Goal: Transaction & Acquisition: Purchase product/service

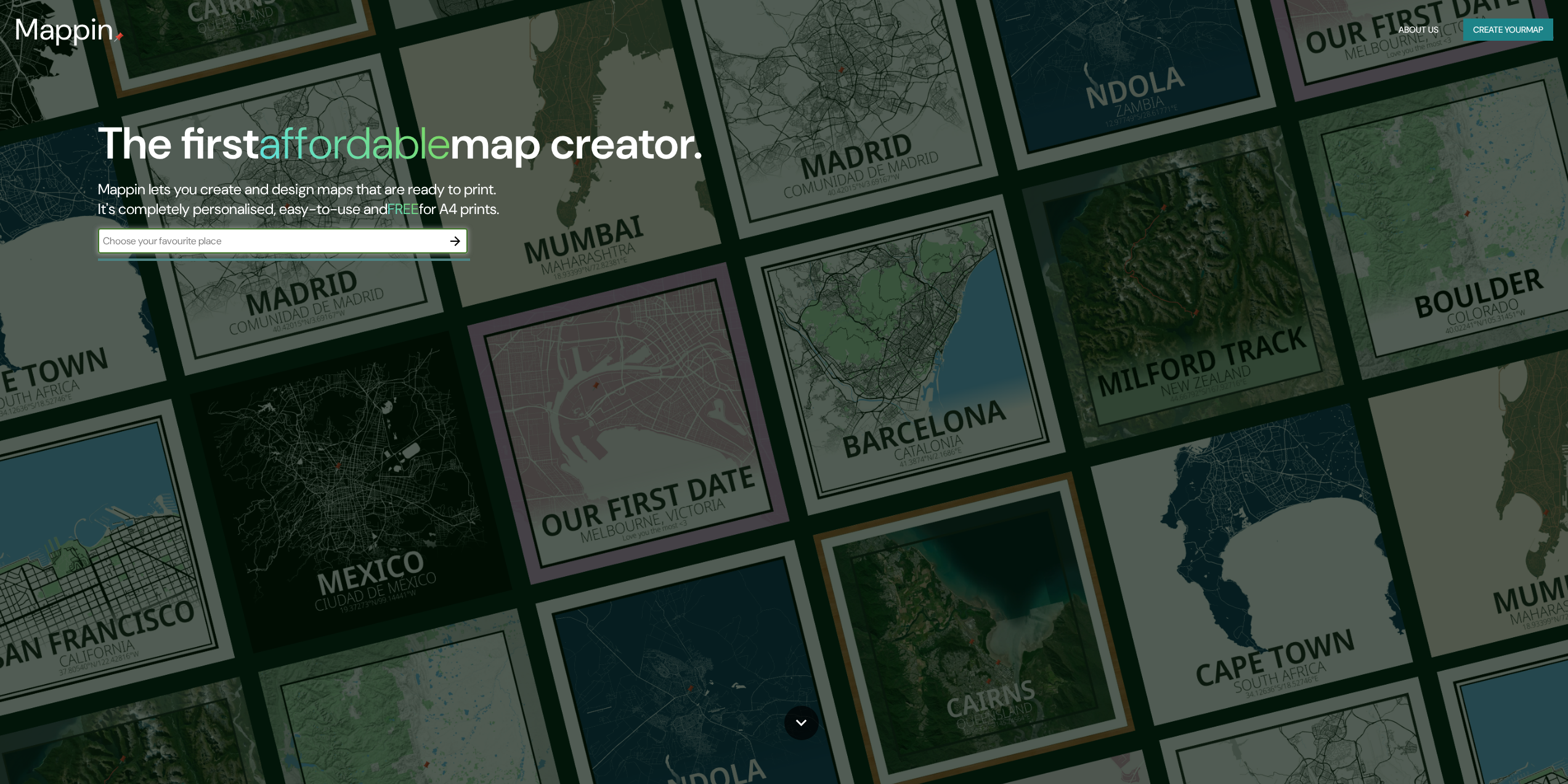
click at [345, 248] on input "text" at bounding box center [270, 241] width 345 height 14
type input "[GEOGRAPHIC_DATA]"
click at [1477, 30] on button "Create your map" at bounding box center [1508, 29] width 90 height 23
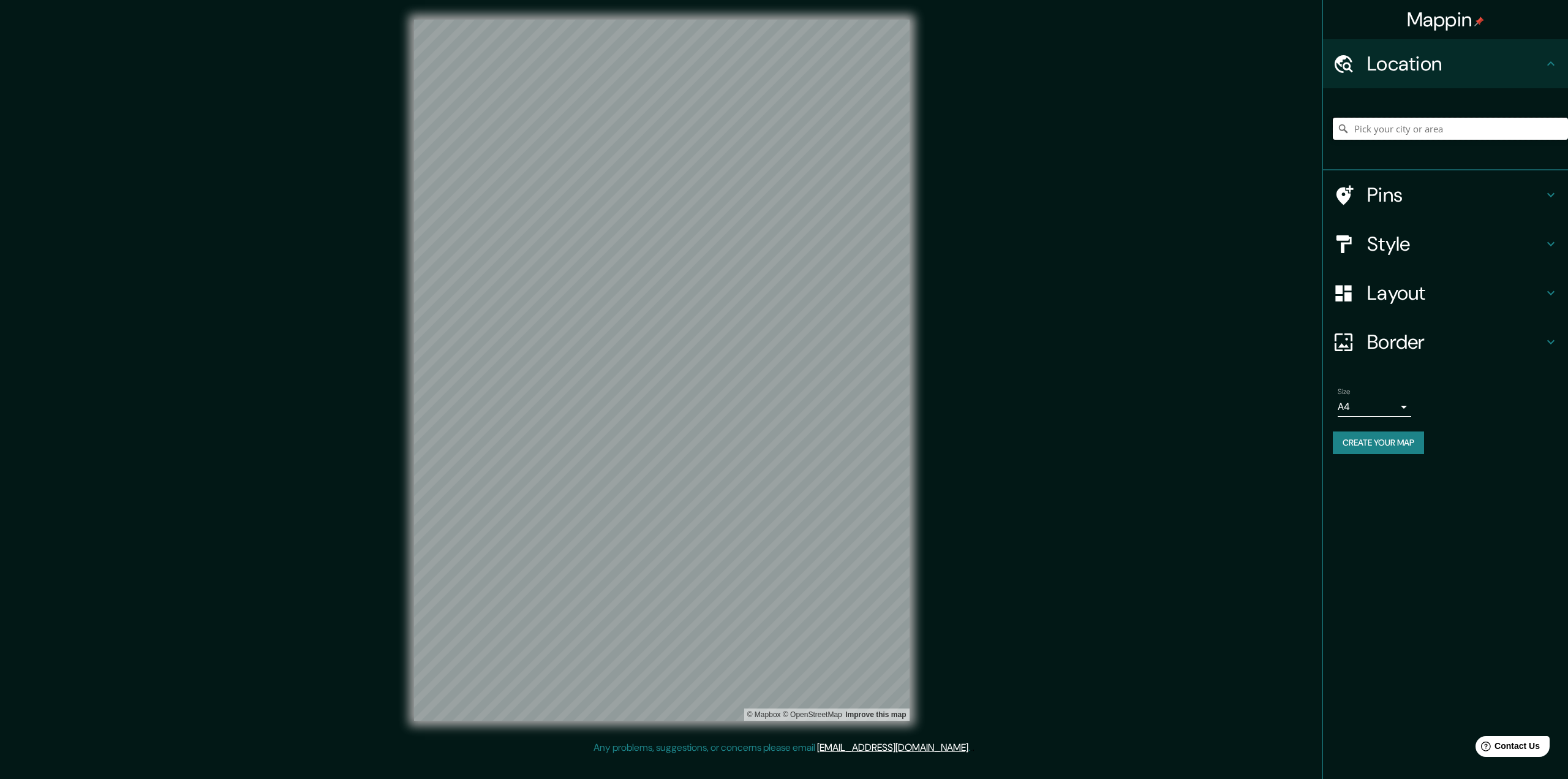
click at [1383, 130] on input "Pick your city or area" at bounding box center [1450, 128] width 235 height 22
click at [1432, 133] on input "[GEOGRAPHIC_DATA], [GEOGRAPHIC_DATA], [GEOGRAPHIC_DATA]" at bounding box center [1450, 128] width 235 height 22
click at [1559, 134] on input "[GEOGRAPHIC_DATA], [GEOGRAPHIC_DATA], [GEOGRAPHIC_DATA]" at bounding box center [1450, 128] width 235 height 22
type input "[GEOGRAPHIC_DATA], [GEOGRAPHIC_DATA], [GEOGRAPHIC_DATA]"
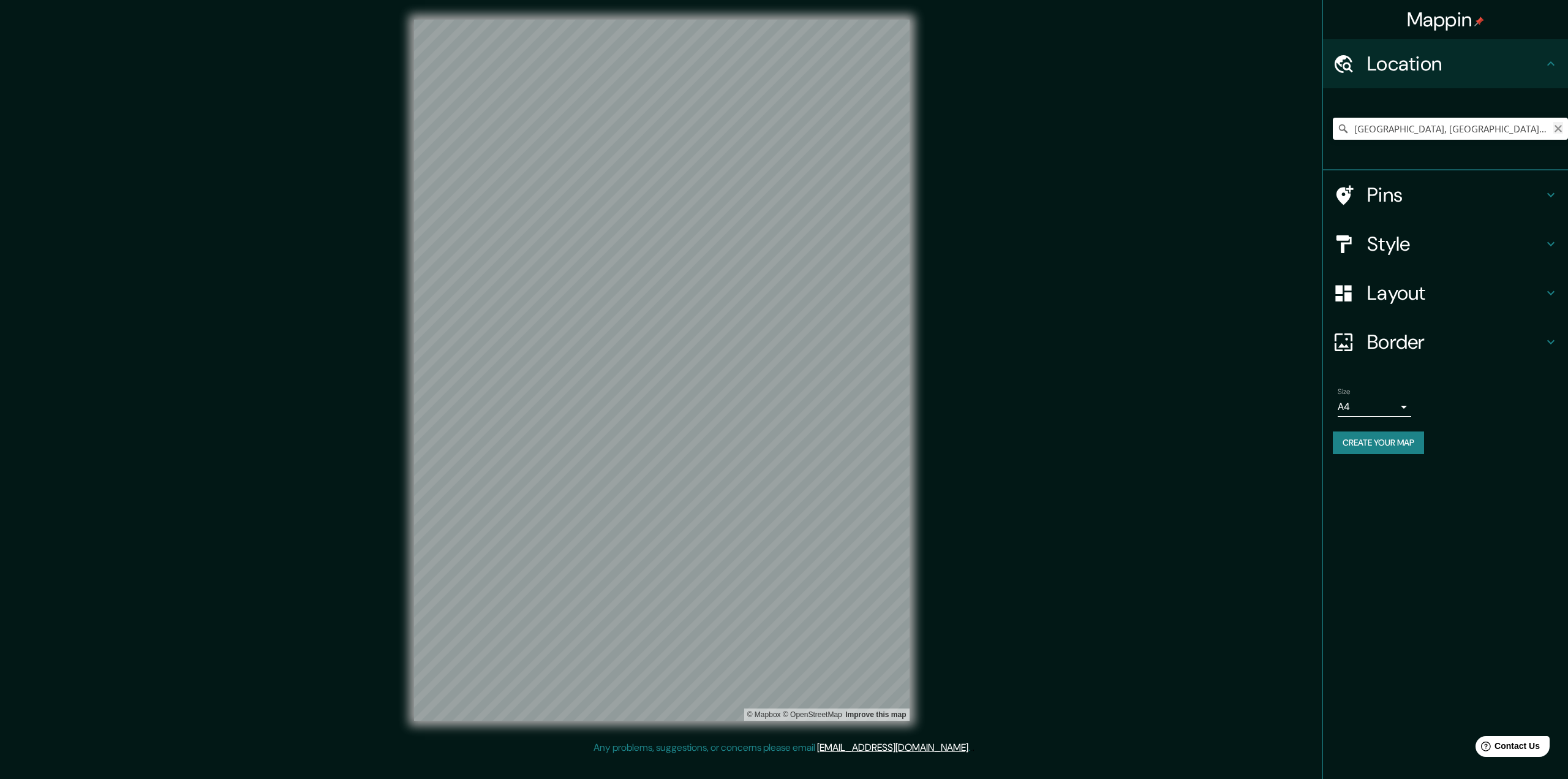
click at [1559, 130] on icon "Clear" at bounding box center [1559, 129] width 9 height 9
click at [1476, 129] on input "[PERSON_NAME]" at bounding box center [1450, 128] width 235 height 22
click at [1414, 126] on input "[PERSON_NAME]" at bounding box center [1450, 128] width 235 height 22
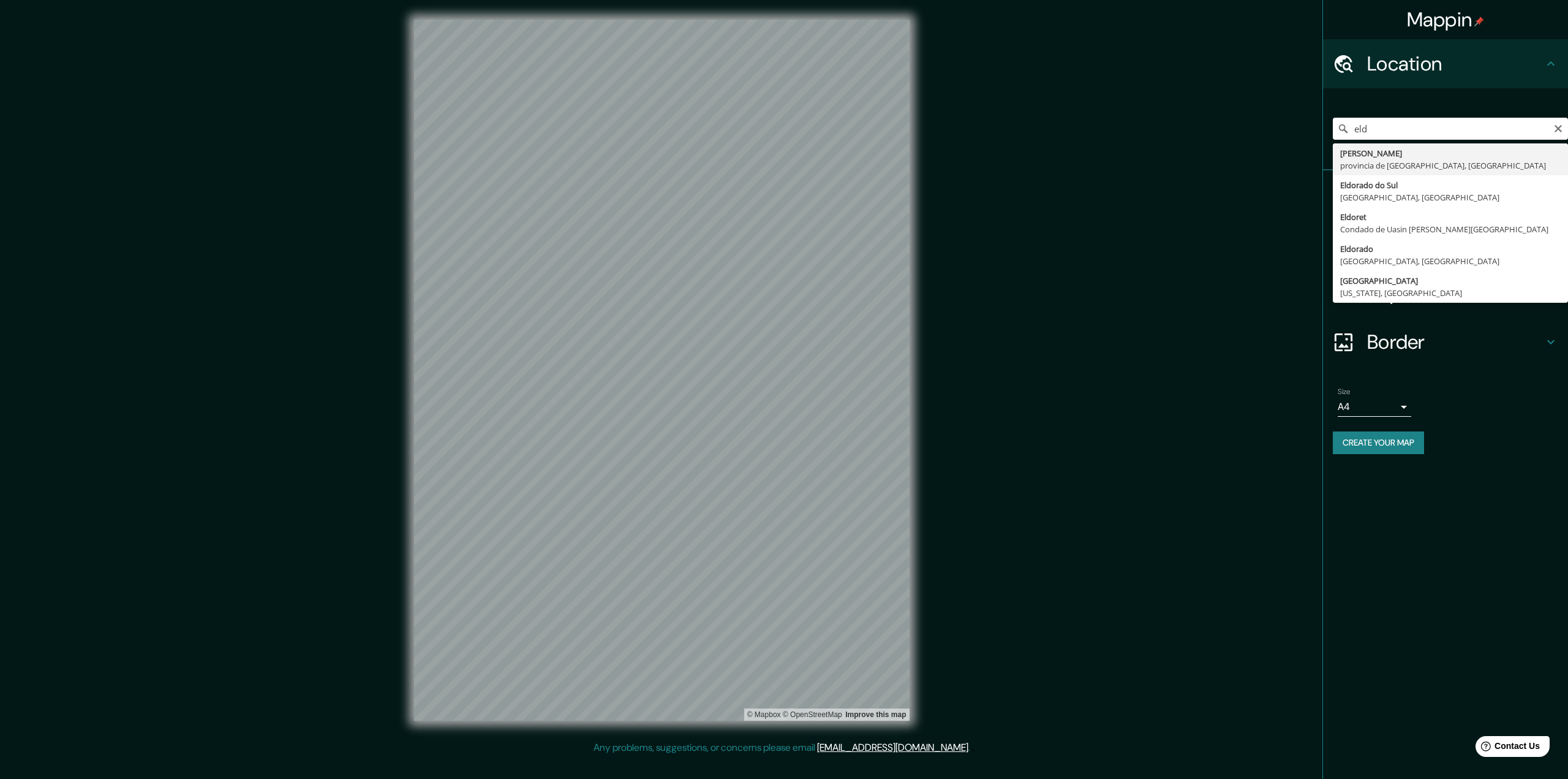
type input "[GEOGRAPHIC_DATA], provincia de [GEOGRAPHIC_DATA], [GEOGRAPHIC_DATA]"
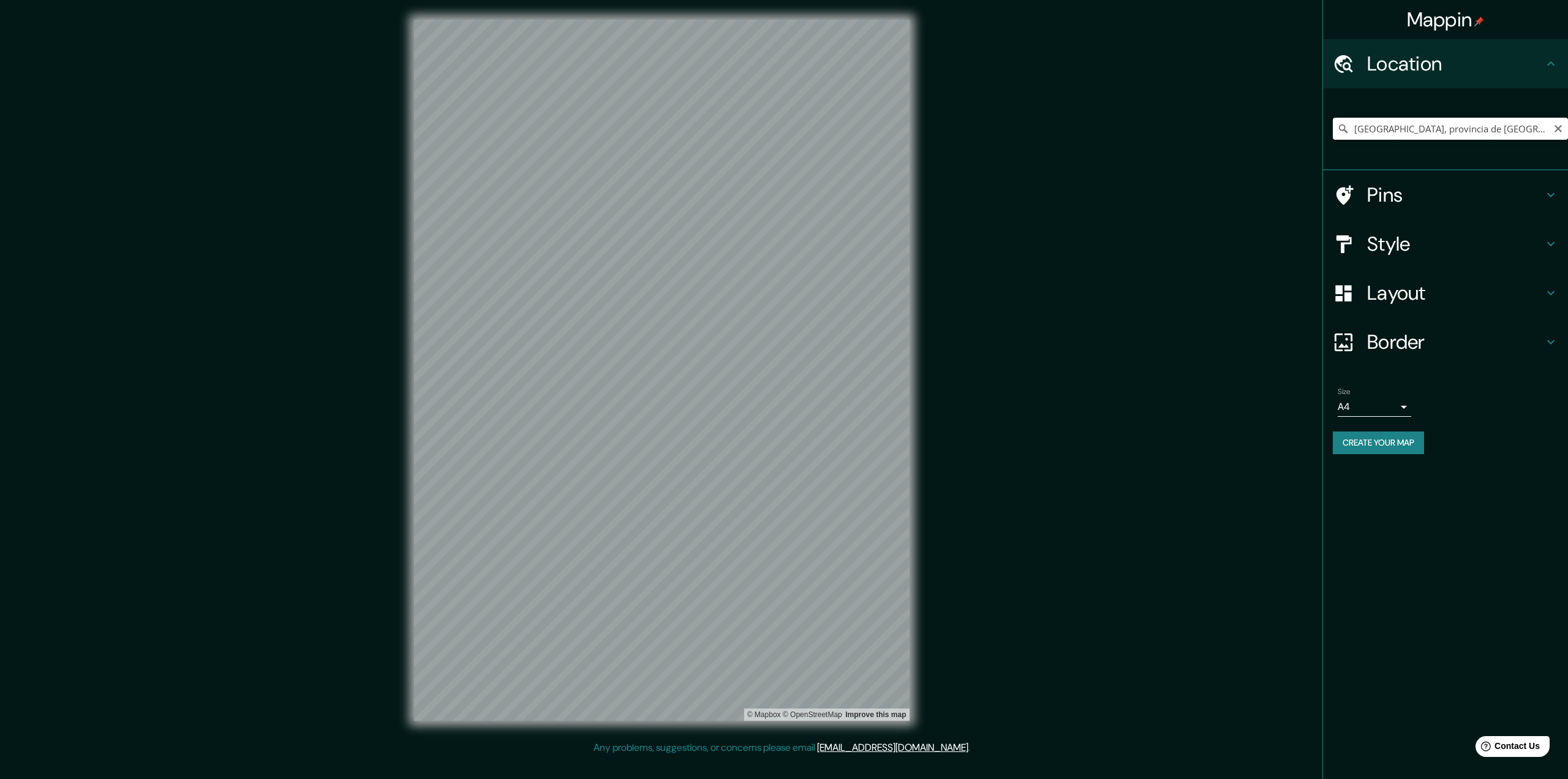
click at [1425, 125] on input "[GEOGRAPHIC_DATA], provincia de [GEOGRAPHIC_DATA], [GEOGRAPHIC_DATA]" at bounding box center [1450, 128] width 235 height 22
click at [1558, 131] on icon "Clear" at bounding box center [1559, 129] width 9 height 9
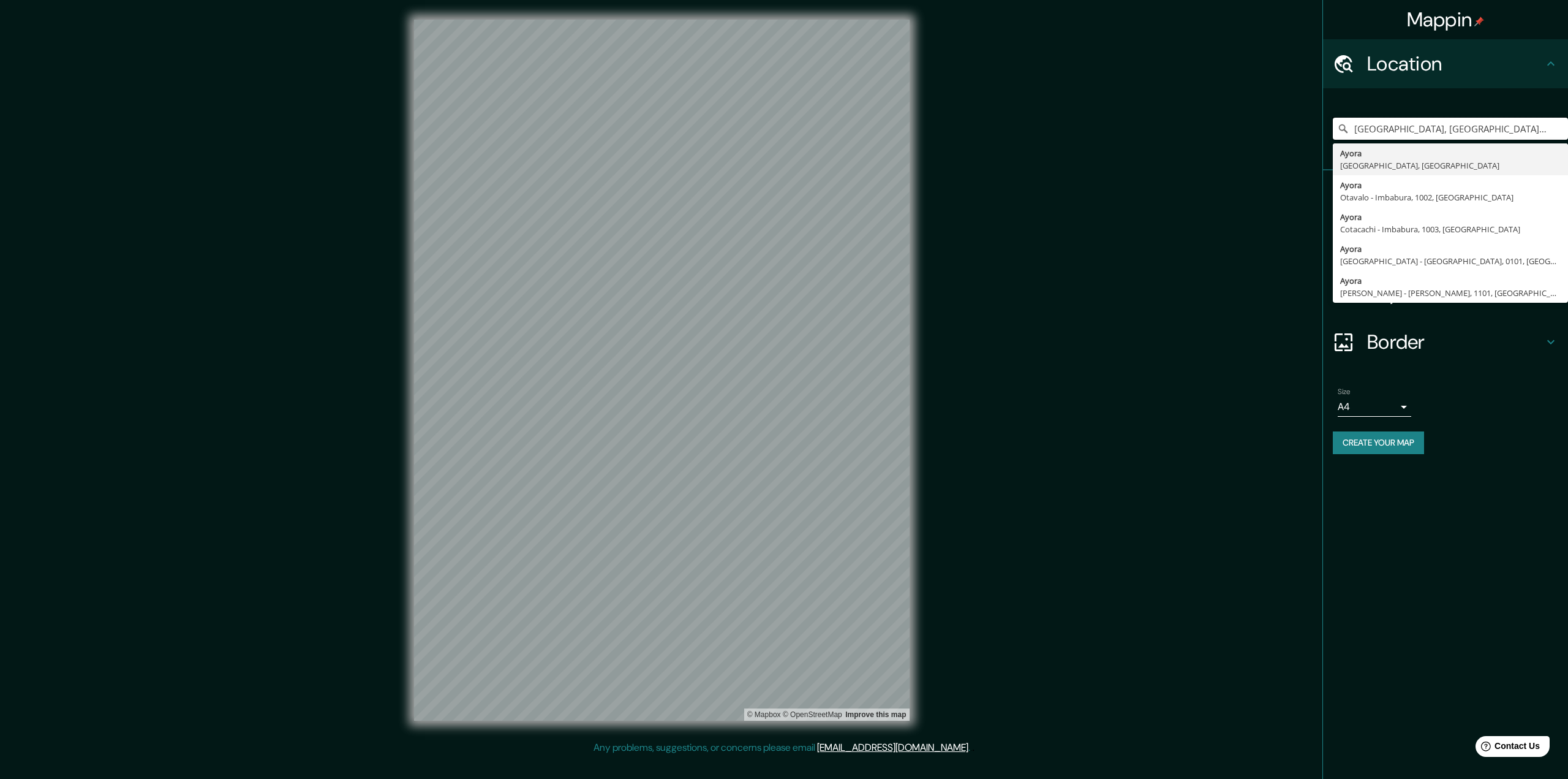
type input "[GEOGRAPHIC_DATA], [GEOGRAPHIC_DATA], [GEOGRAPHIC_DATA]"
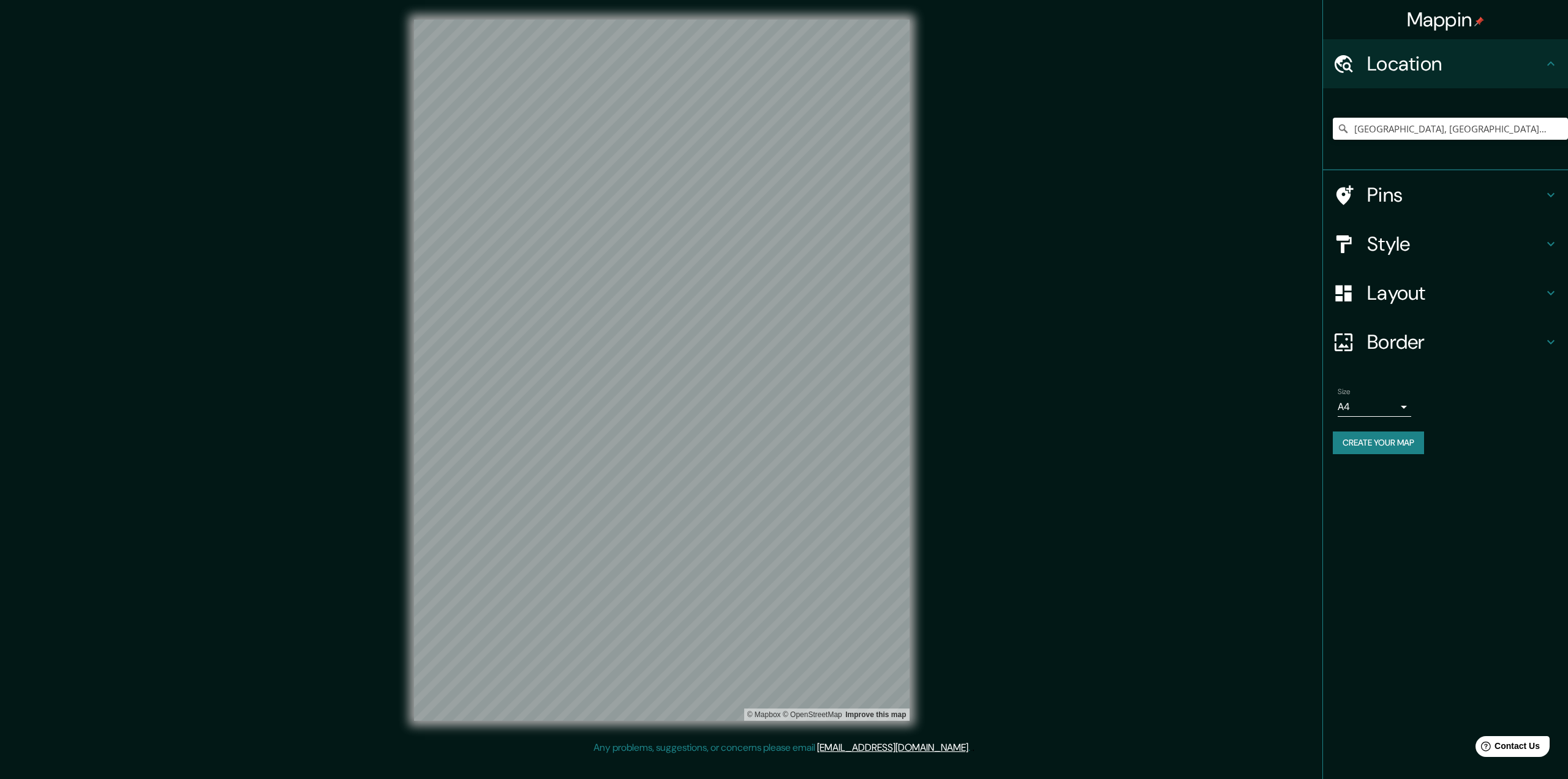
click at [1488, 212] on div "Pins" at bounding box center [1445, 195] width 245 height 49
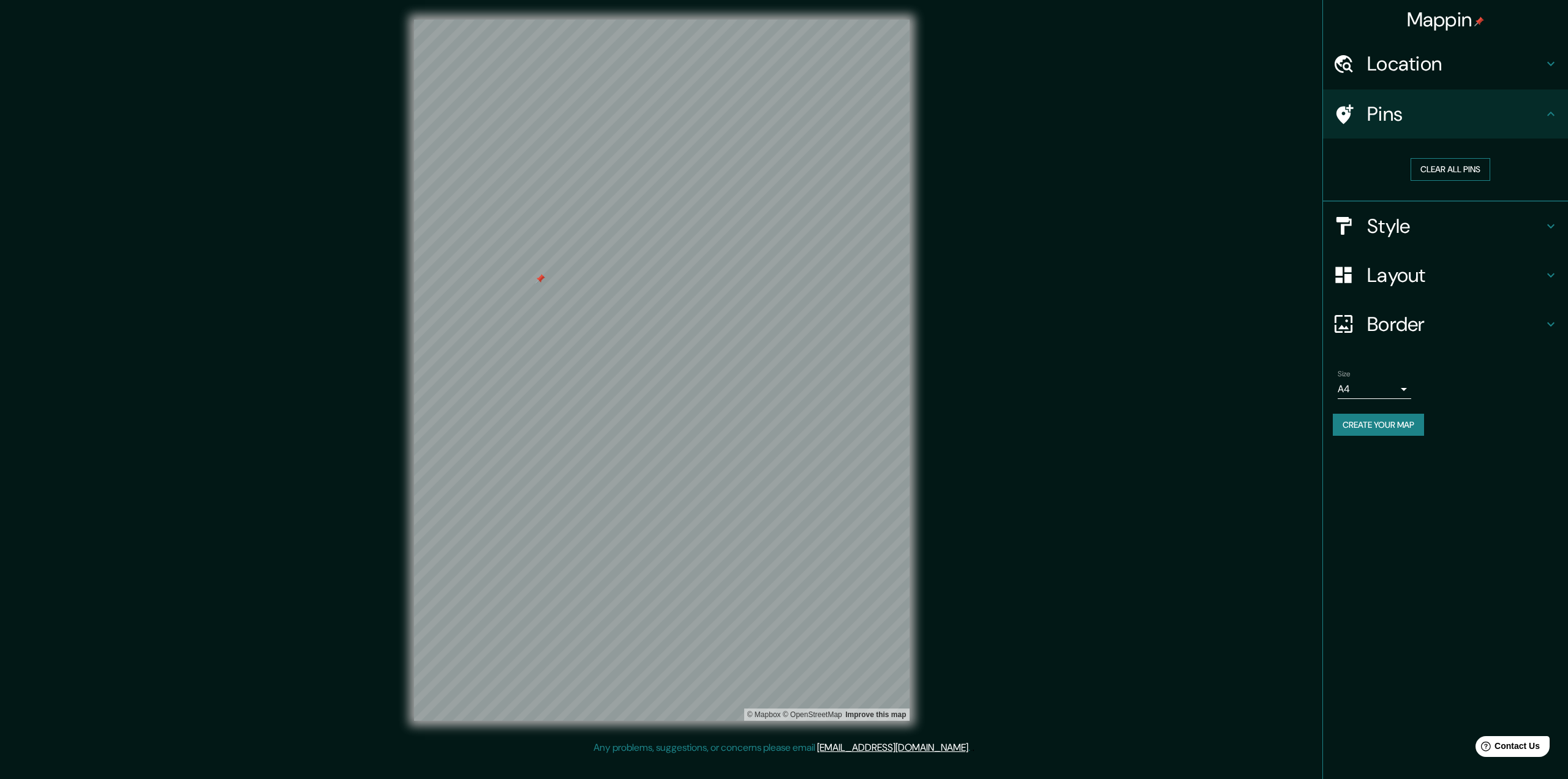
click at [1467, 178] on button "Clear all pins" at bounding box center [1451, 169] width 79 height 23
click at [1474, 117] on h4 "Pins" at bounding box center [1456, 114] width 177 height 25
click at [1430, 61] on h4 "Location" at bounding box center [1456, 63] width 177 height 25
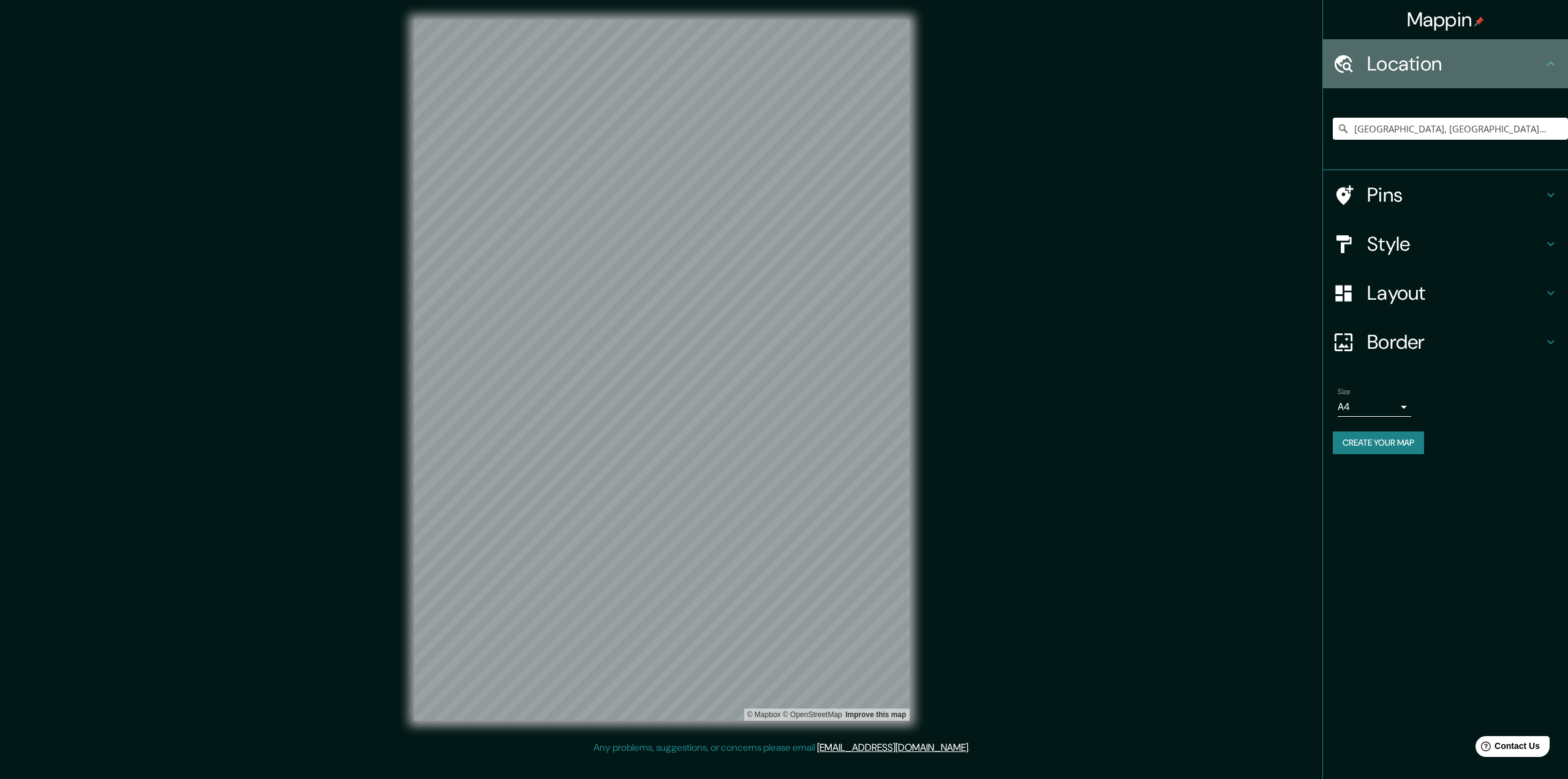
click at [1430, 61] on h4 "Location" at bounding box center [1456, 63] width 177 height 25
click at [1447, 251] on h4 "Style" at bounding box center [1456, 244] width 177 height 25
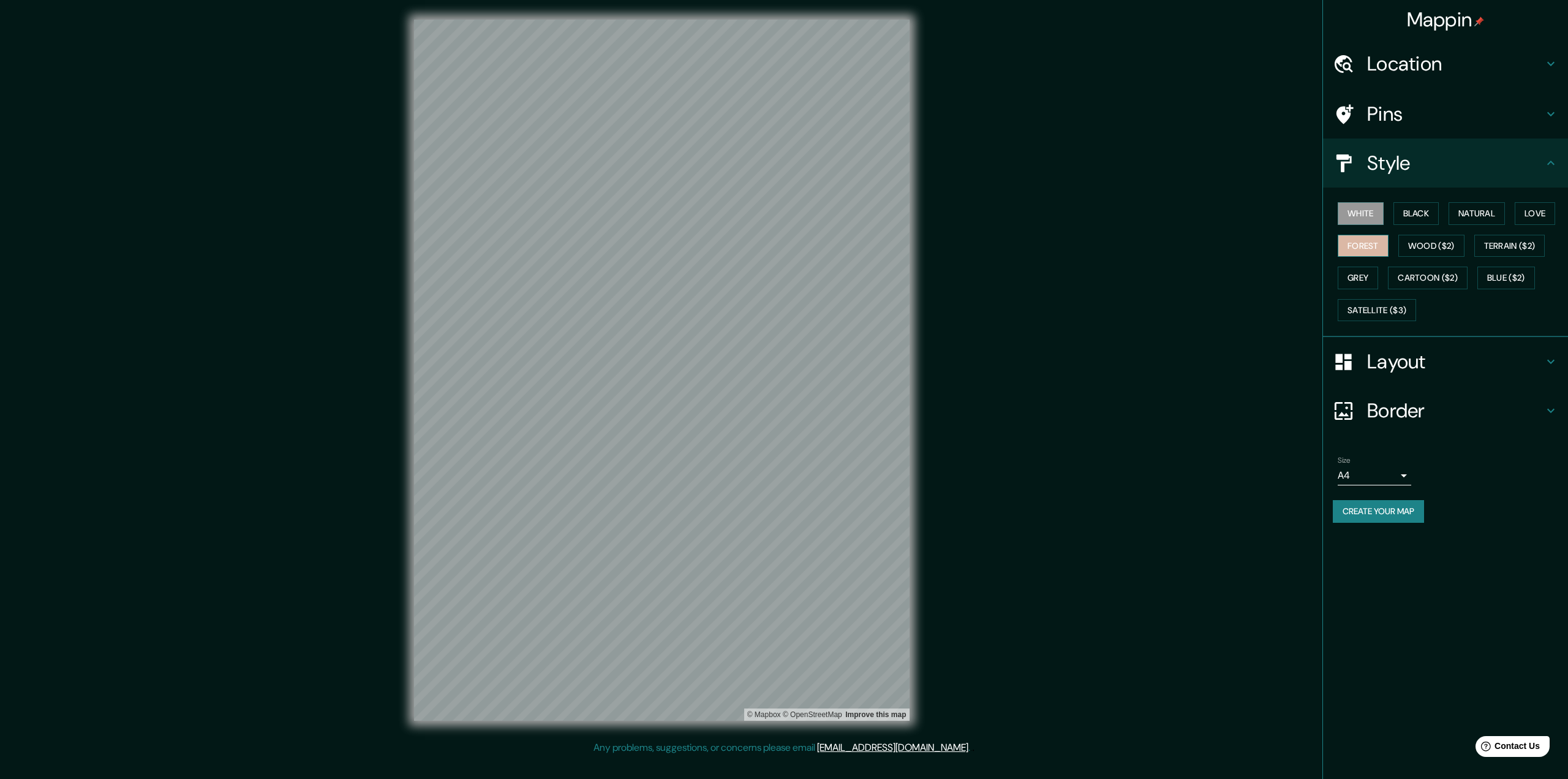
click at [1385, 250] on button "Forest" at bounding box center [1363, 246] width 51 height 23
click at [1442, 215] on div "White Black Natural Love Forest Wood ($2) Terrain ($2) Grey Cartoon ($2) Blue (…" at bounding box center [1450, 262] width 235 height 129
click at [1502, 214] on button "Natural" at bounding box center [1477, 214] width 57 height 23
click at [1426, 216] on button "Black" at bounding box center [1416, 214] width 46 height 23
click at [1373, 270] on button "Grey" at bounding box center [1357, 278] width 41 height 23
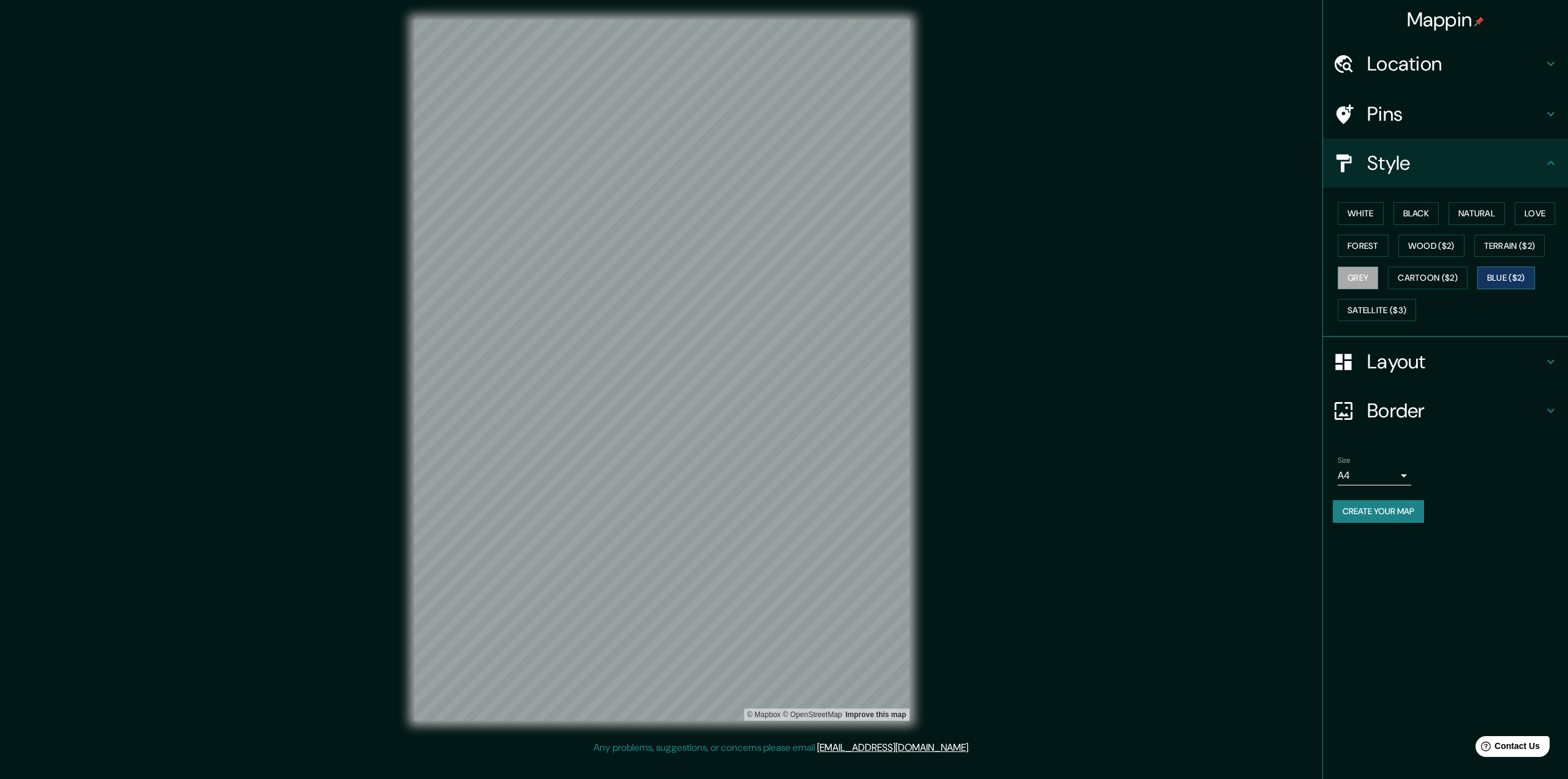
click at [1529, 270] on button "Blue ($2)" at bounding box center [1506, 278] width 58 height 23
click at [1450, 279] on button "Cartoon ($2)" at bounding box center [1428, 278] width 79 height 23
click at [1395, 309] on button "Satellite ($3)" at bounding box center [1376, 310] width 78 height 23
click at [1505, 214] on button "Natural" at bounding box center [1477, 214] width 57 height 23
click at [1535, 212] on button "Love" at bounding box center [1535, 214] width 41 height 23
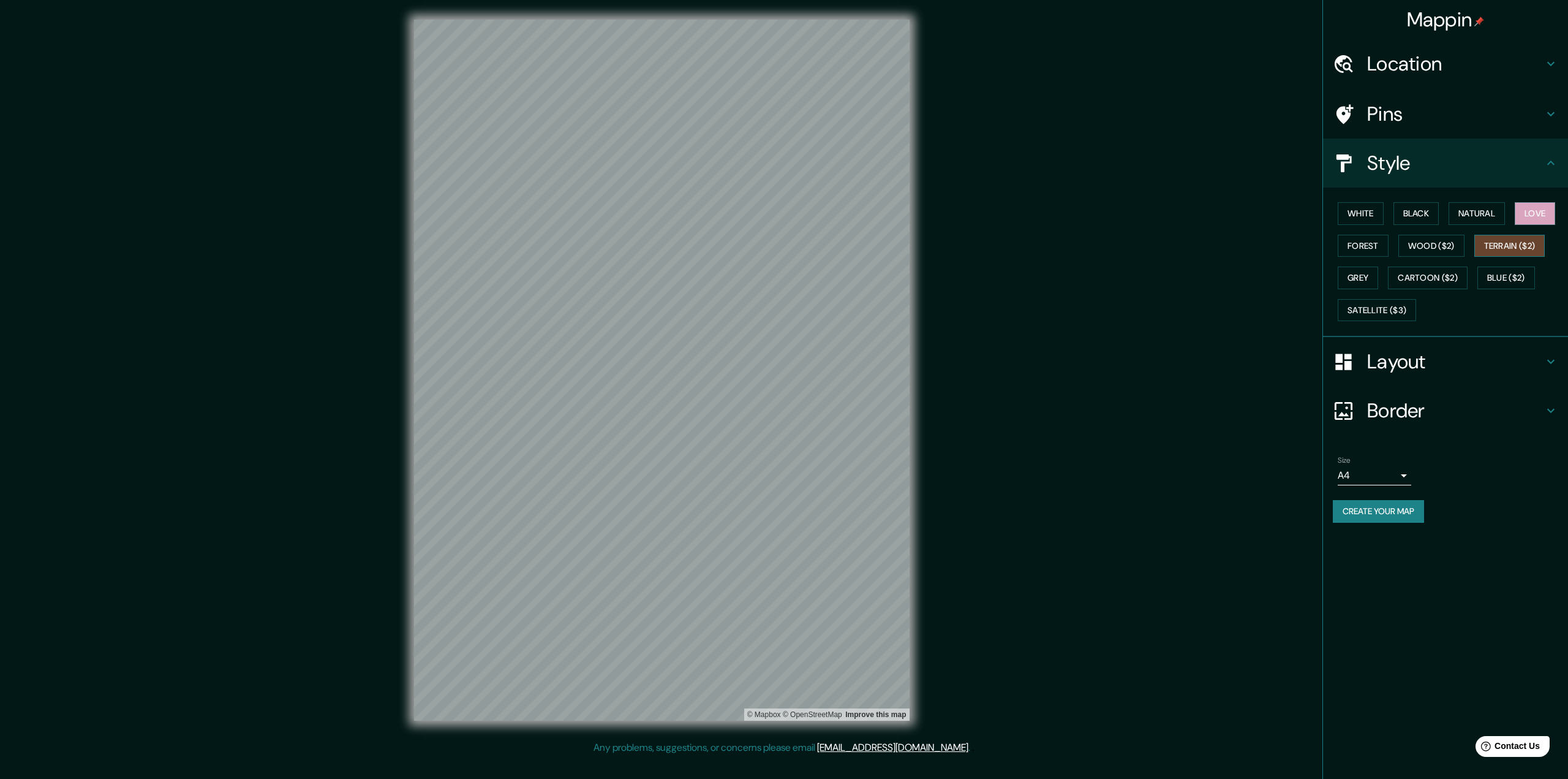
click at [1501, 247] on button "Terrain ($2)" at bounding box center [1509, 246] width 71 height 23
click at [1487, 214] on button "Natural" at bounding box center [1477, 214] width 57 height 23
click at [1505, 276] on button "Blue ($2)" at bounding box center [1506, 278] width 58 height 23
click at [1395, 315] on button "Satellite ($3)" at bounding box center [1376, 310] width 78 height 23
click at [1364, 220] on button "White" at bounding box center [1360, 214] width 46 height 23
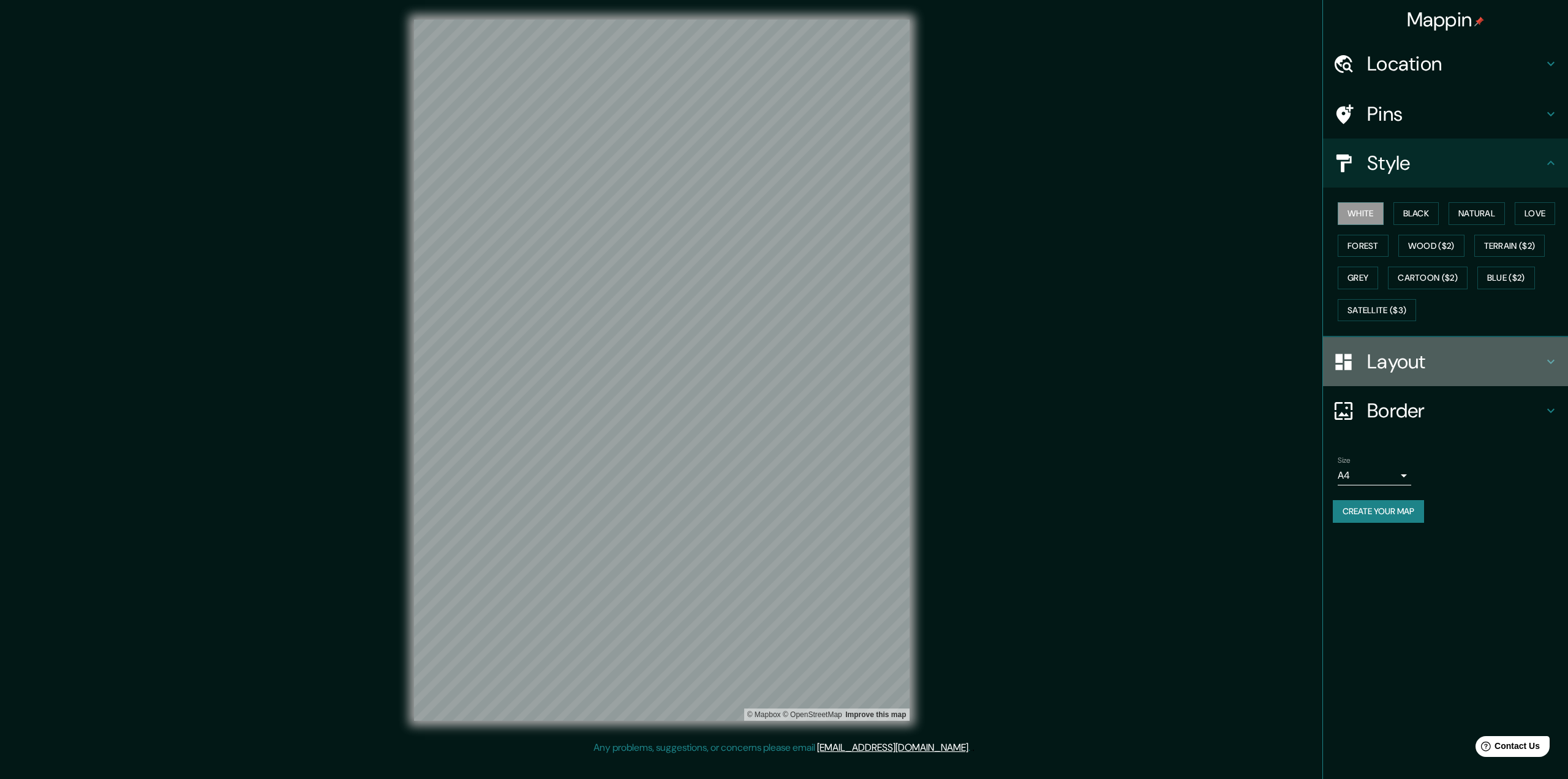
click at [1419, 369] on h4 "Layout" at bounding box center [1456, 361] width 177 height 25
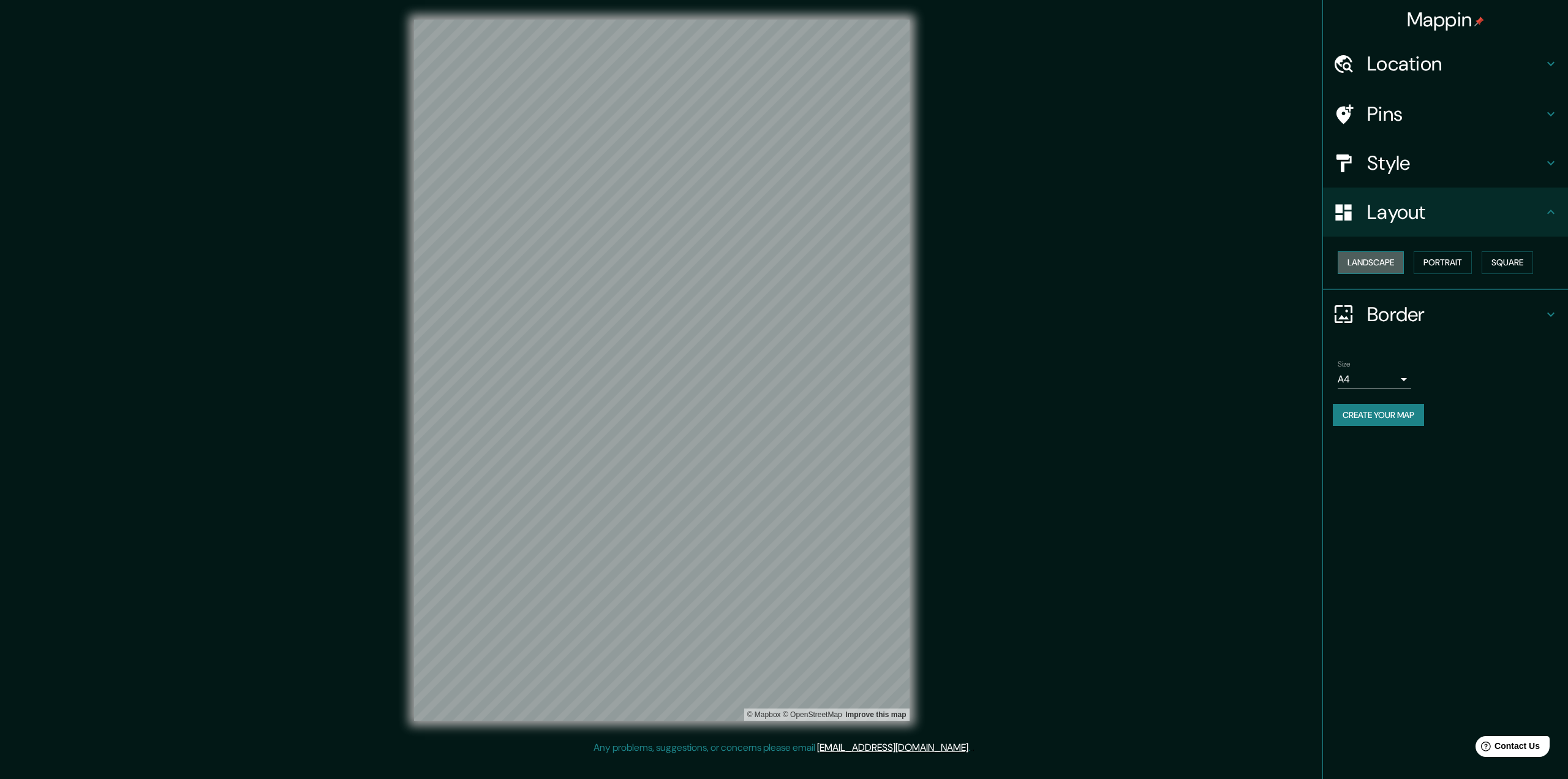
click at [1388, 260] on button "Landscape" at bounding box center [1370, 263] width 66 height 23
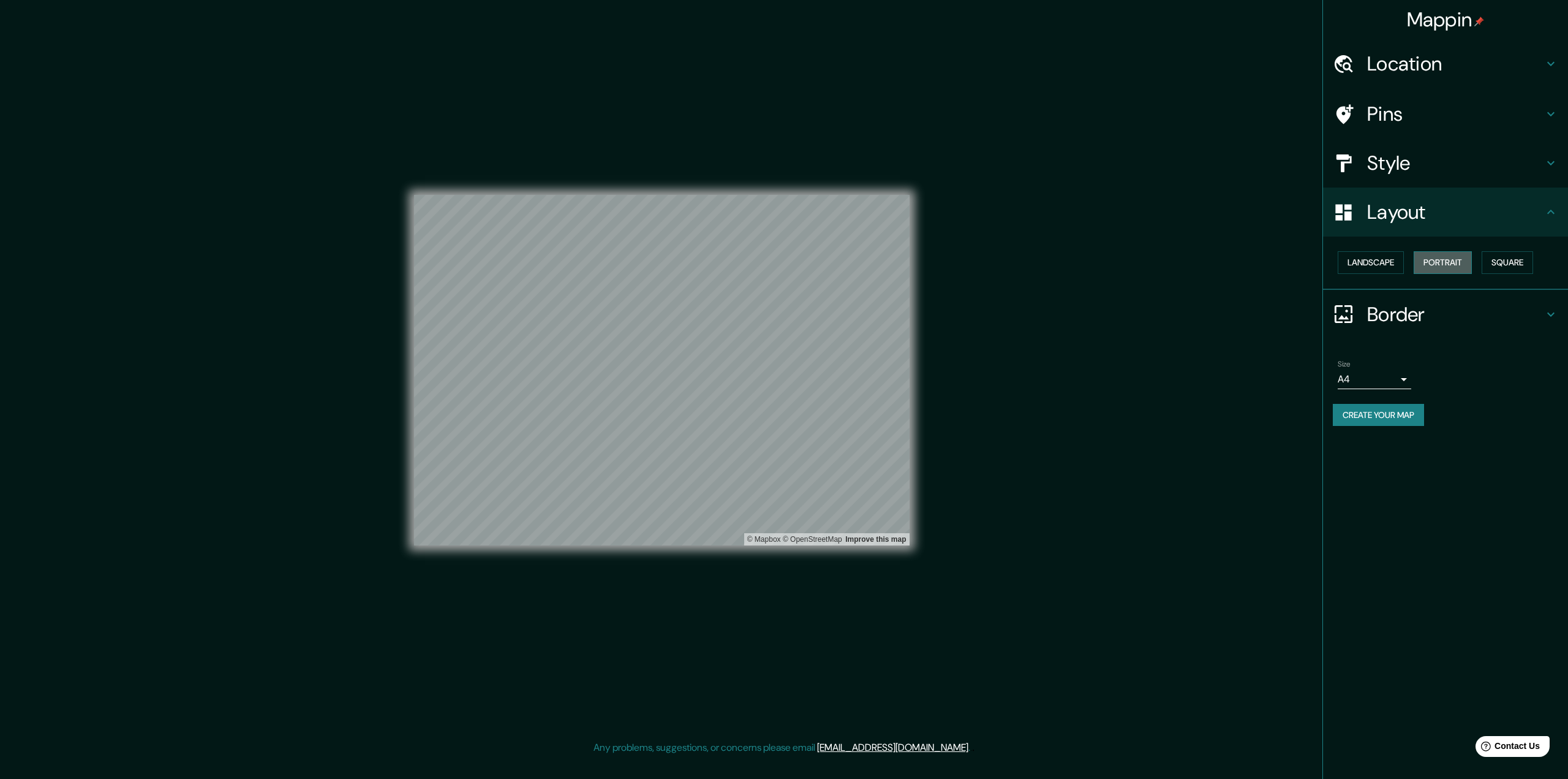
click at [1451, 263] on button "Portrait" at bounding box center [1443, 263] width 59 height 23
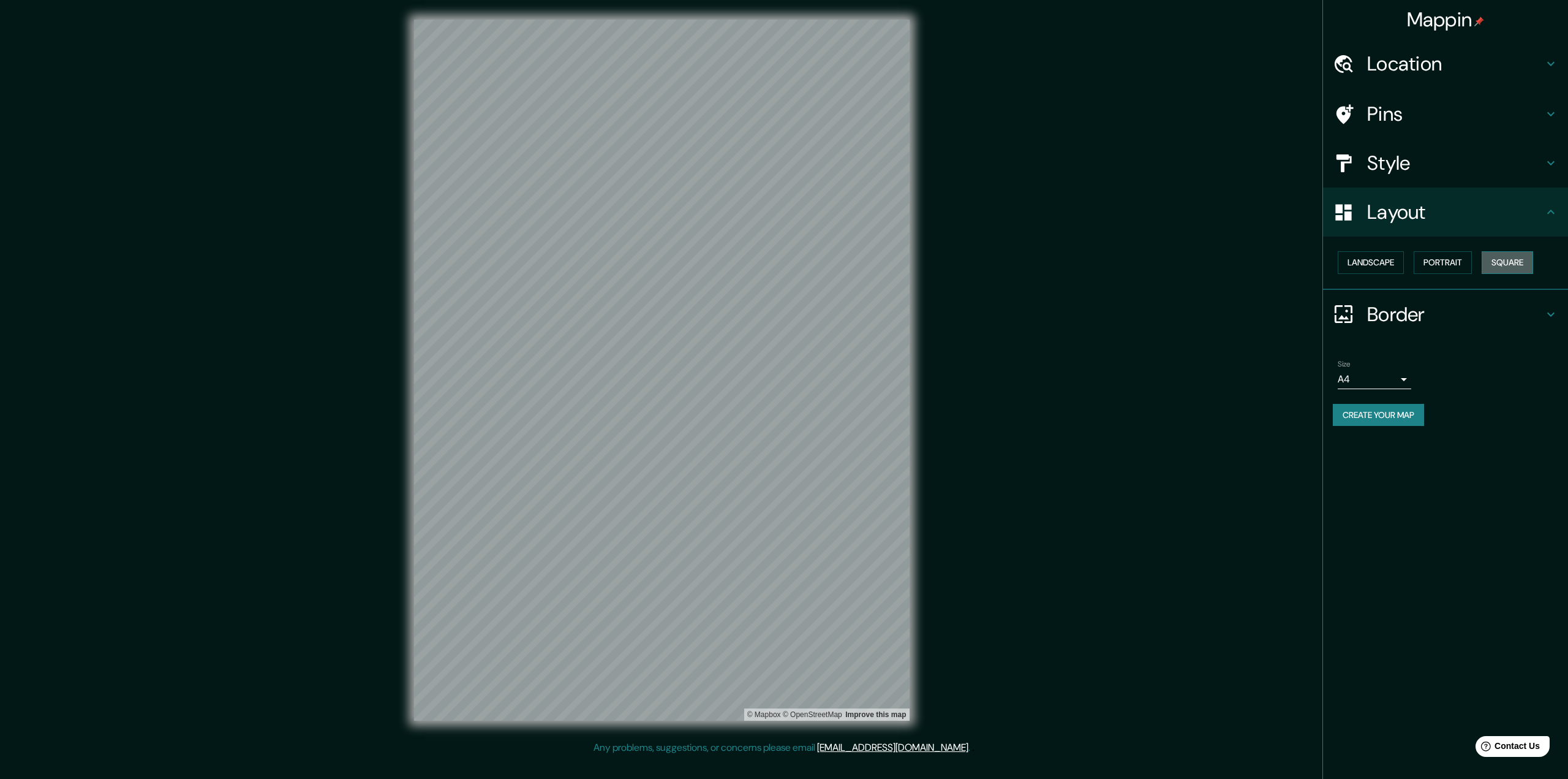
click at [1533, 268] on button "Square" at bounding box center [1508, 263] width 51 height 23
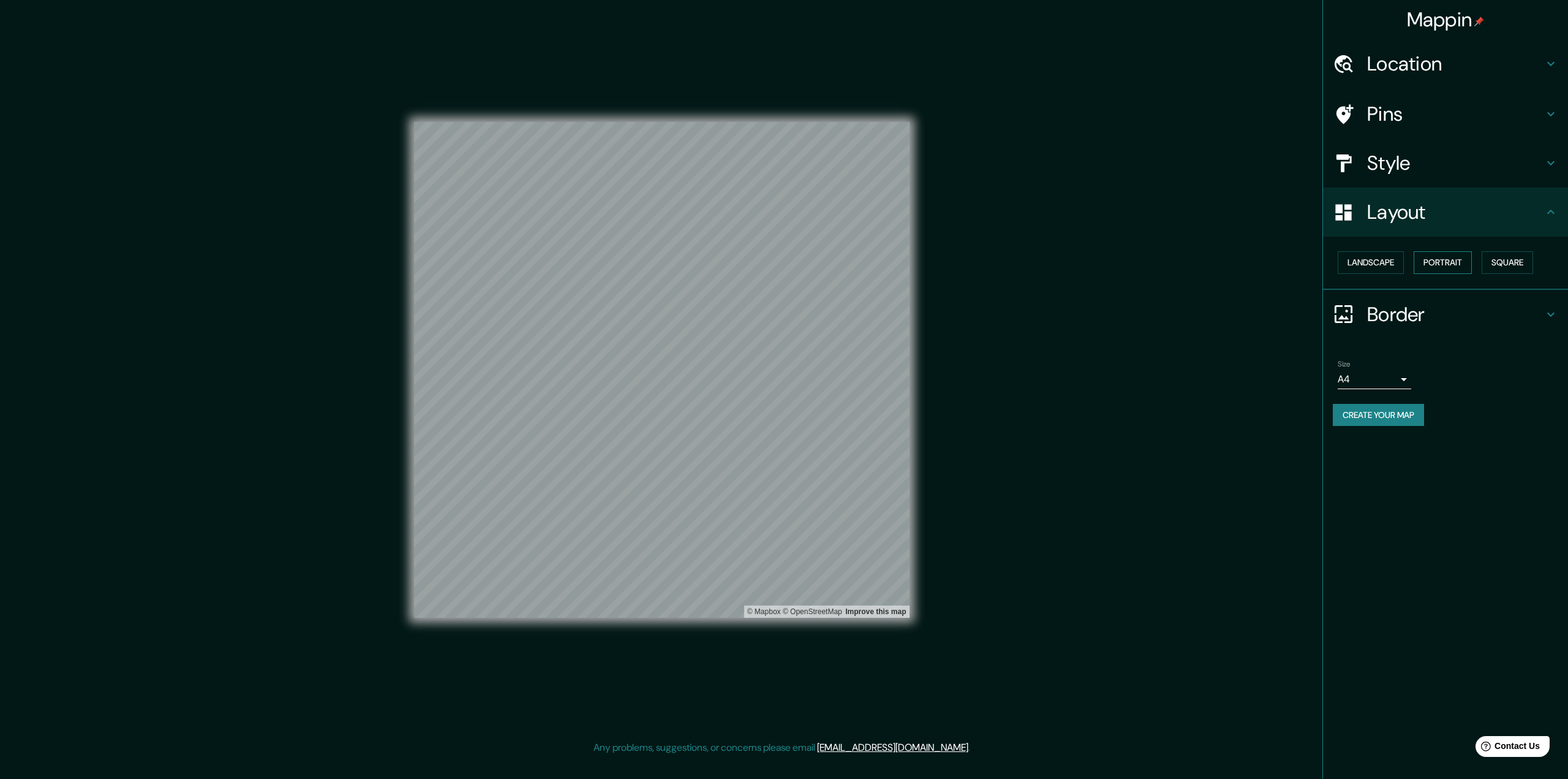
click at [1454, 264] on button "Portrait" at bounding box center [1443, 263] width 59 height 23
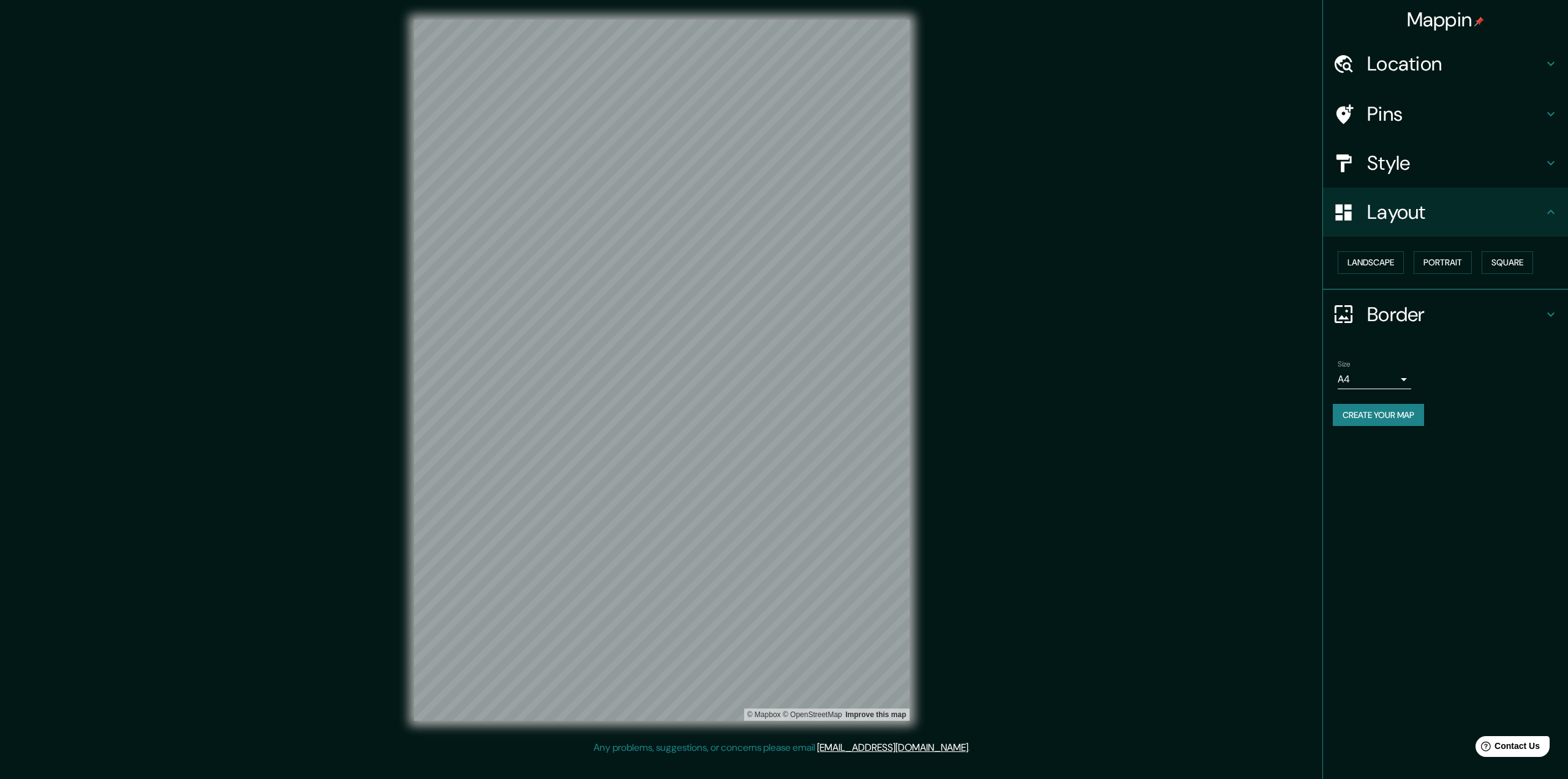
click at [1414, 303] on h4 "Border" at bounding box center [1456, 315] width 177 height 25
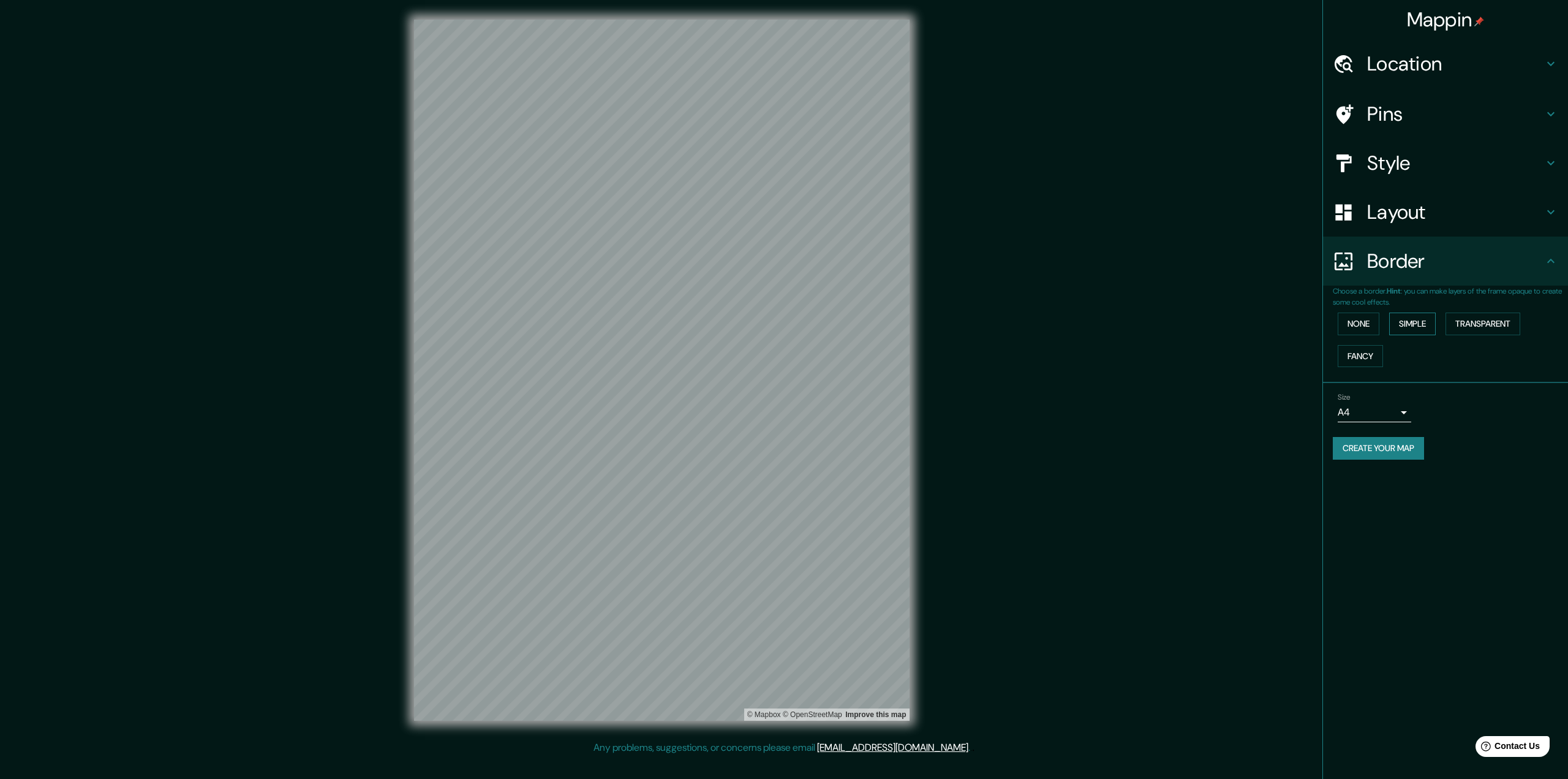
click at [1409, 324] on button "Simple" at bounding box center [1412, 324] width 46 height 23
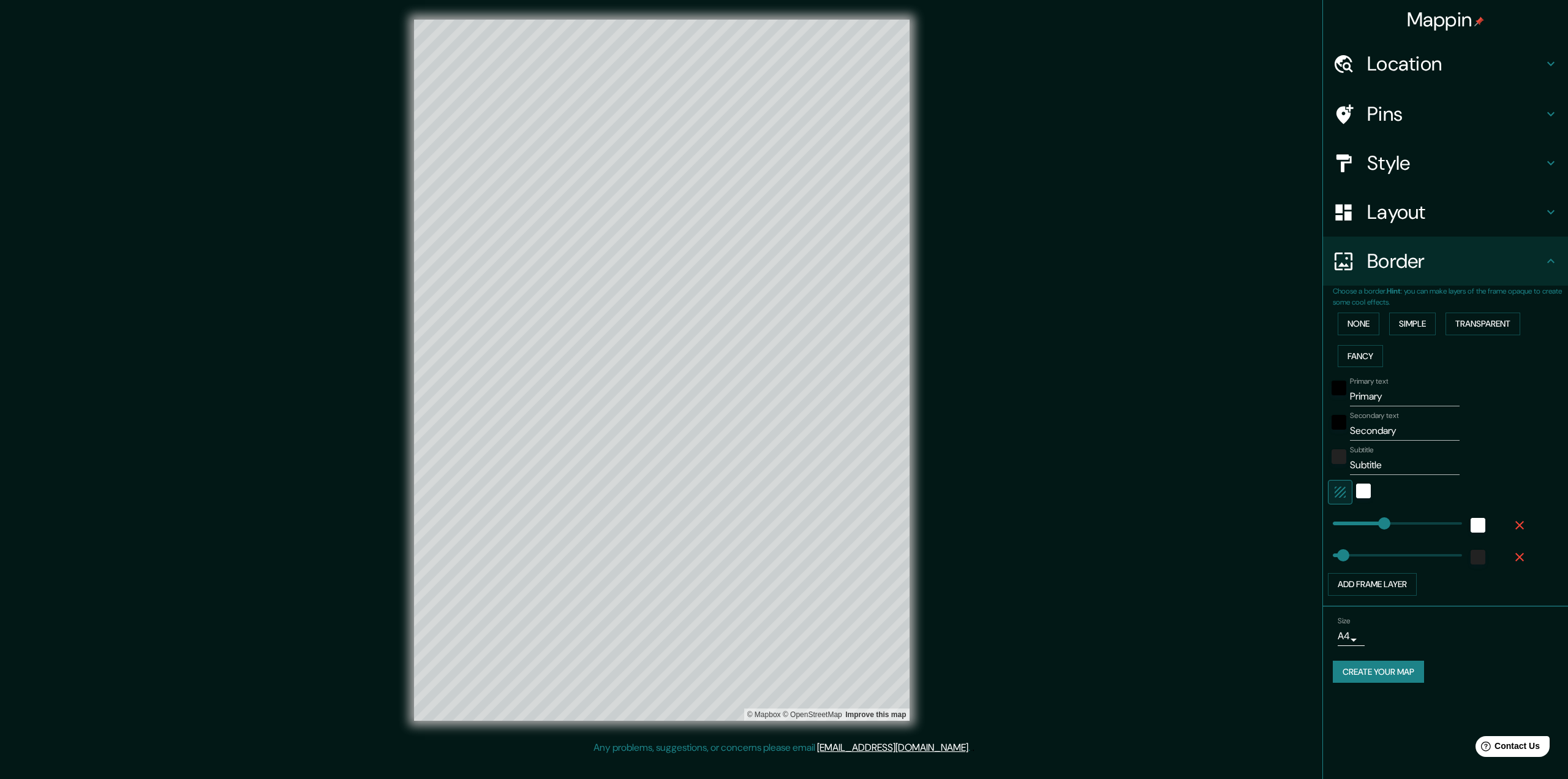
click at [1403, 390] on input "Primary" at bounding box center [1404, 396] width 110 height 20
type input "A"
type input "324"
type input "65"
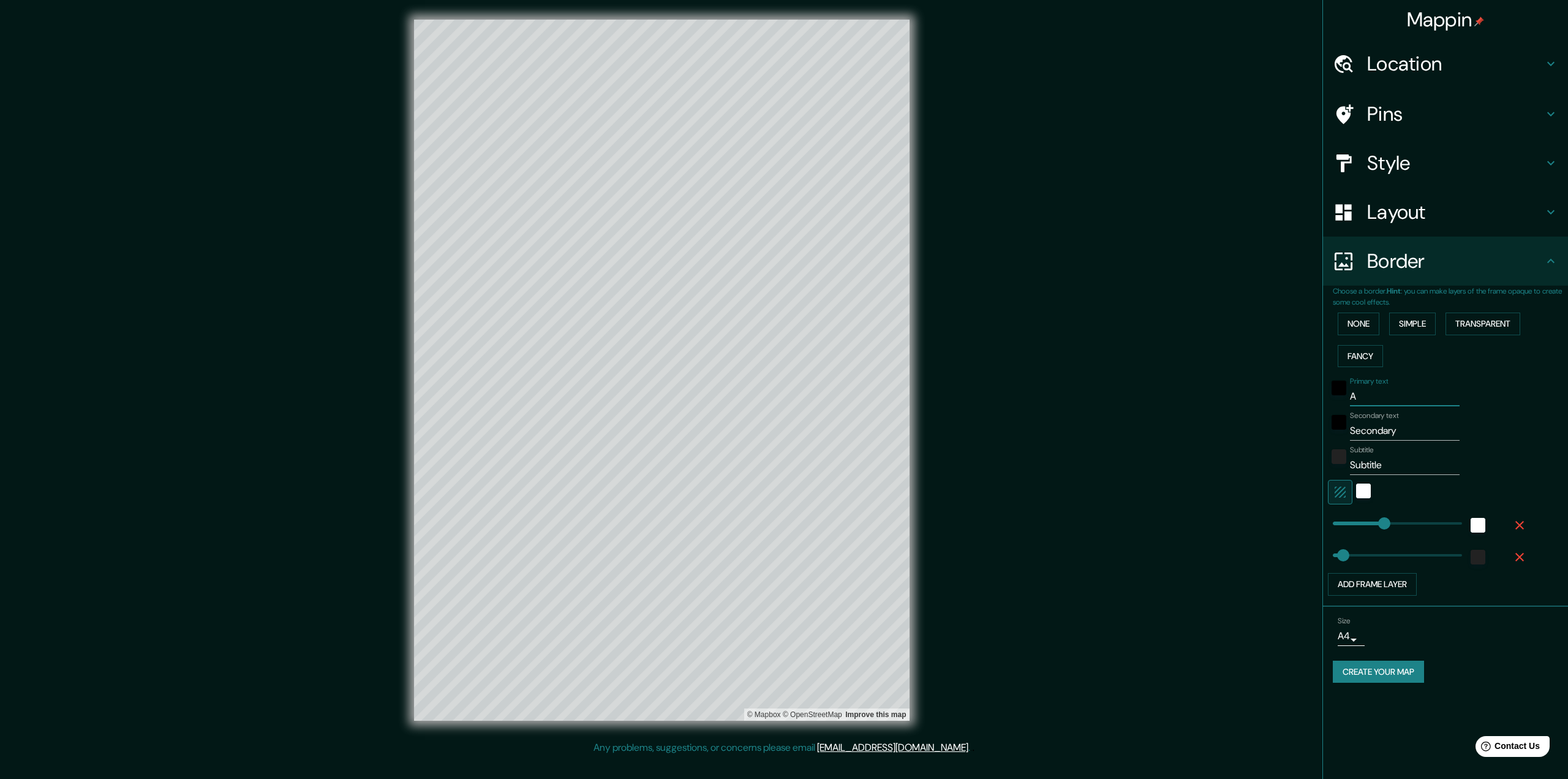
type input "Ay"
type input "324"
type input "65"
type input "Ayo"
type input "324"
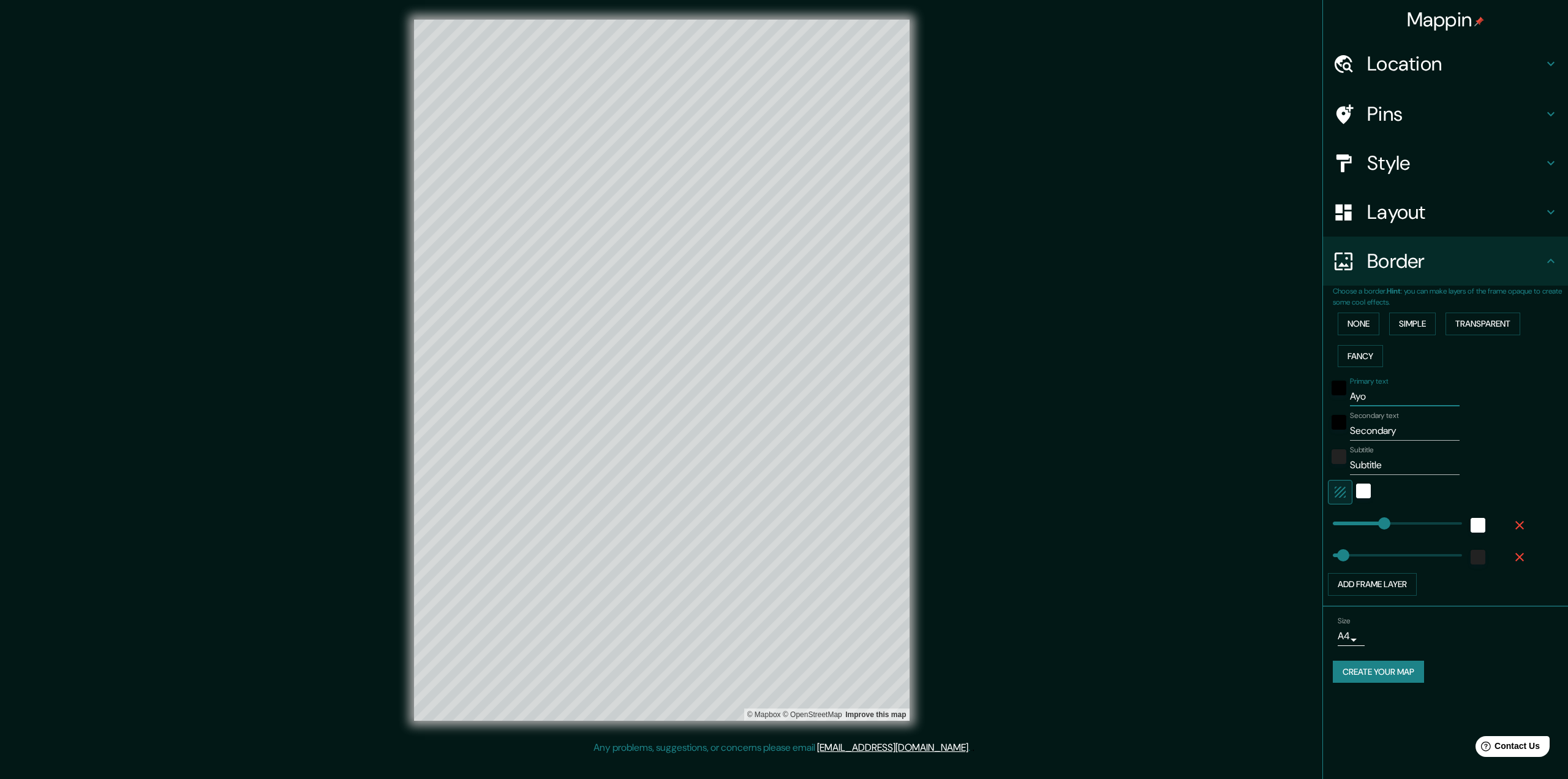
type input "65"
type input "Ayor"
type input "324"
type input "65"
type input "Ayora"
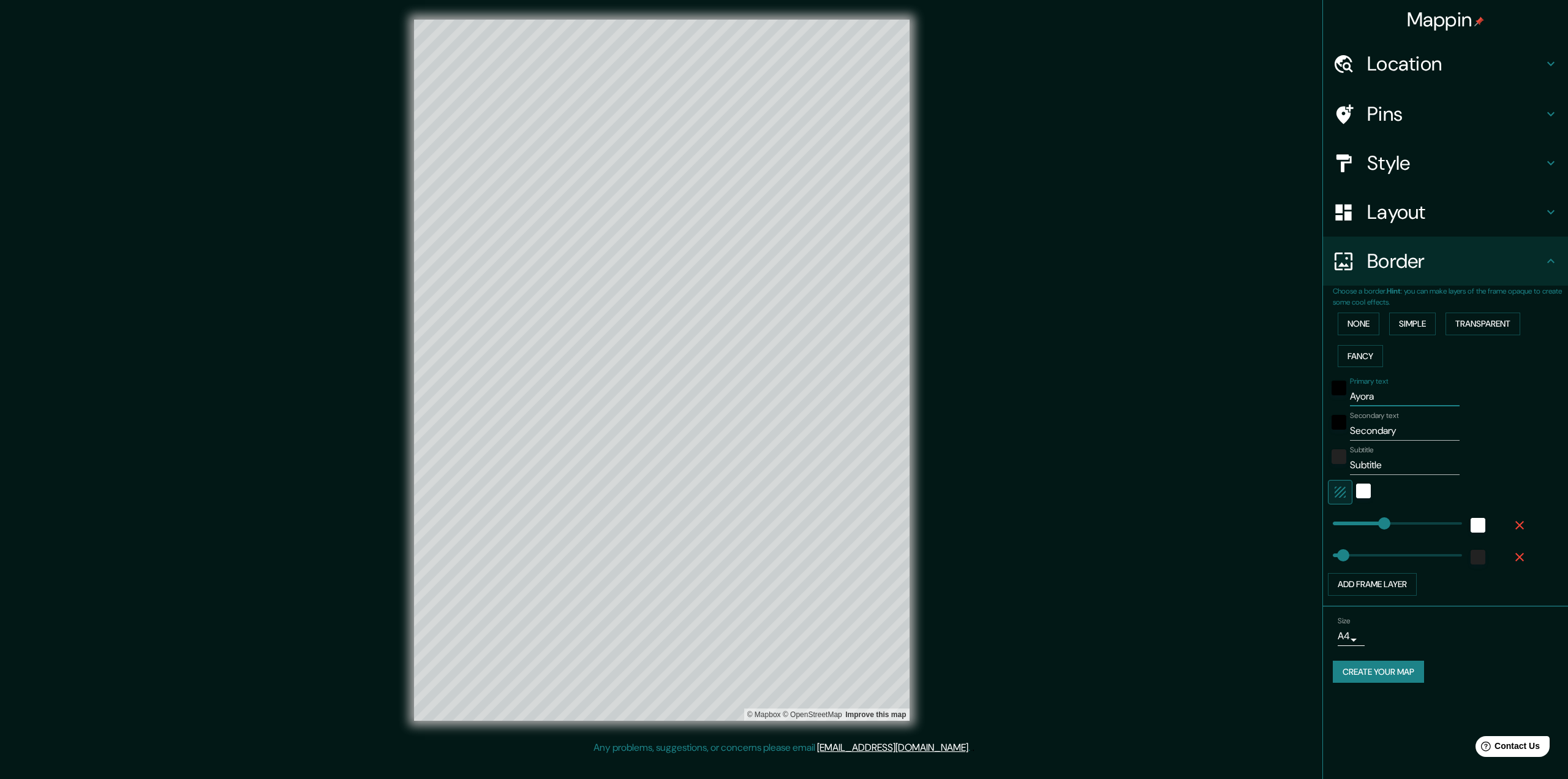
type input "324"
type input "65"
type input "Ayora"
click at [1404, 427] on input "Secondary" at bounding box center [1404, 430] width 110 height 20
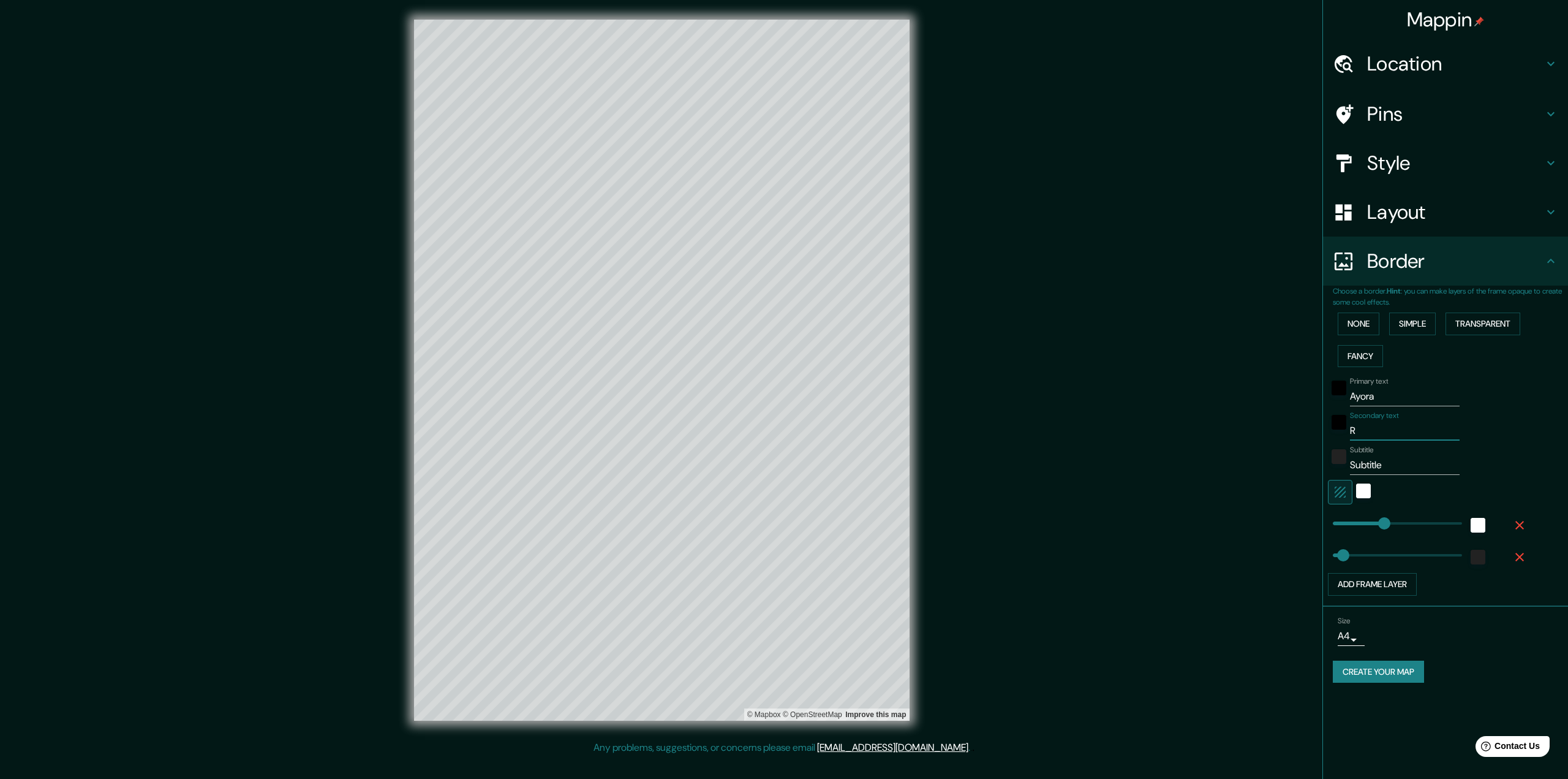
type input "Re"
type input "324"
type input "65"
type input "Rei"
type input "324"
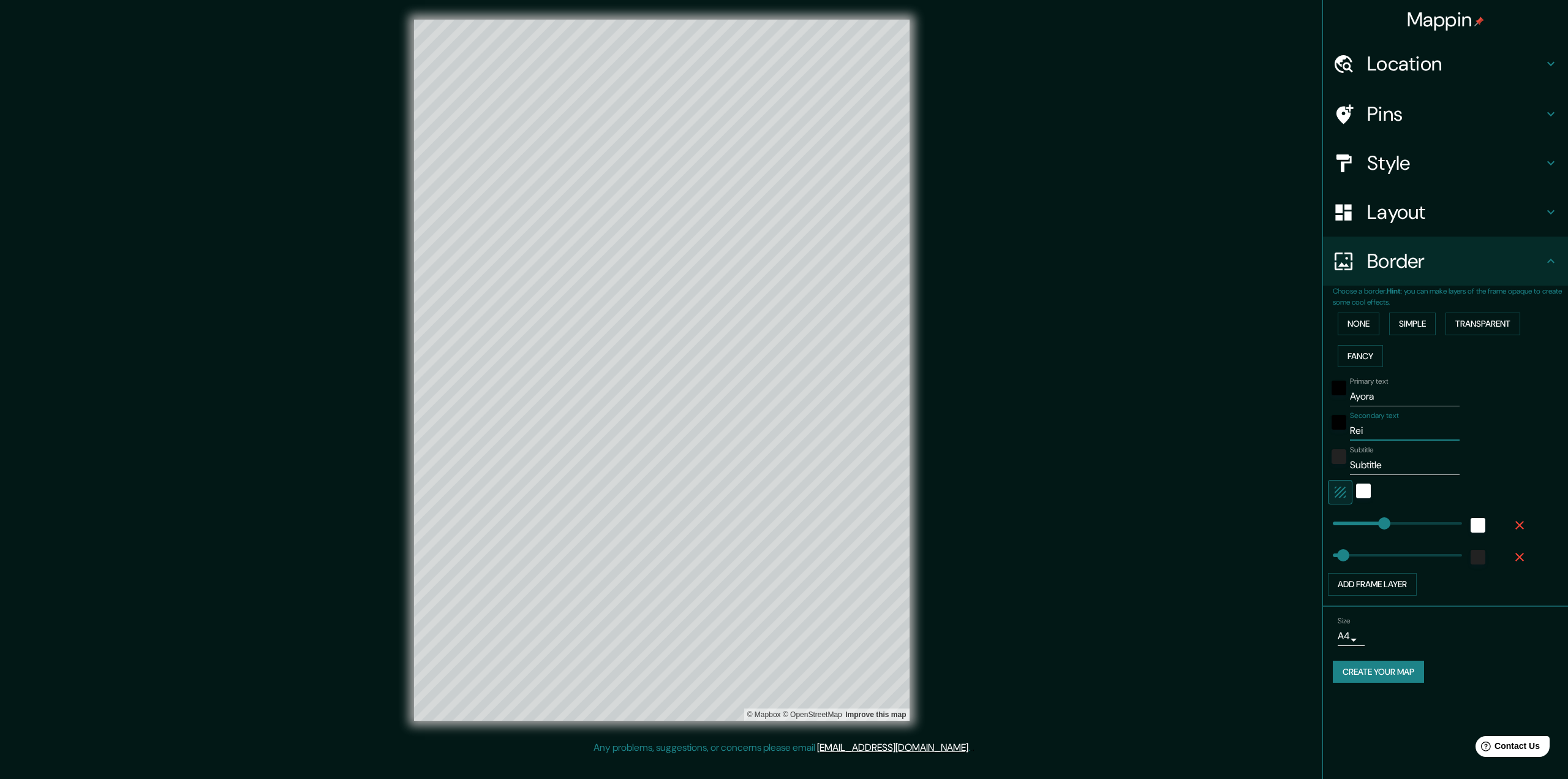
type input "65"
type input "Rein"
type input "324"
type input "65"
type input "Reini"
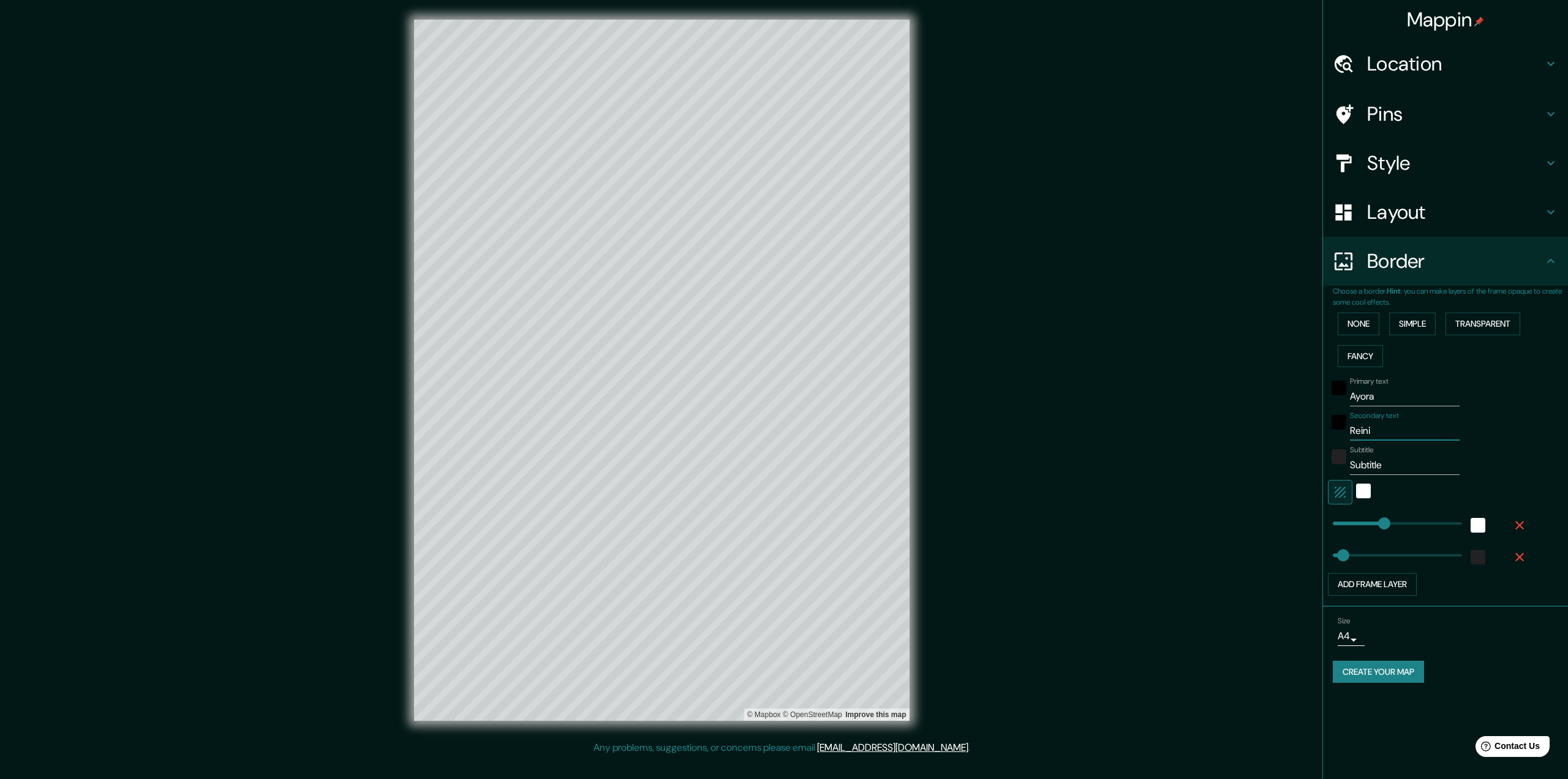
type input "324"
type input "65"
type input "Reinic"
type input "324"
type input "65"
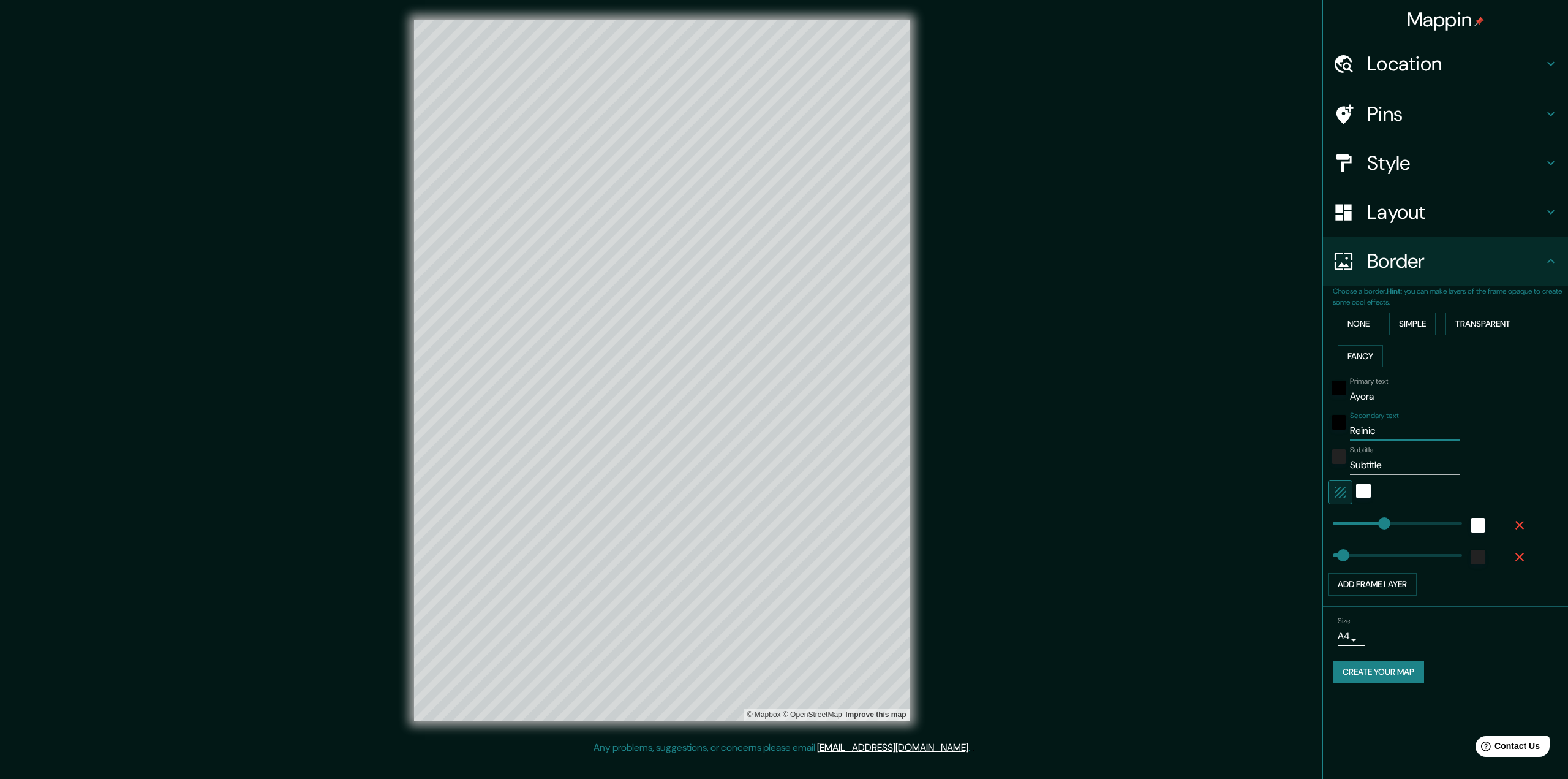
type input "Reinica"
type input "324"
type input "65"
type input "[PERSON_NAME]´s"
type input "324"
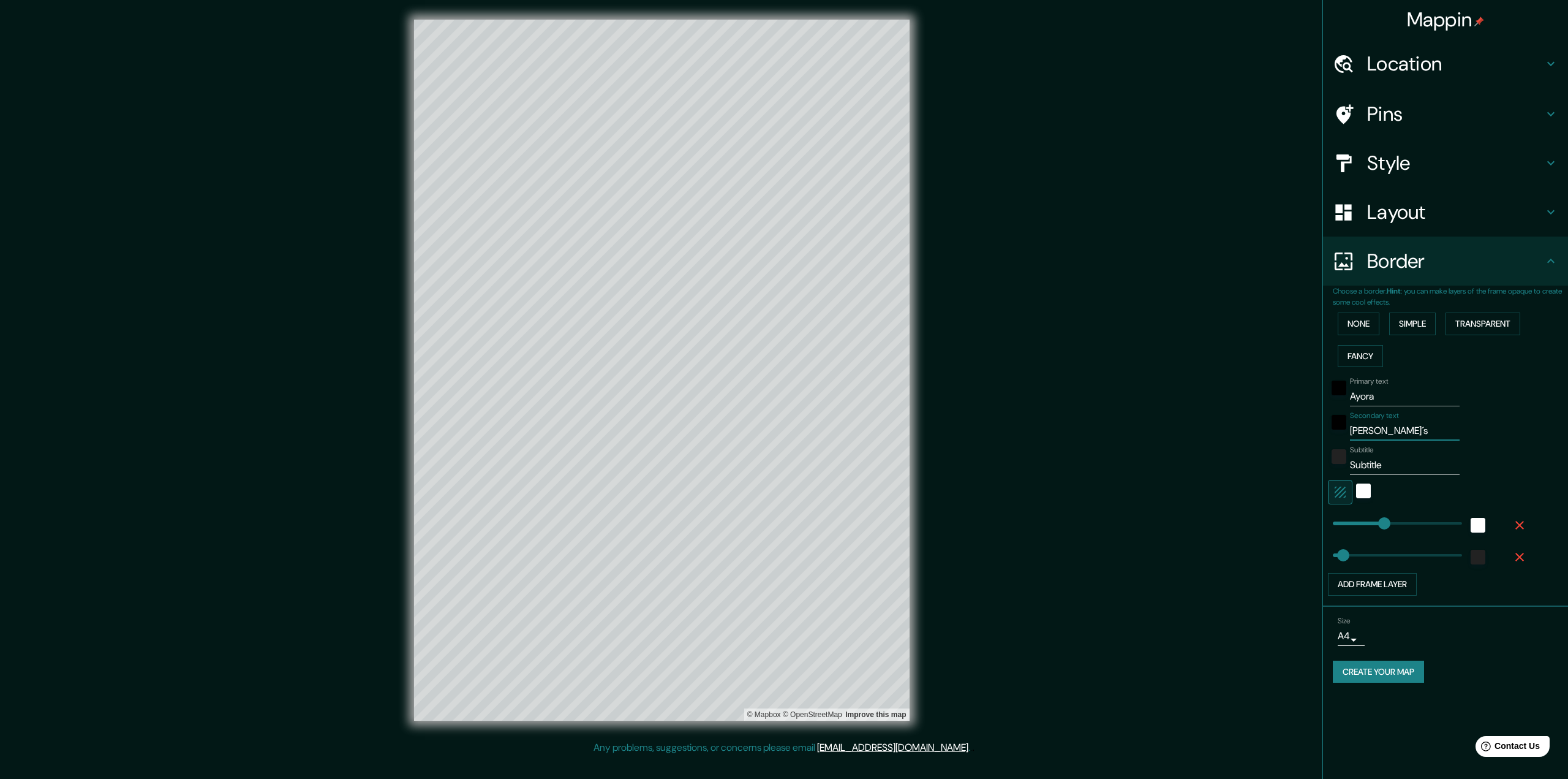
type input "65"
type input "[PERSON_NAME]´s Hous"
type input "324"
type input "65"
type input "[PERSON_NAME]´s House"
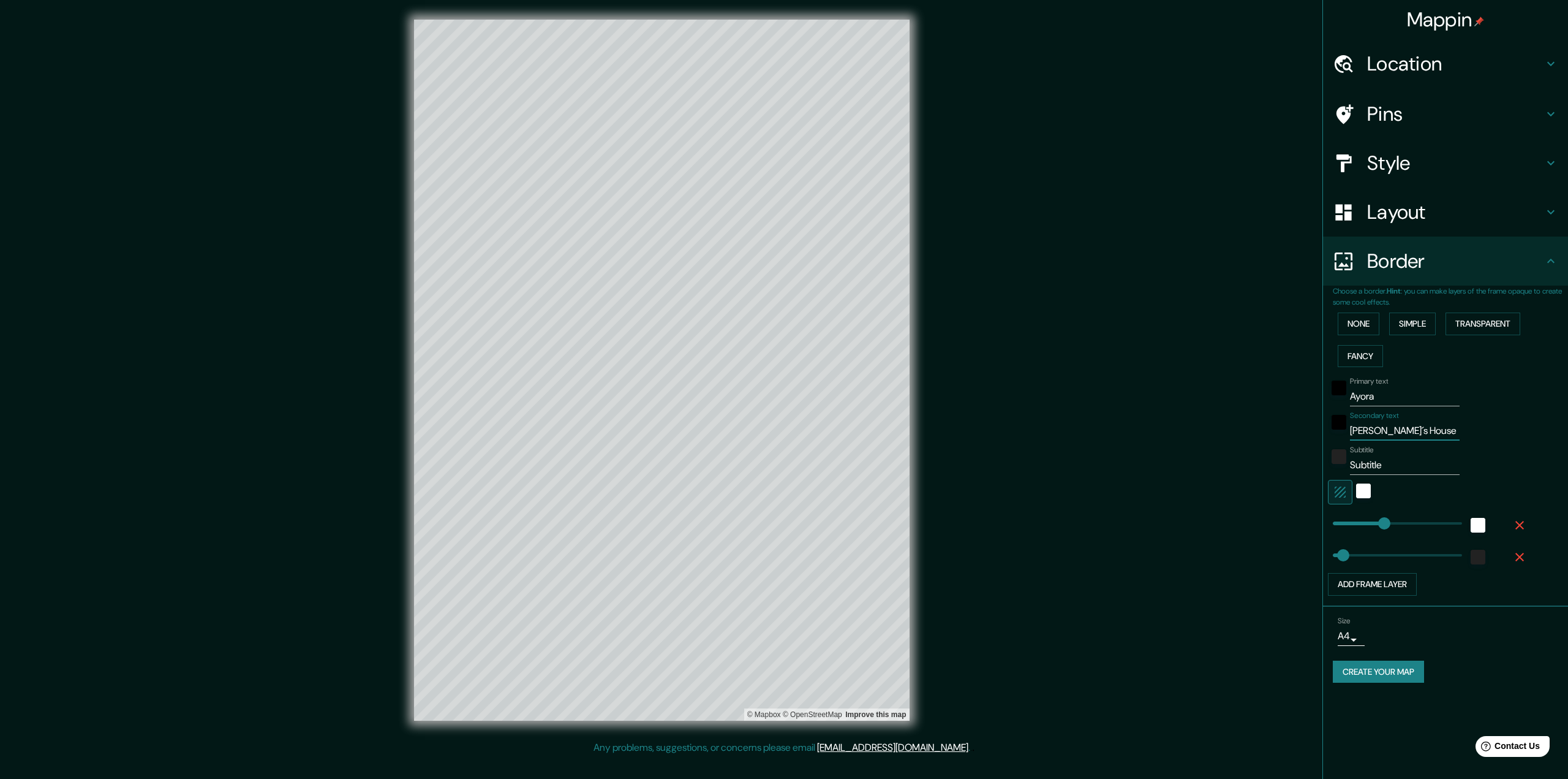
type input "324"
type input "65"
type input "[PERSON_NAME]´s House"
click at [1372, 462] on input "Subtitle" at bounding box center [1404, 465] width 110 height 20
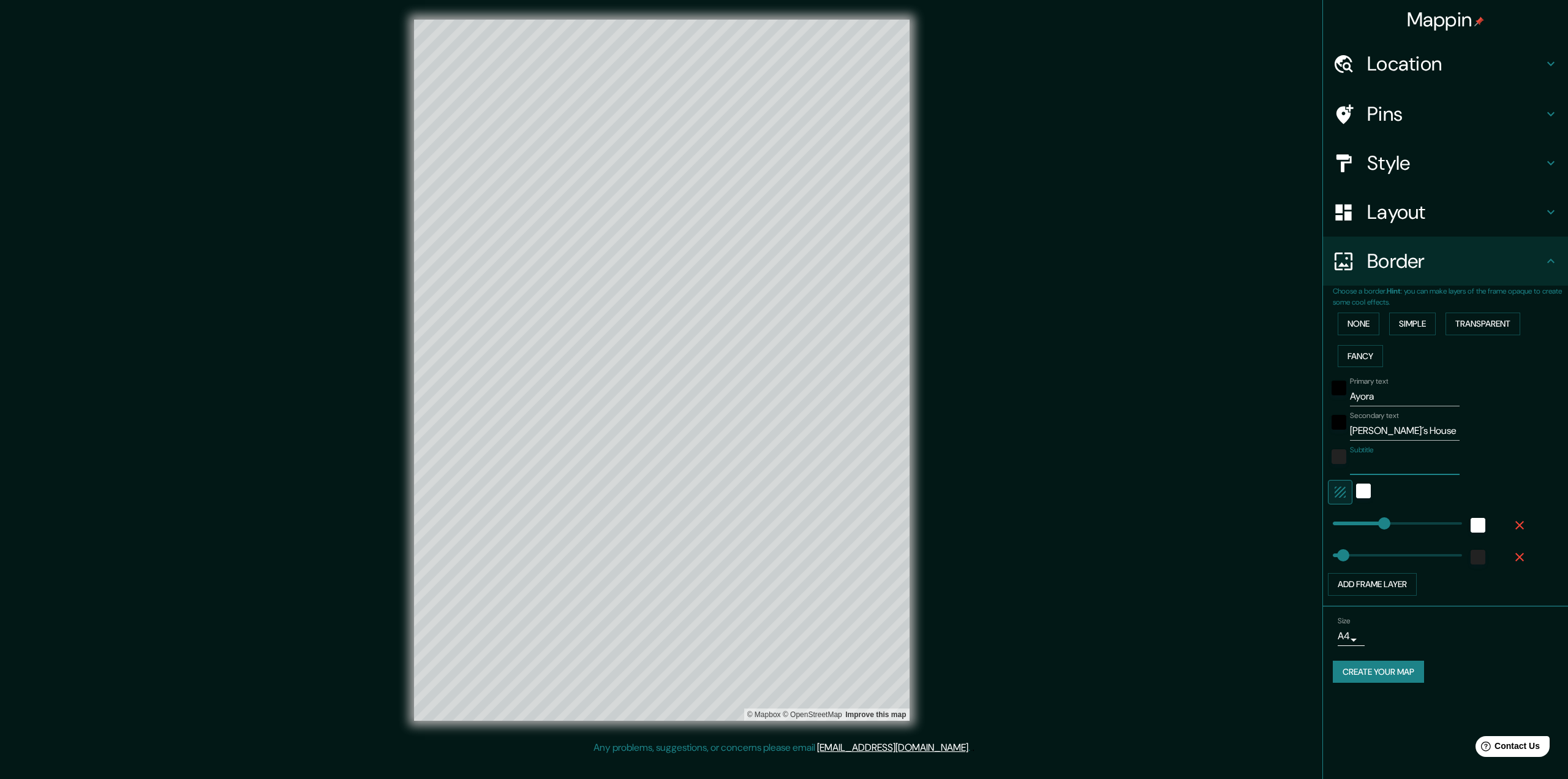
type input "324"
type input "65"
type input "324"
drag, startPoint x: 1425, startPoint y: 438, endPoint x: 1346, endPoint y: 433, distance: 79.2
click at [1346, 433] on div "Secondary text [PERSON_NAME]´s House" at bounding box center [1428, 425] width 201 height 29
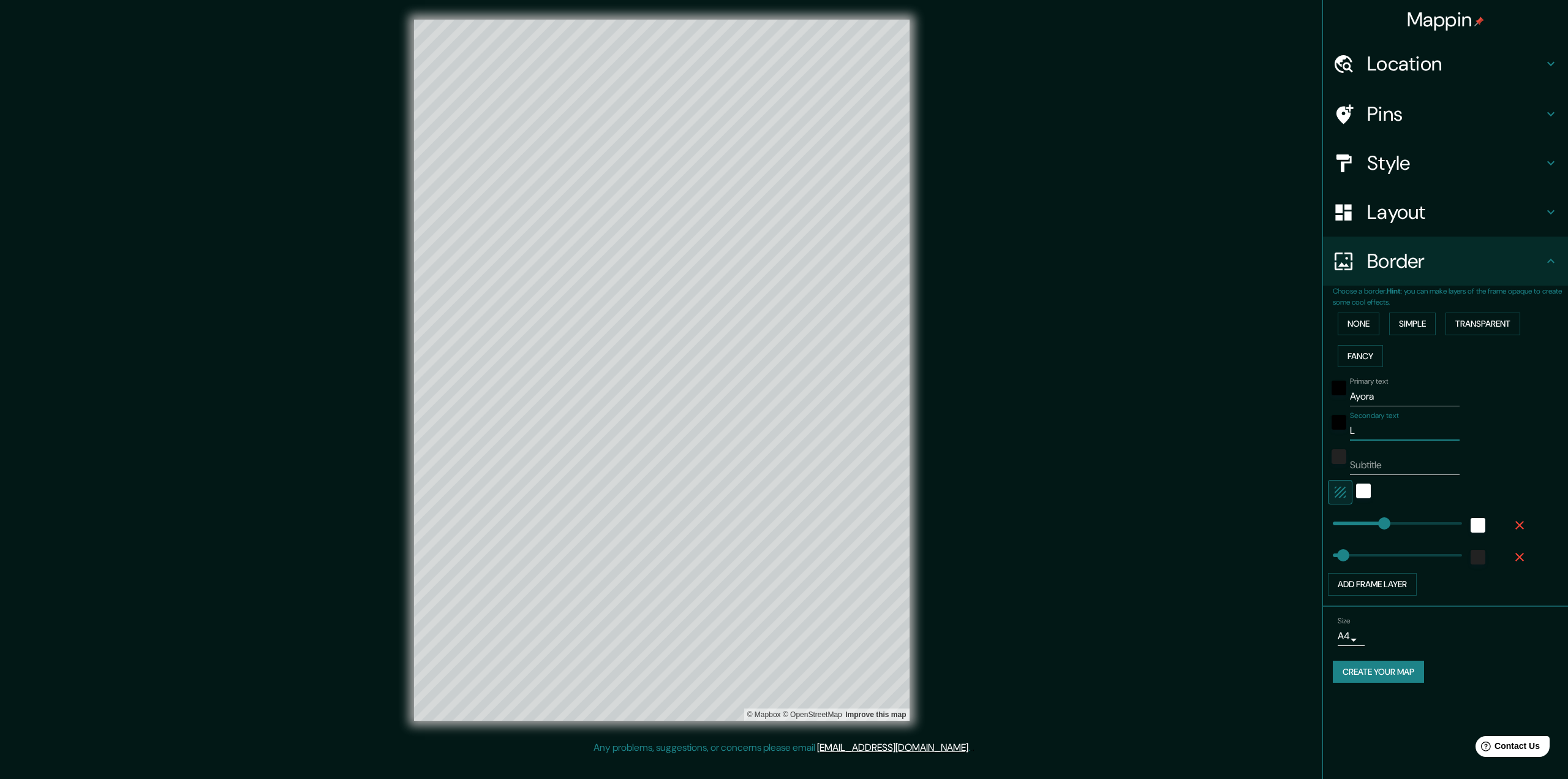
type input "La"
type input "324"
type input "65"
type input "La"
type input "324"
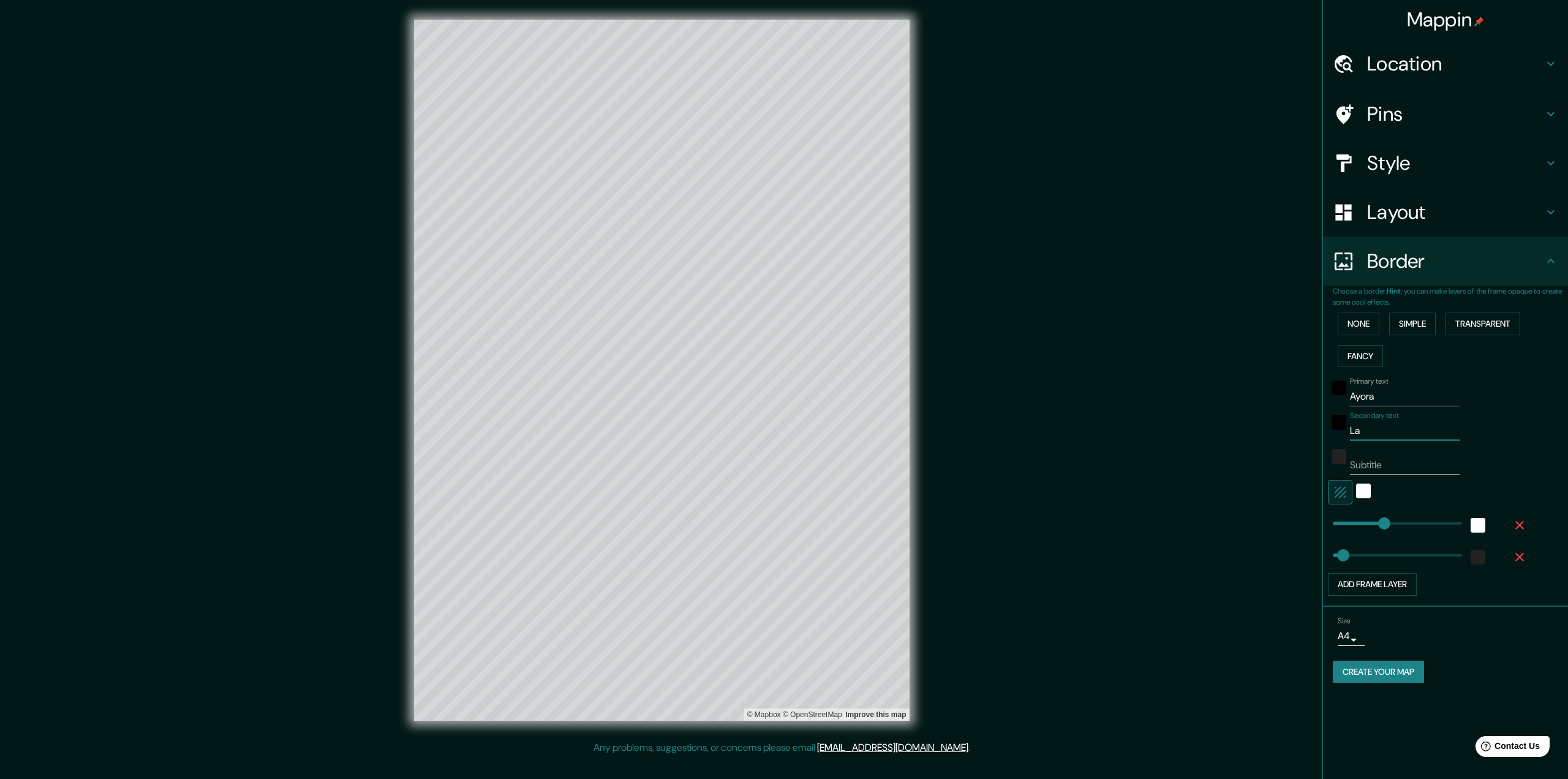
type input "65"
type input "La C"
type input "324"
type input "65"
type input "La Cas"
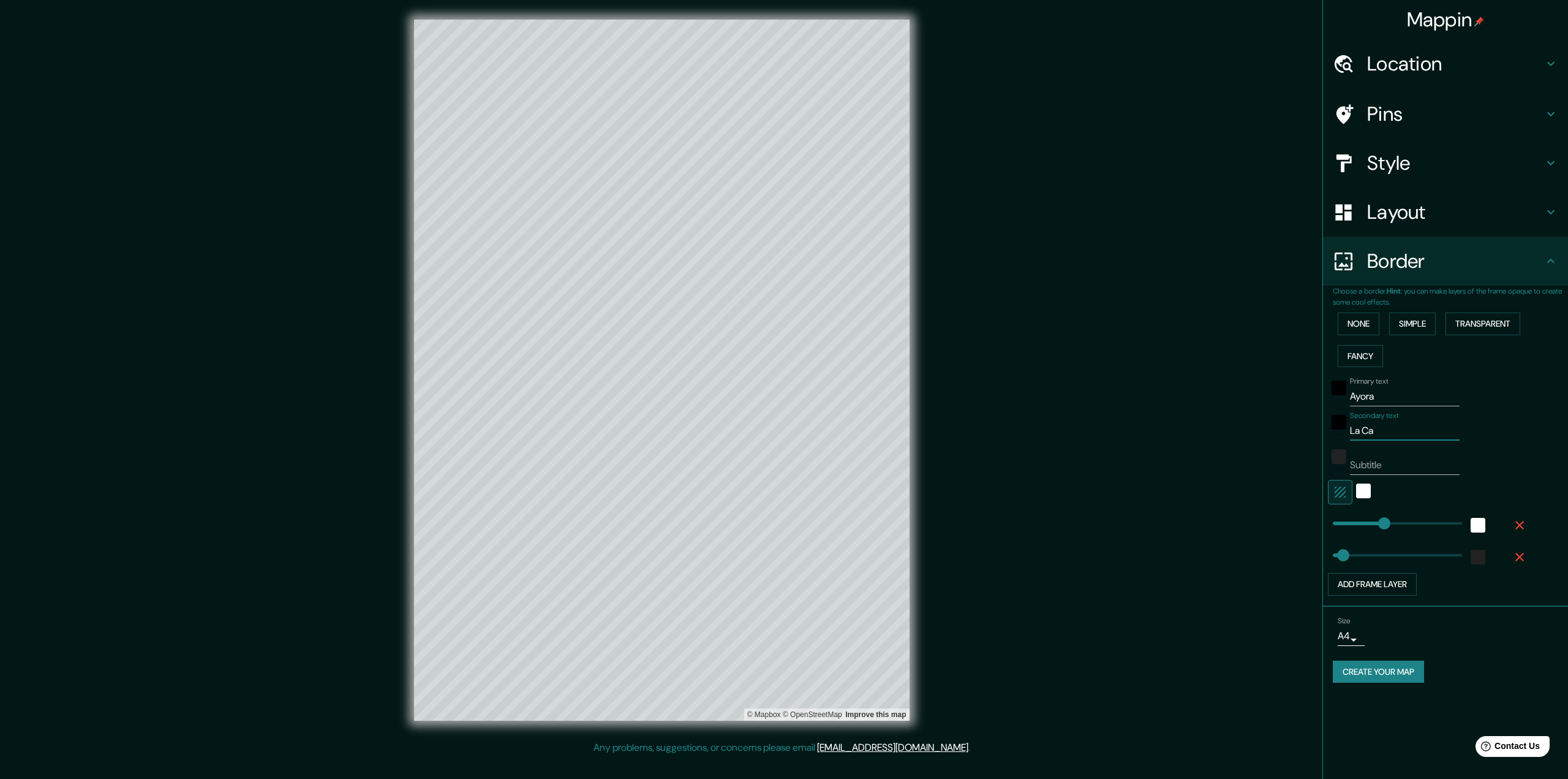
type input "324"
type input "65"
type input "La Casica"
type input "324"
type input "65"
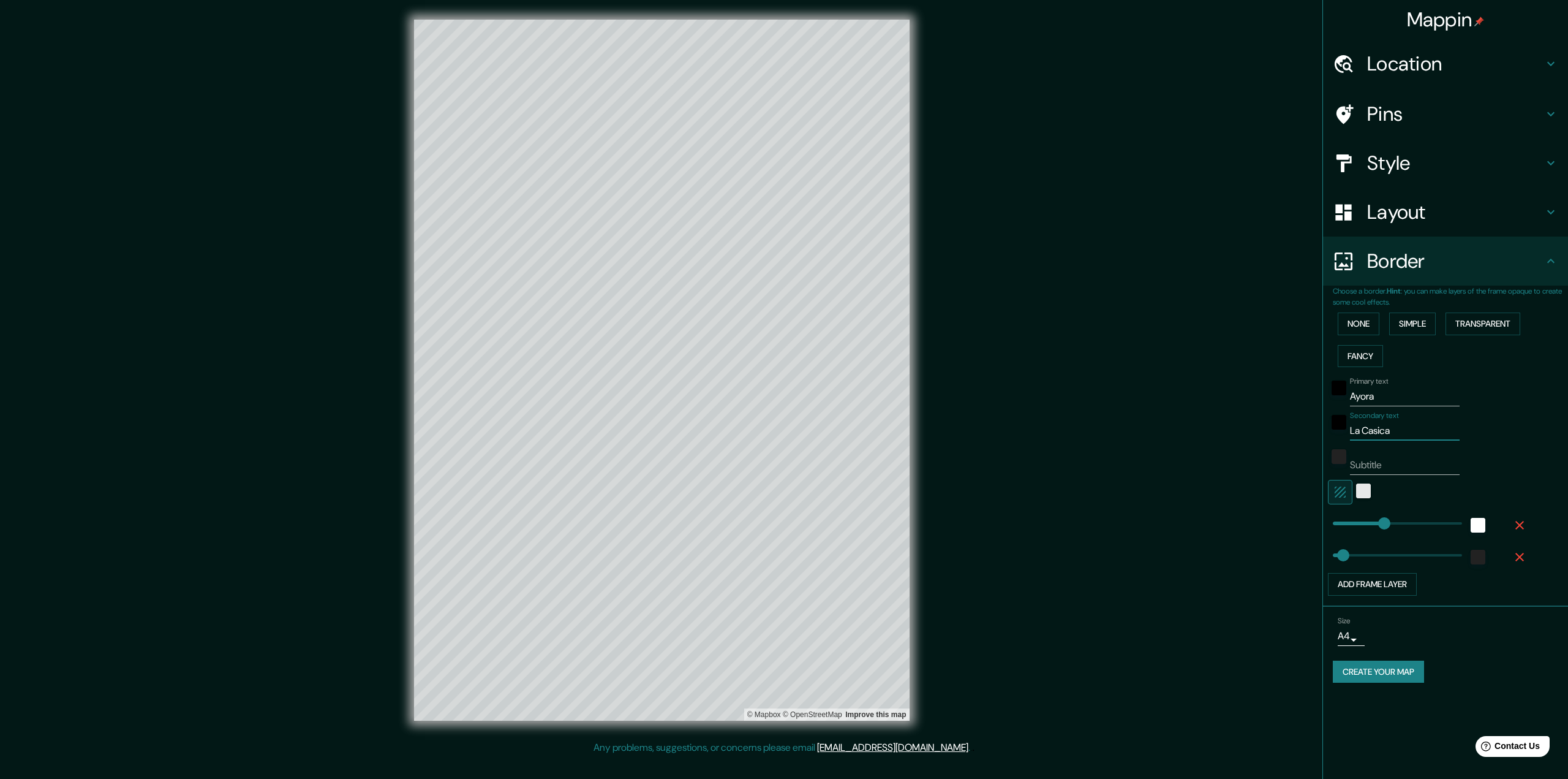
type input "La Casica"
click at [1366, 489] on div "white" at bounding box center [1364, 491] width 15 height 15
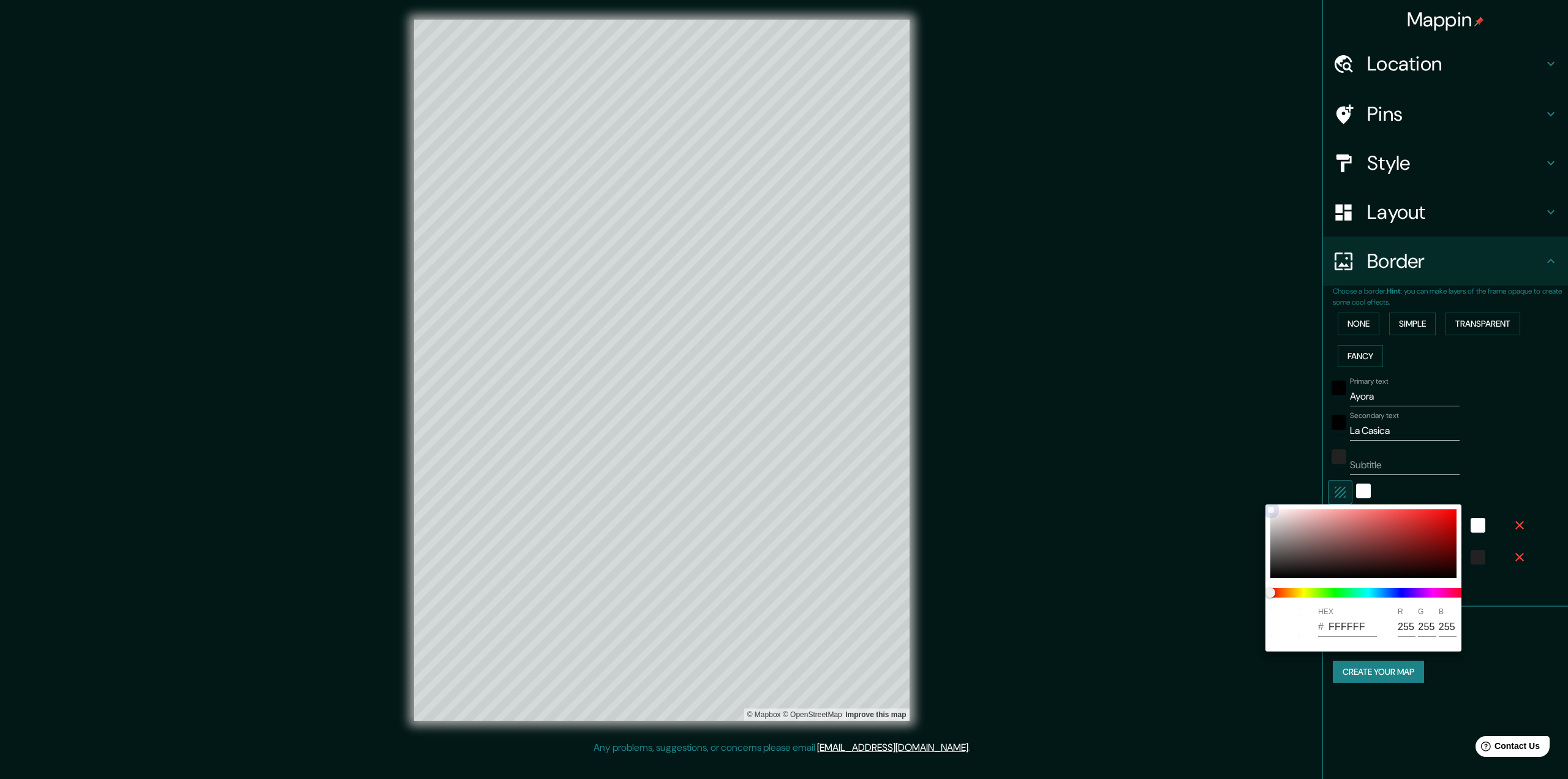
click at [1445, 521] on div at bounding box center [1363, 544] width 186 height 69
type input "324"
type input "65"
type input "D30D0D"
type input "211"
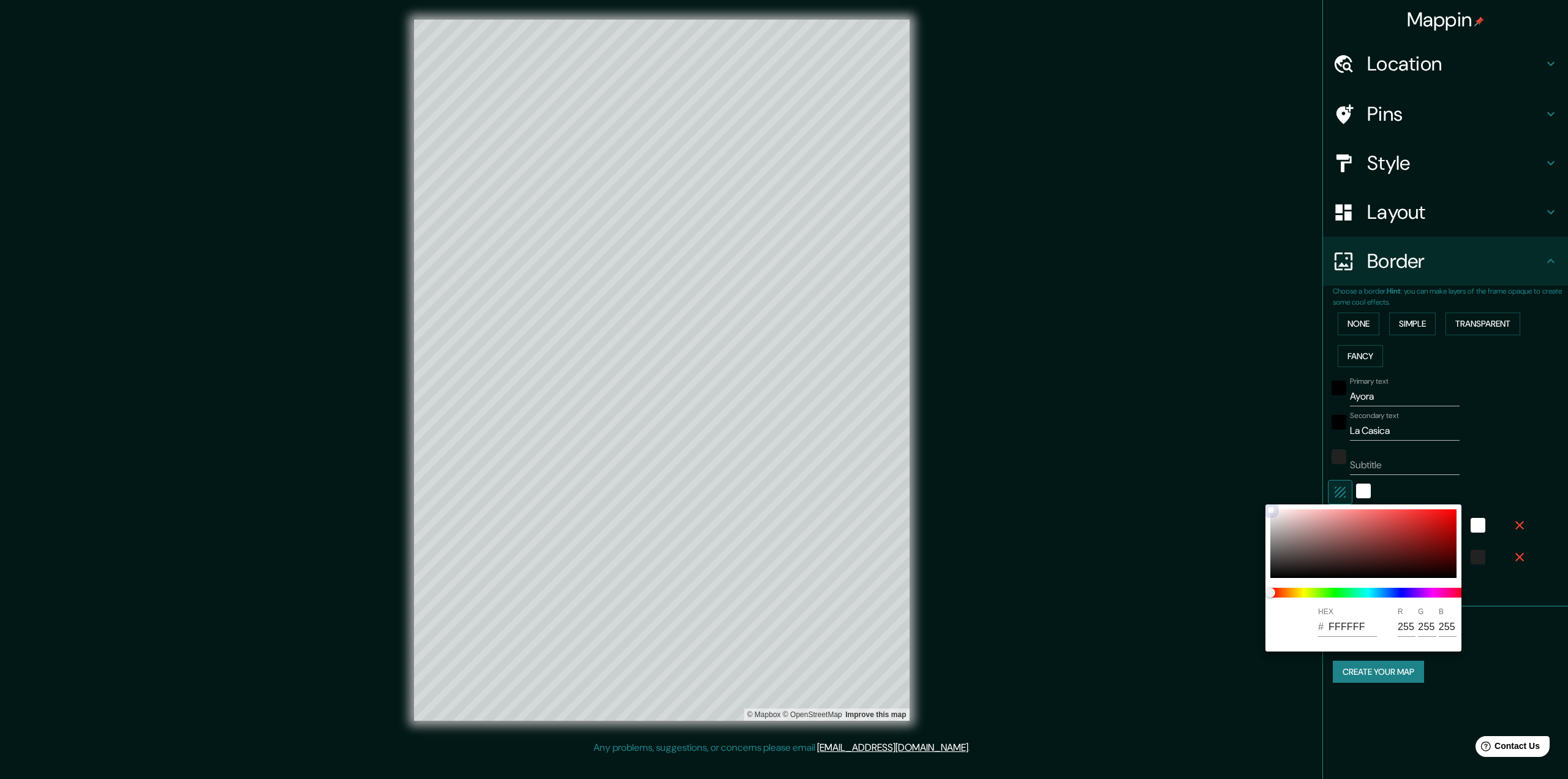
type input "13"
click at [1272, 510] on div at bounding box center [1363, 544] width 186 height 69
type input "324"
type input "65"
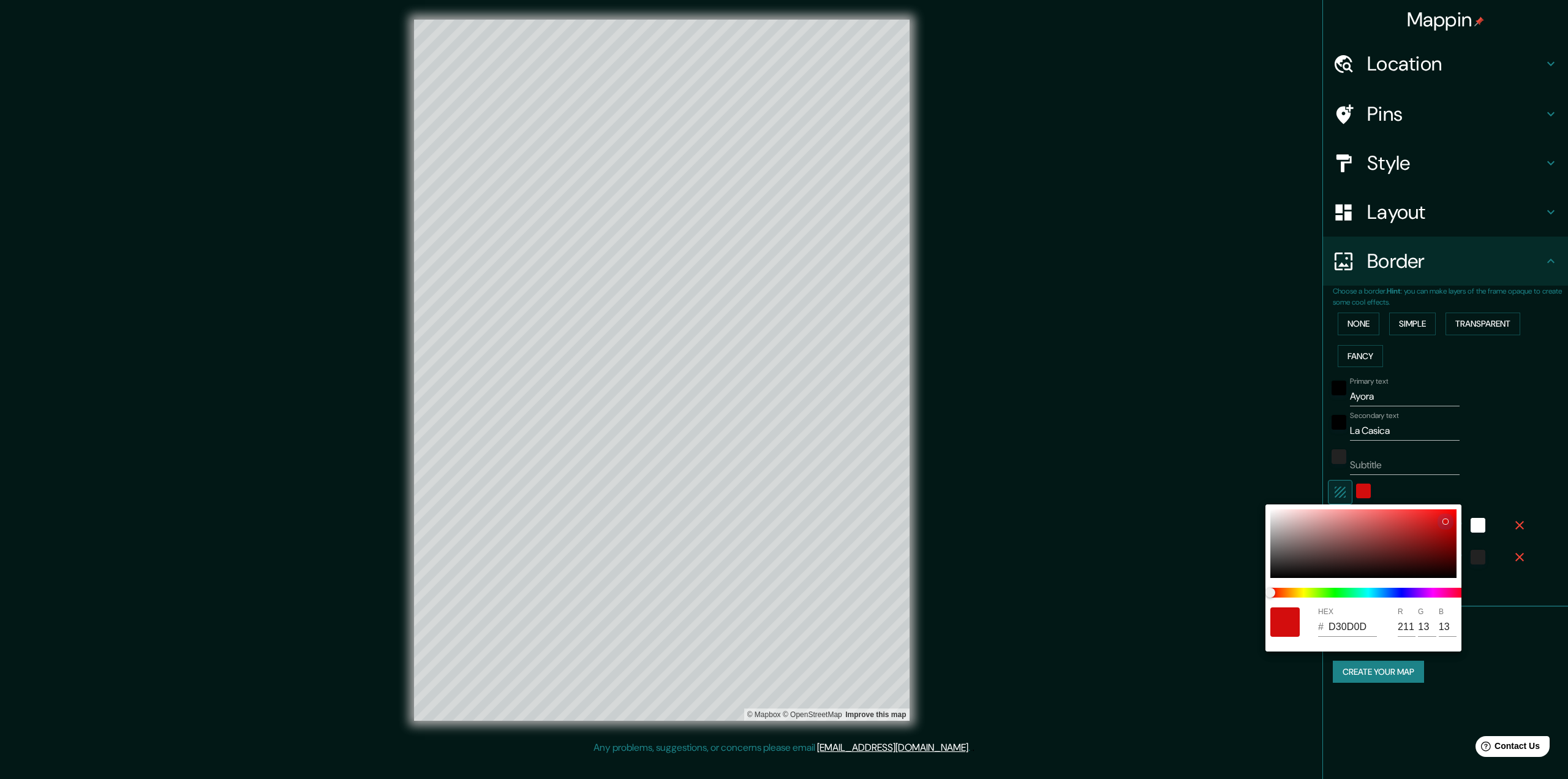
type input "FDFAFA"
type input "253"
type input "250"
click at [1275, 518] on div at bounding box center [1363, 544] width 186 height 69
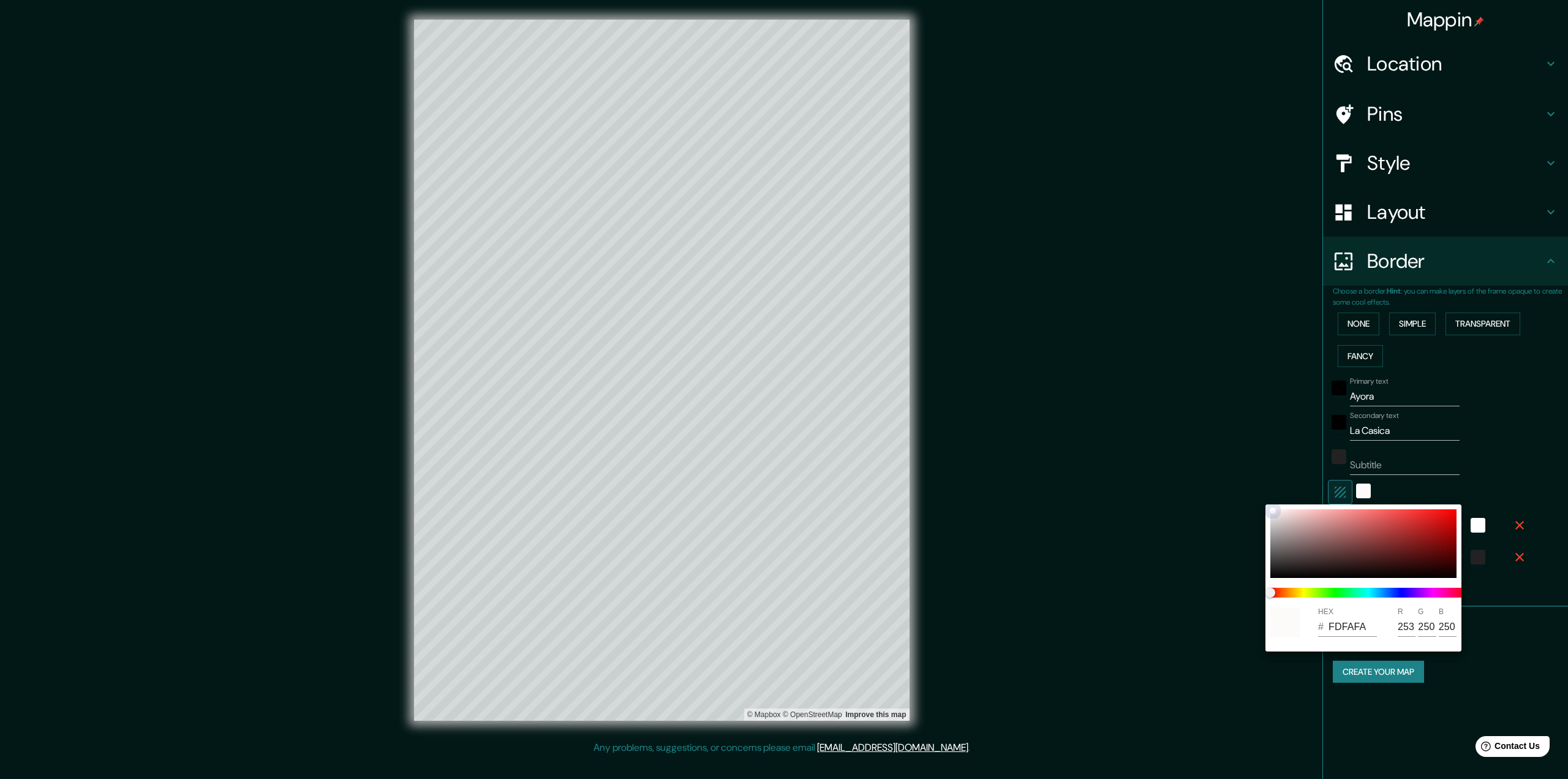
type input "324"
type input "65"
type input "DDD7D7"
type input "221"
type input "215"
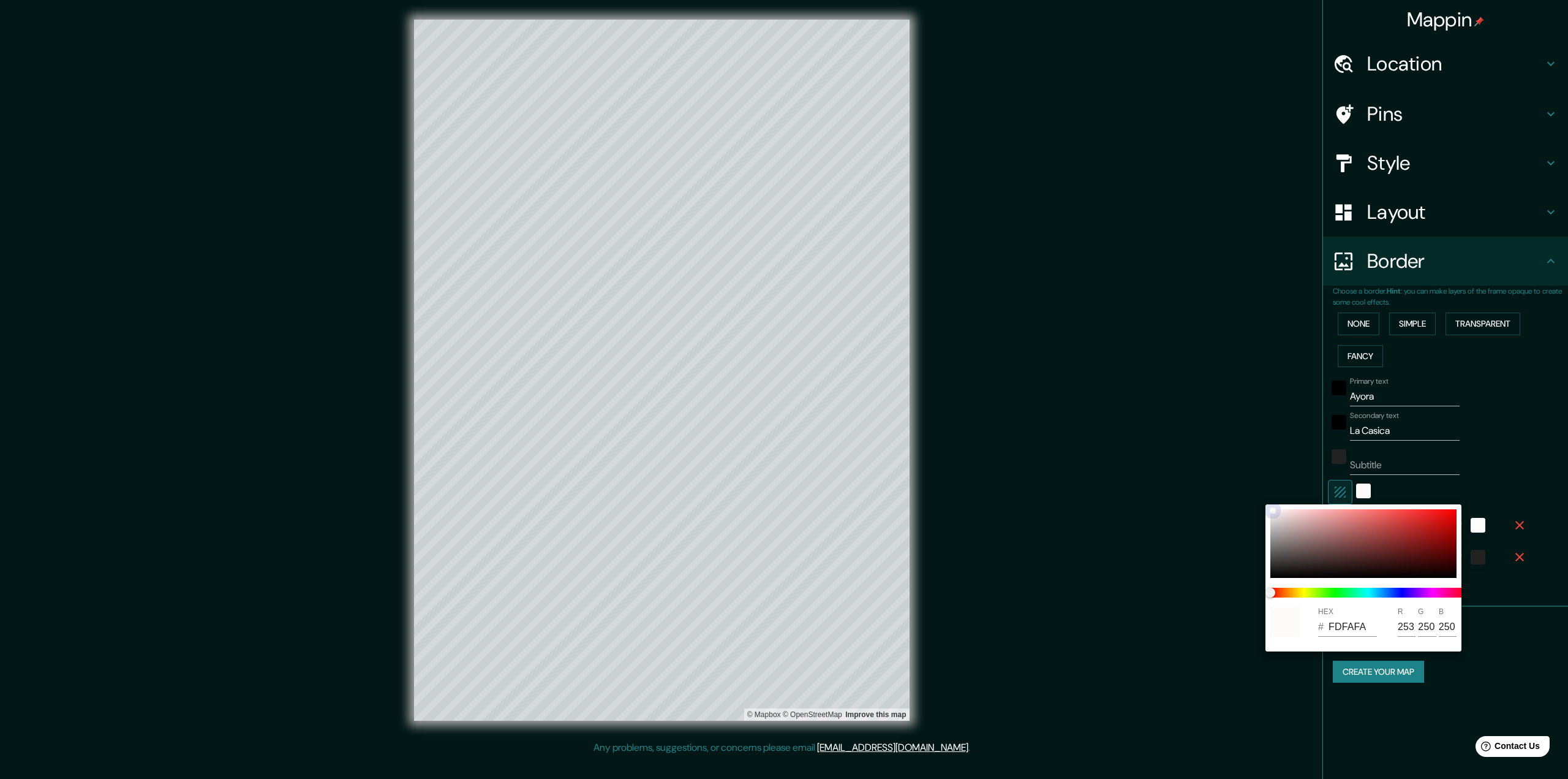
type input "215"
type input "324"
type input "65"
type input "F1EAEA"
type input "241"
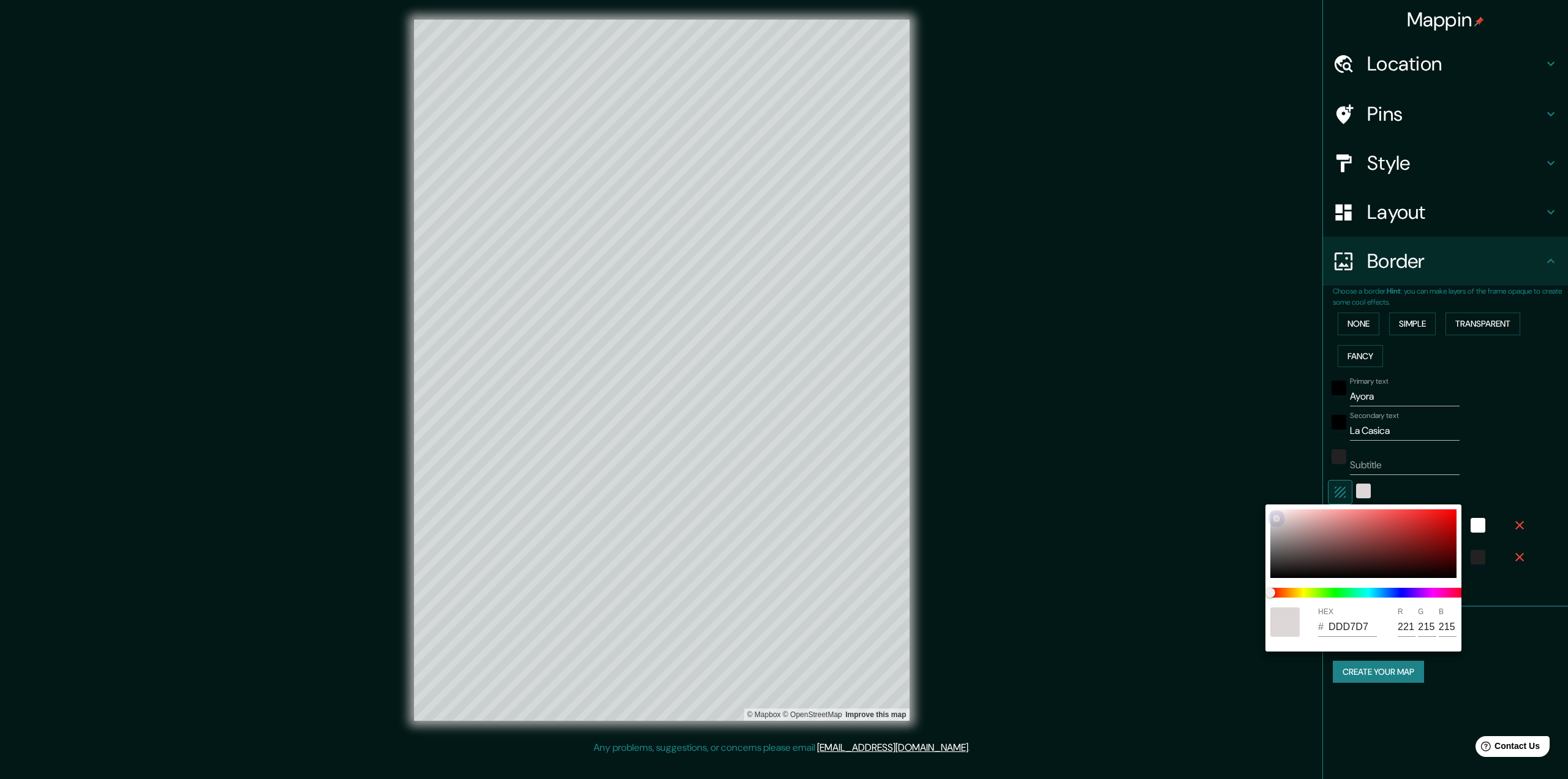
type input "234"
drag, startPoint x: 1270, startPoint y: 505, endPoint x: 1255, endPoint y: 499, distance: 16.2
click at [1257, 501] on div "HEX # F1EAEA R 241 G 234 B 234" at bounding box center [784, 390] width 1568 height 779
click at [1496, 471] on div at bounding box center [784, 390] width 1568 height 779
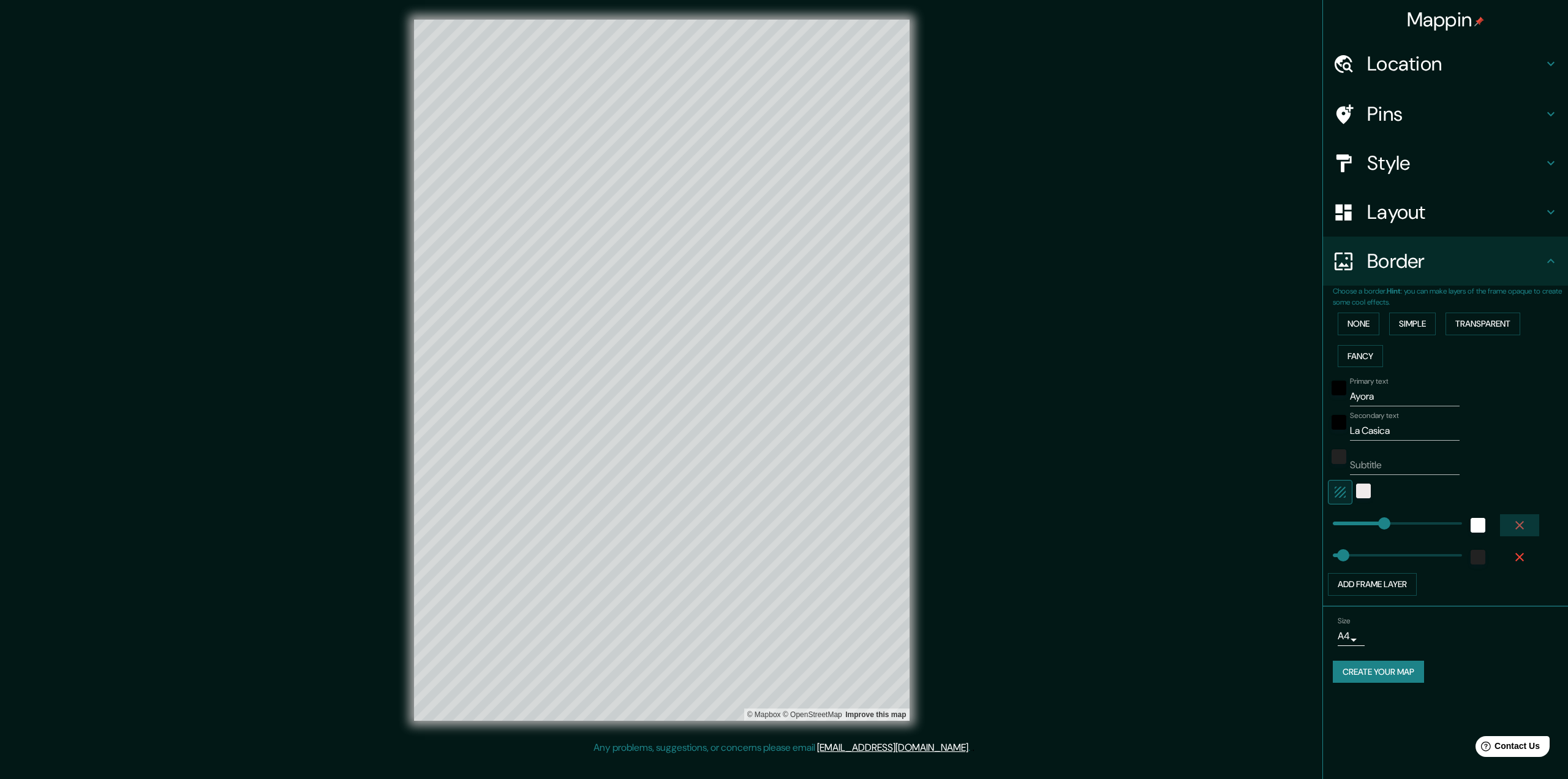
click at [1519, 524] on icon "button" at bounding box center [1519, 525] width 9 height 9
click at [1517, 526] on icon "button" at bounding box center [1520, 526] width 15 height 15
click at [1393, 524] on button "Add frame layer" at bounding box center [1372, 521] width 89 height 23
click at [1392, 562] on button "Add frame layer" at bounding box center [1372, 552] width 89 height 23
type input "324"
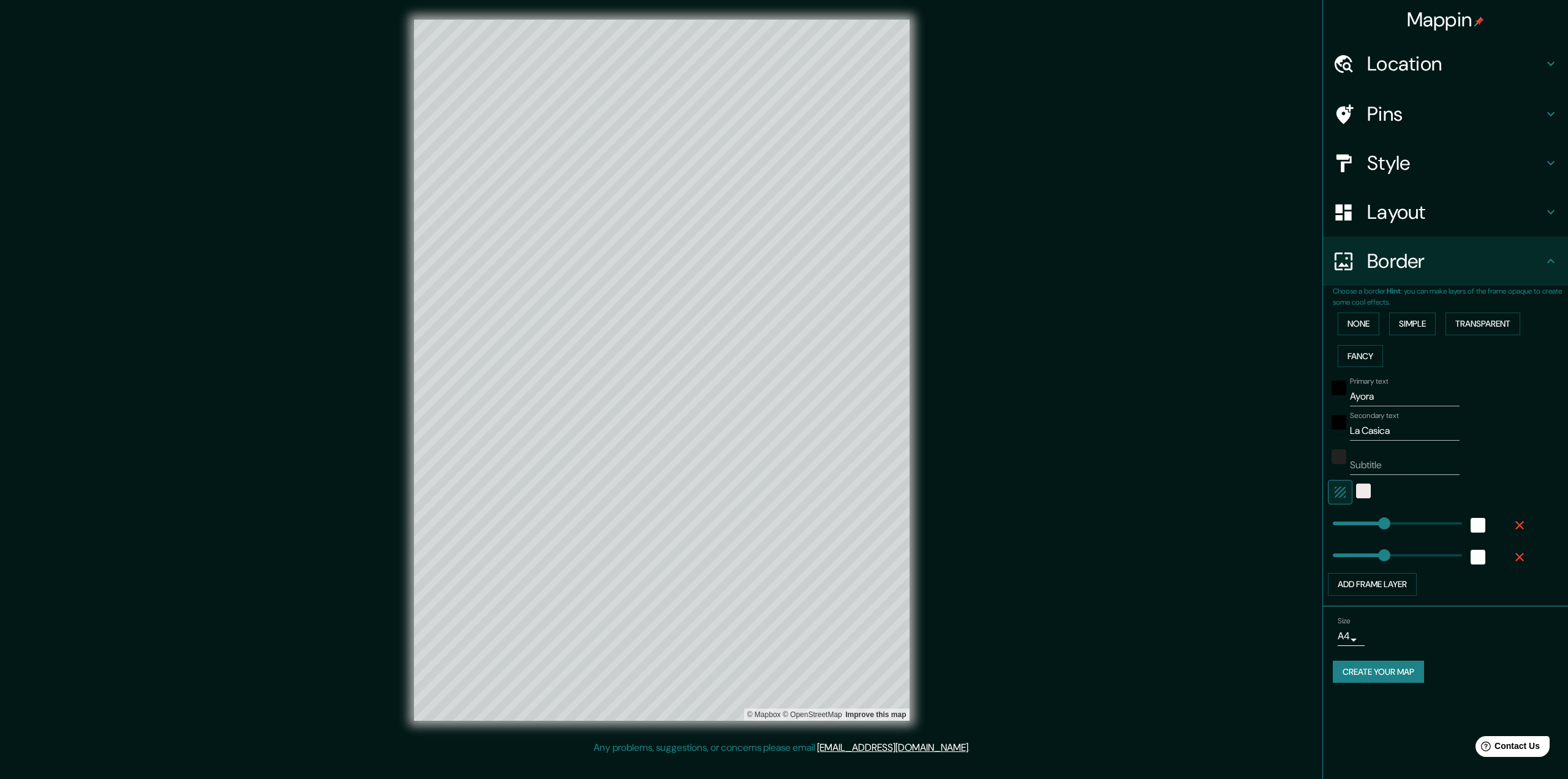
type input "324"
click at [1519, 551] on icon "button" at bounding box center [1520, 557] width 15 height 15
type input "324"
click at [1521, 528] on icon "button" at bounding box center [1520, 526] width 15 height 15
click at [1399, 516] on button "Add frame layer" at bounding box center [1372, 521] width 89 height 23
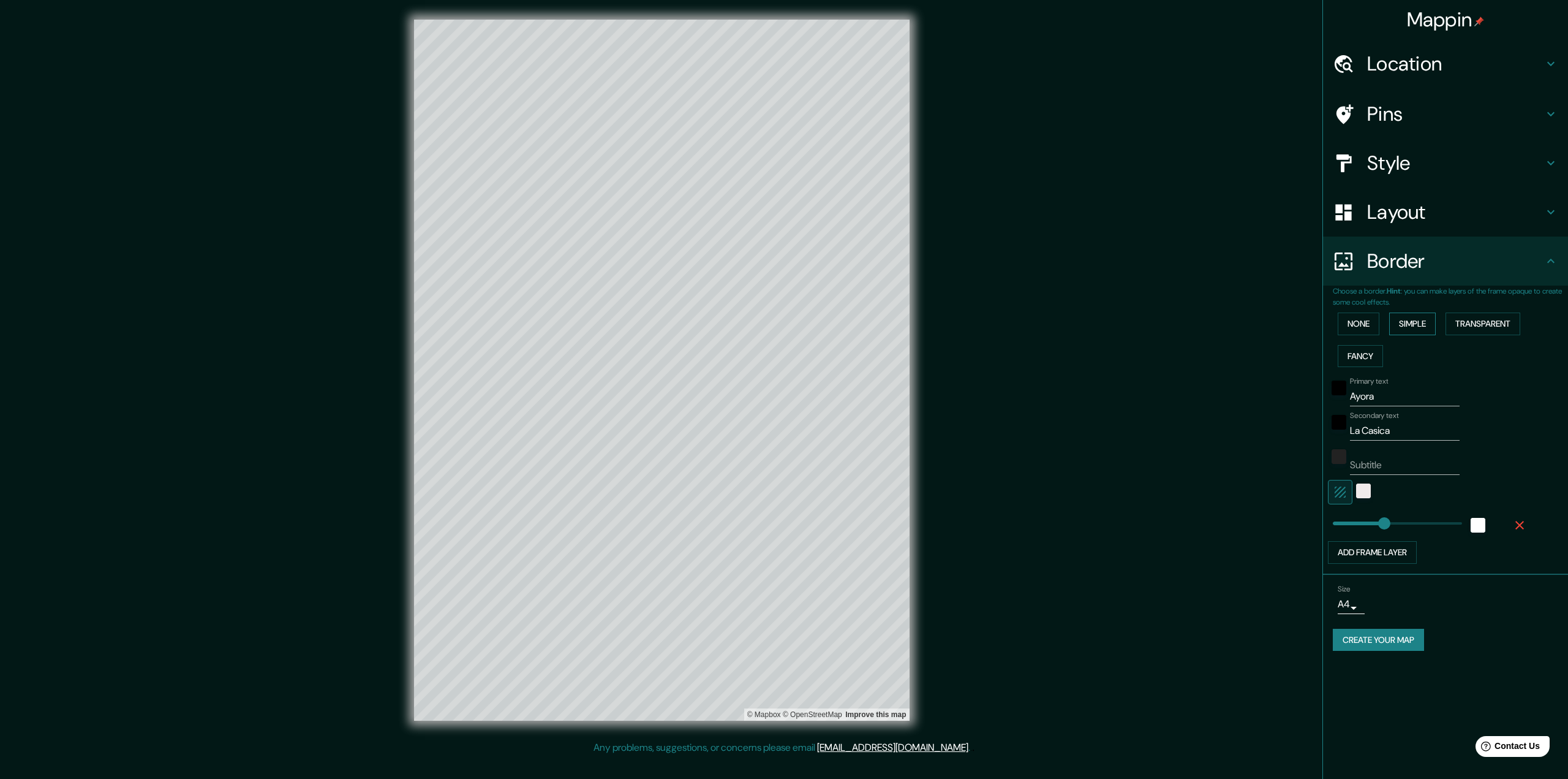
click at [1411, 325] on button "Simple" at bounding box center [1412, 324] width 46 height 23
type input "324"
click at [1353, 640] on body "Mappin Location [GEOGRAPHIC_DATA], [GEOGRAPHIC_DATA], [GEOGRAPHIC_DATA] [GEOGRA…" at bounding box center [784, 390] width 1568 height 779
click at [1357, 636] on div at bounding box center [784, 390] width 1568 height 779
click at [1403, 406] on input "Ayora" at bounding box center [1404, 396] width 110 height 20
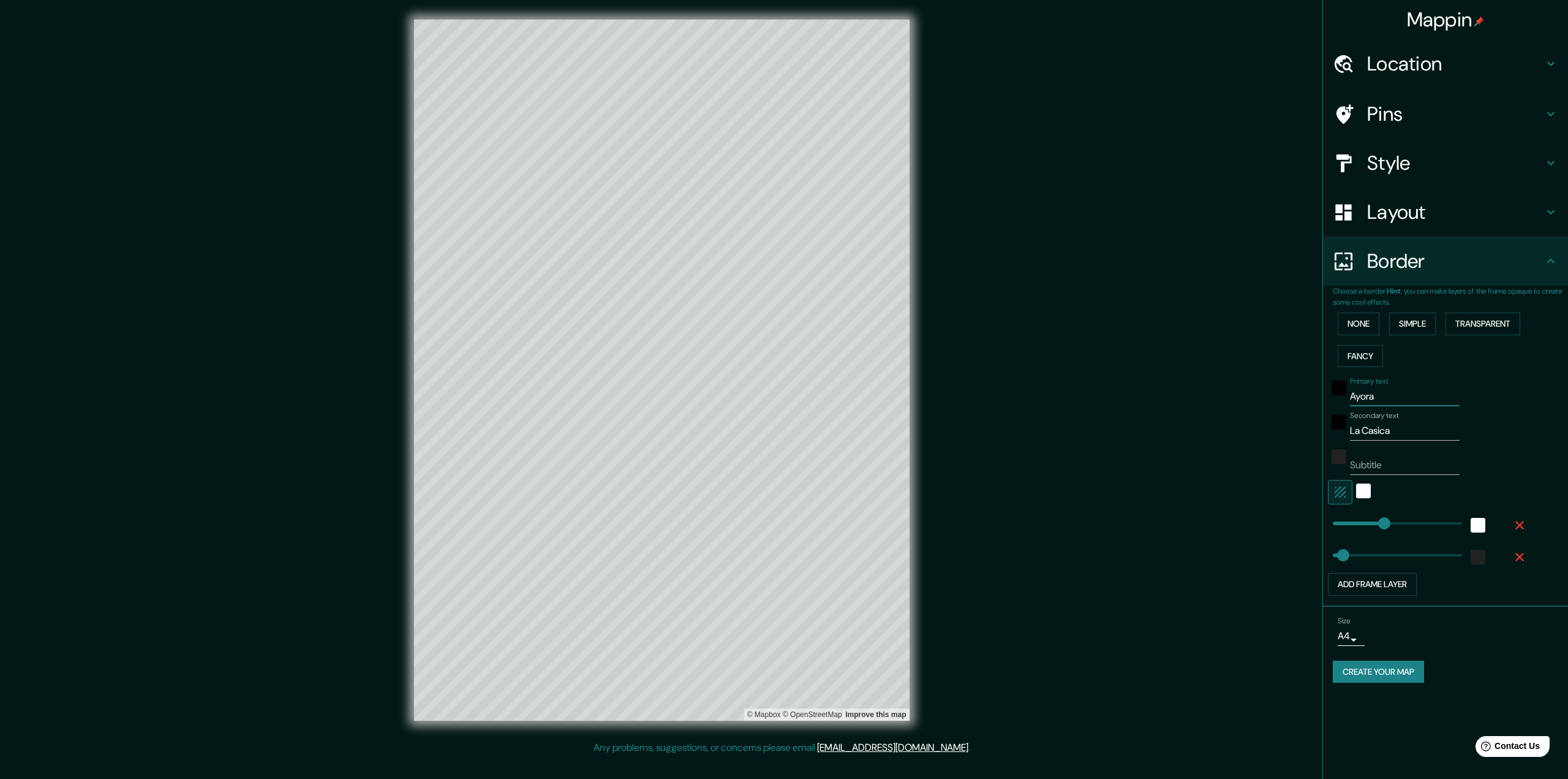
type input "Ayor"
type input "324"
type input "65"
type input "Ayora"
type input "324"
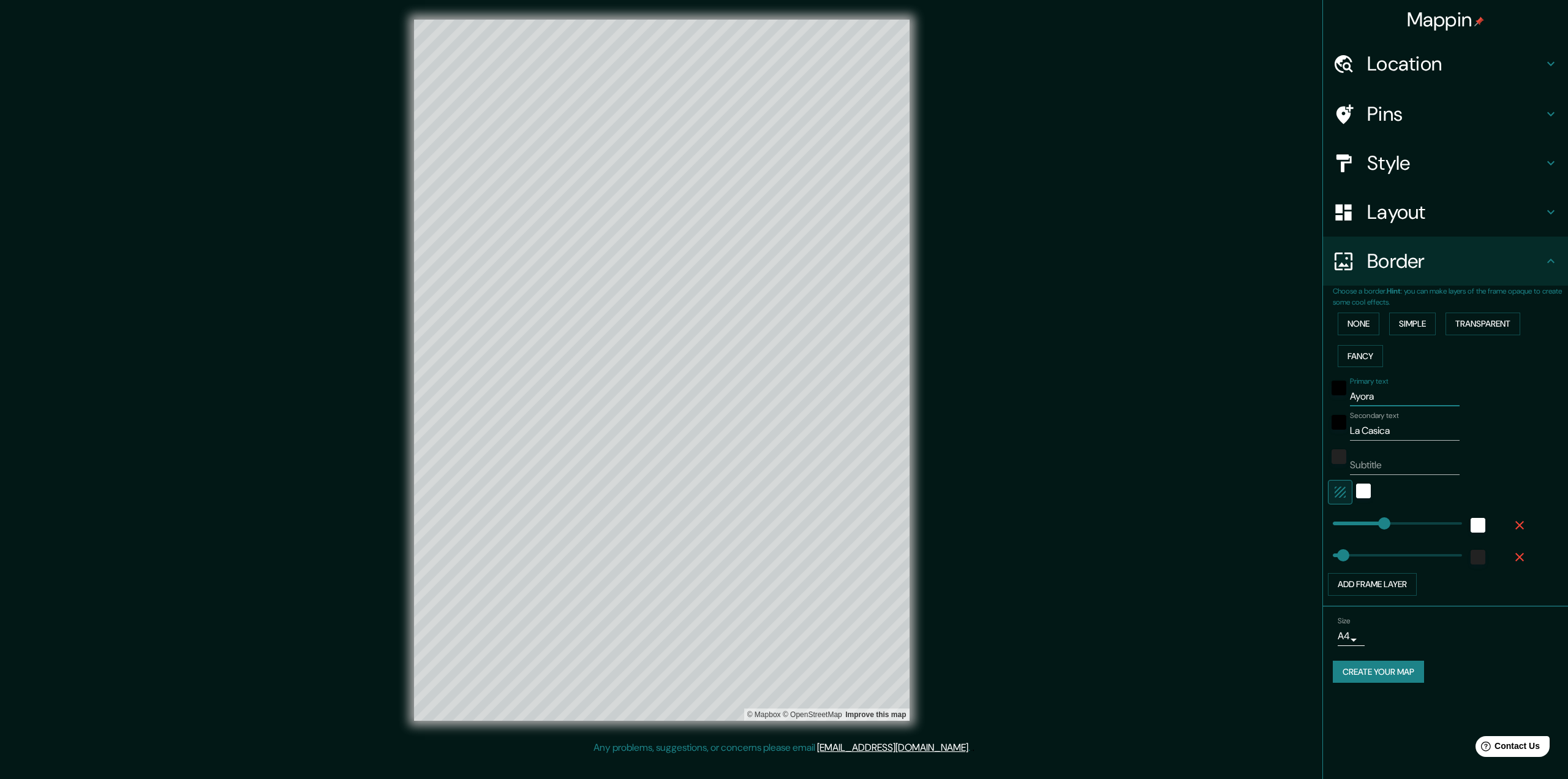
type input "65"
click at [1406, 433] on input "La Casica" at bounding box center [1404, 430] width 110 height 20
type input "La Casica"
type input "324"
type input "65"
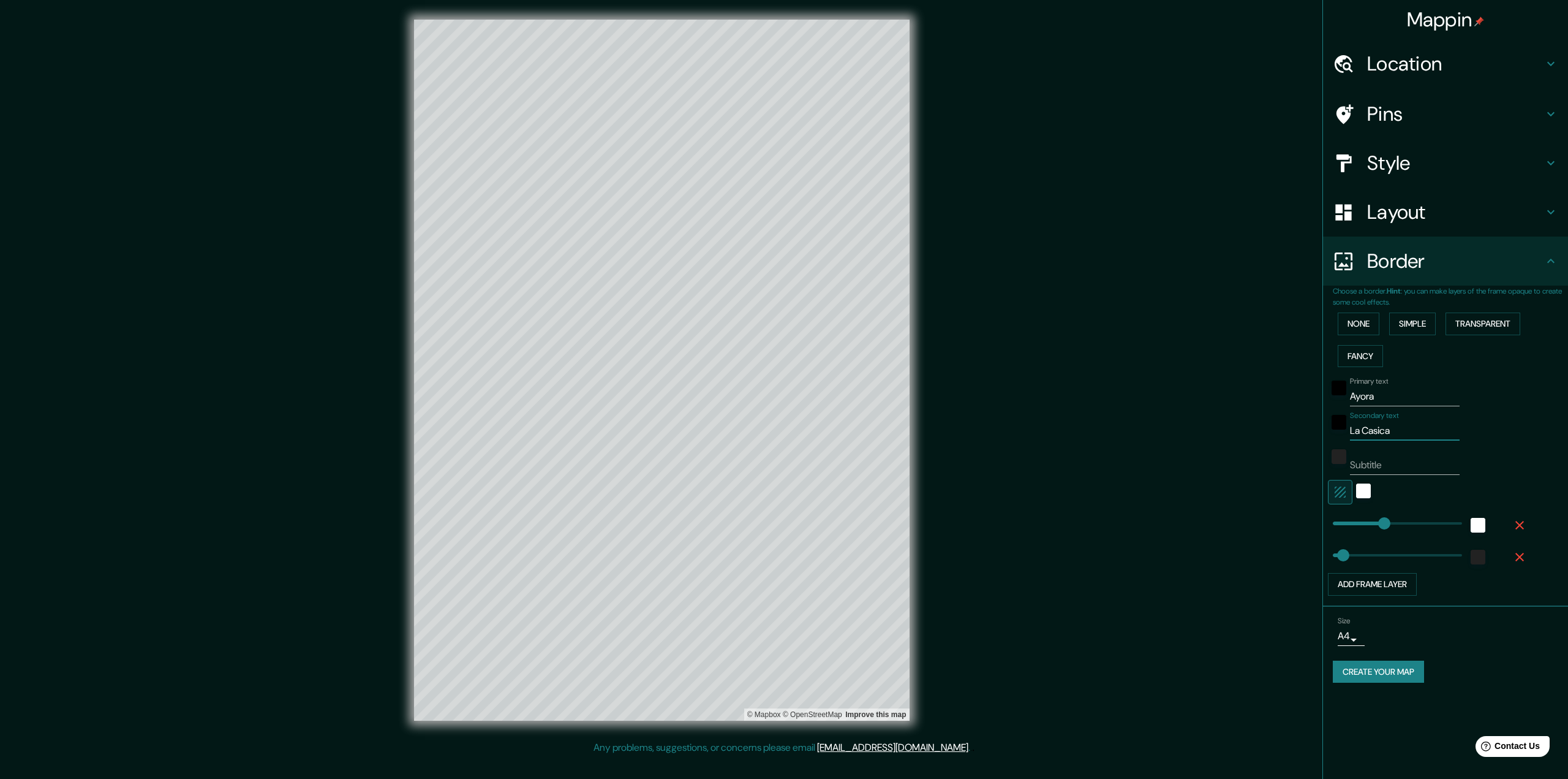
click at [1402, 465] on input "Subtitle" at bounding box center [1404, 465] width 110 height 20
click at [1402, 464] on input "Subtitle" at bounding box center [1404, 465] width 110 height 20
type input "`[PERSON_NAME]"
type input "324"
type input "65"
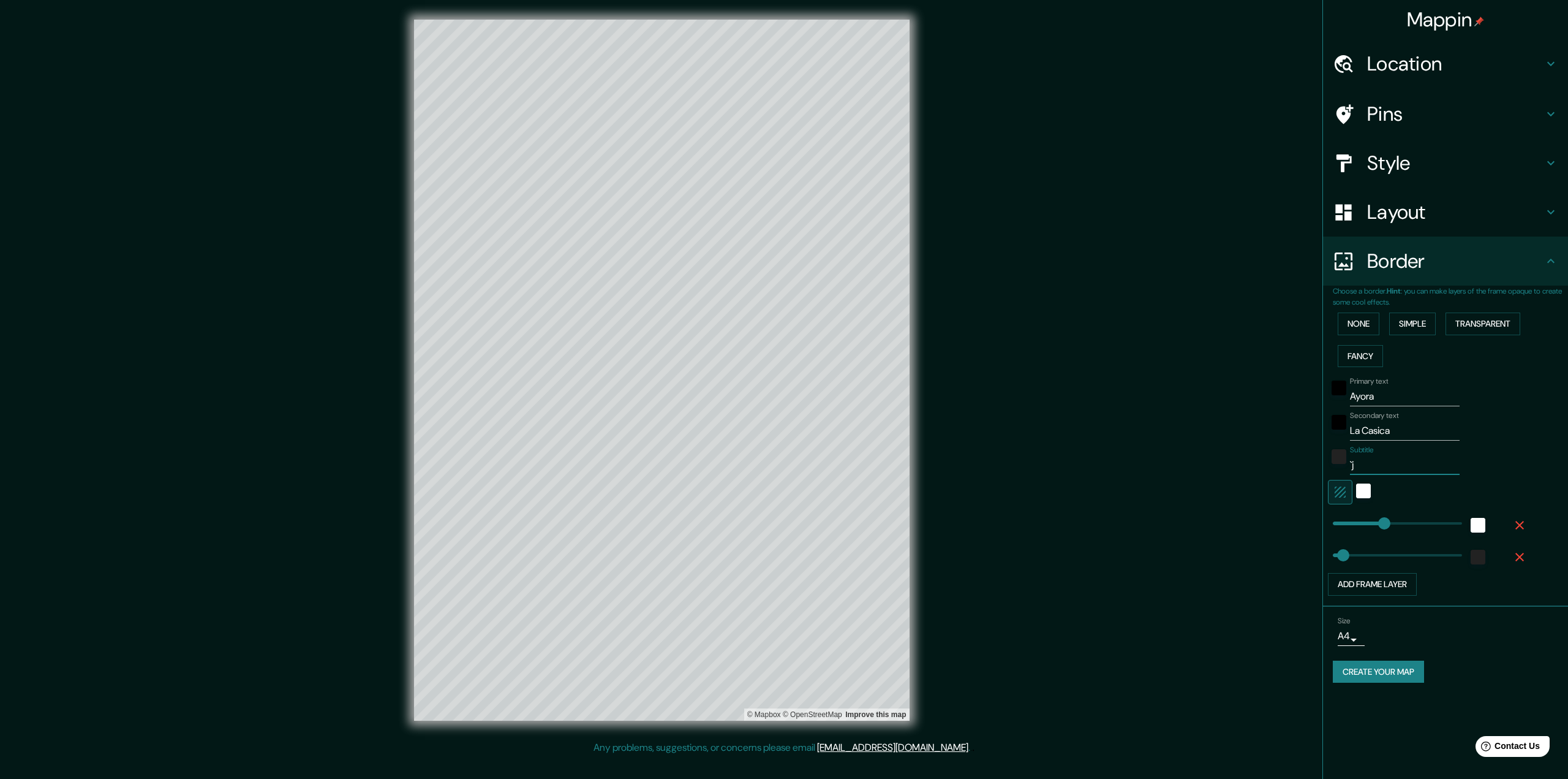
type input "`"
type input "324"
type input "65"
type input "324"
type input "65"
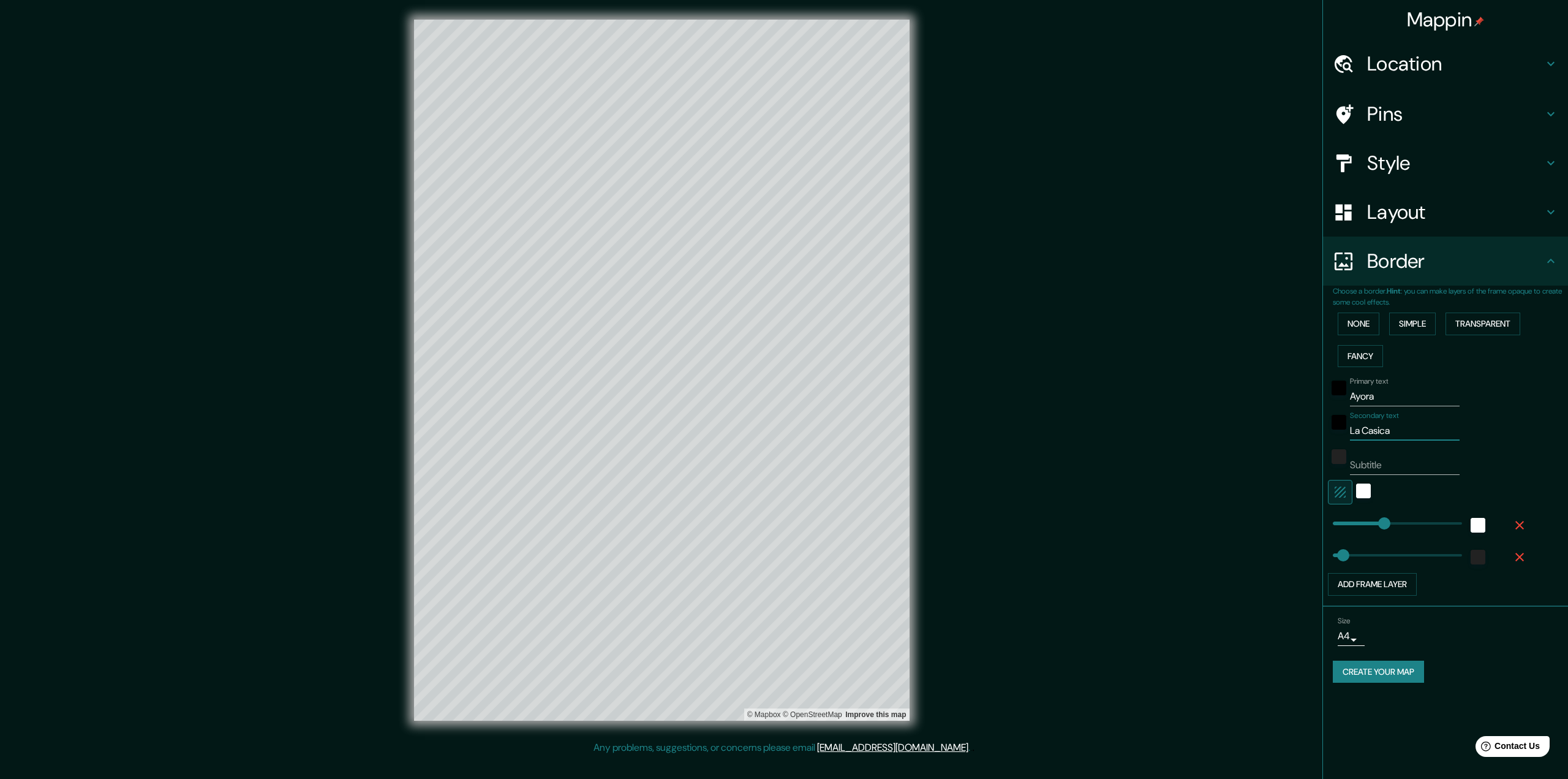
click at [1352, 430] on input "La Casica" at bounding box center [1404, 430] width 110 height 20
paste input "📌"
type input "📌La Casica"
type input "324"
type input "65"
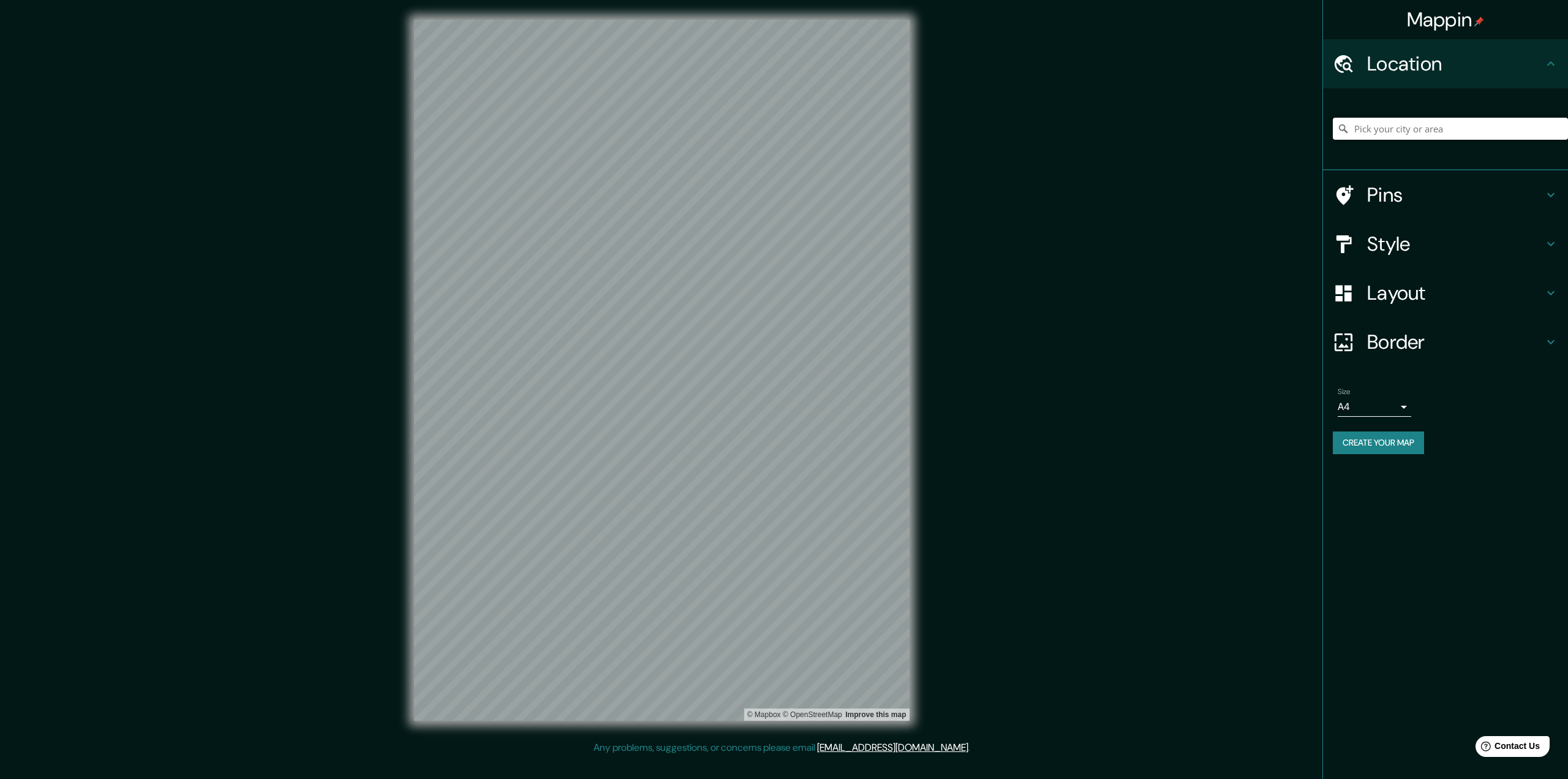
click at [1496, 127] on input "Pick your city or area" at bounding box center [1450, 128] width 235 height 22
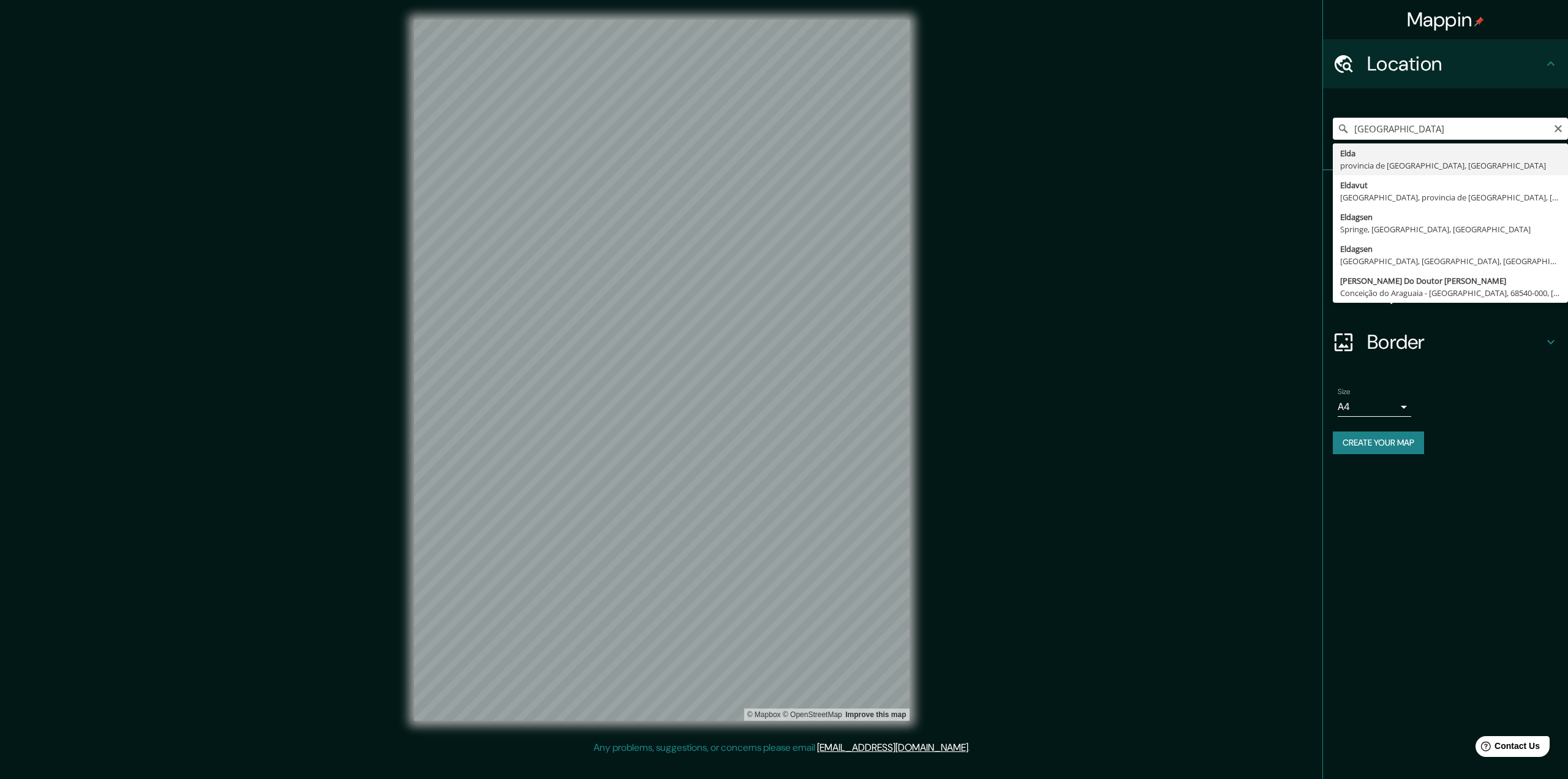
type input "[GEOGRAPHIC_DATA], provincia de [GEOGRAPHIC_DATA], [GEOGRAPHIC_DATA]"
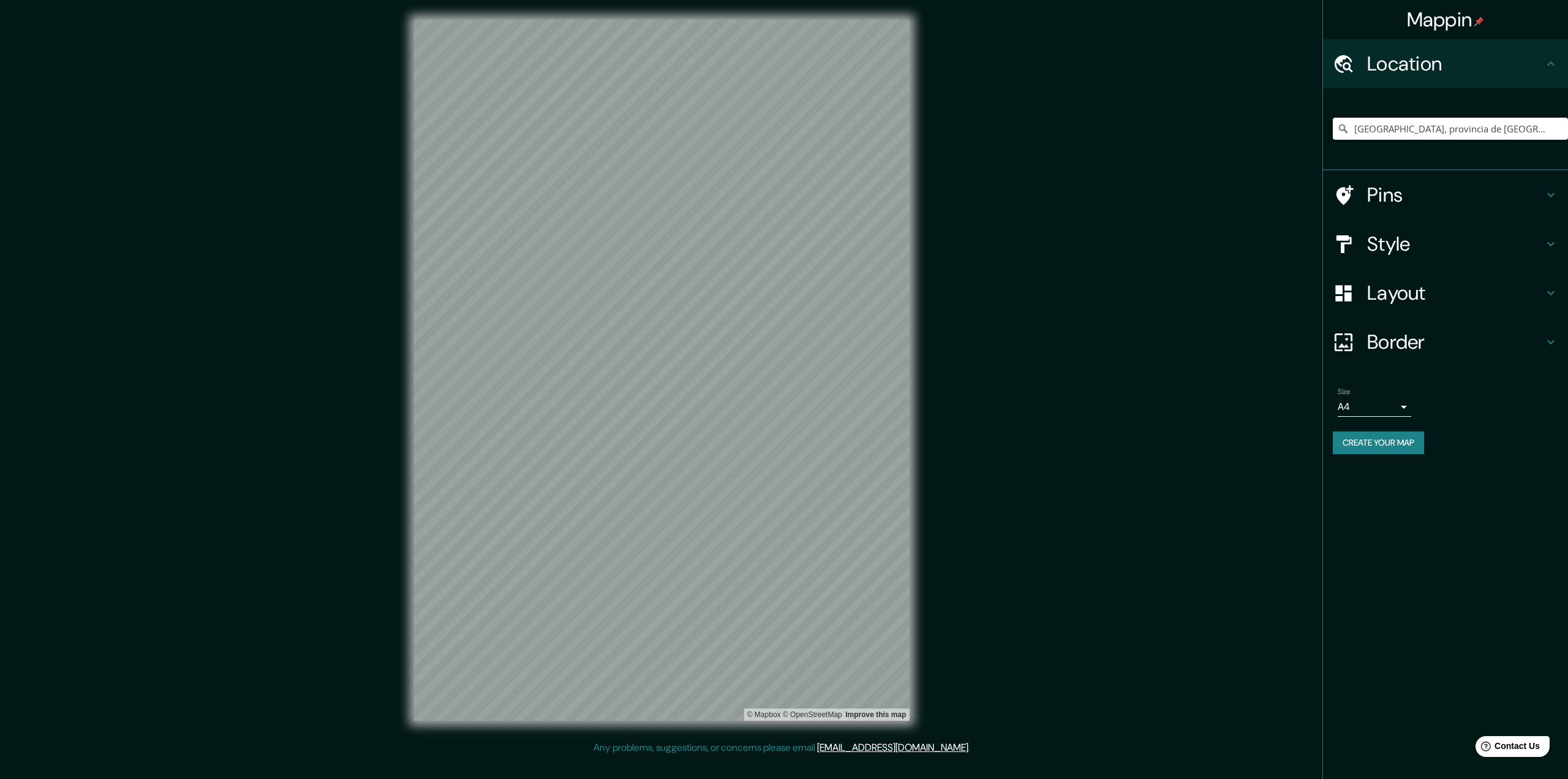
click at [1377, 209] on div "Pins" at bounding box center [1445, 195] width 245 height 49
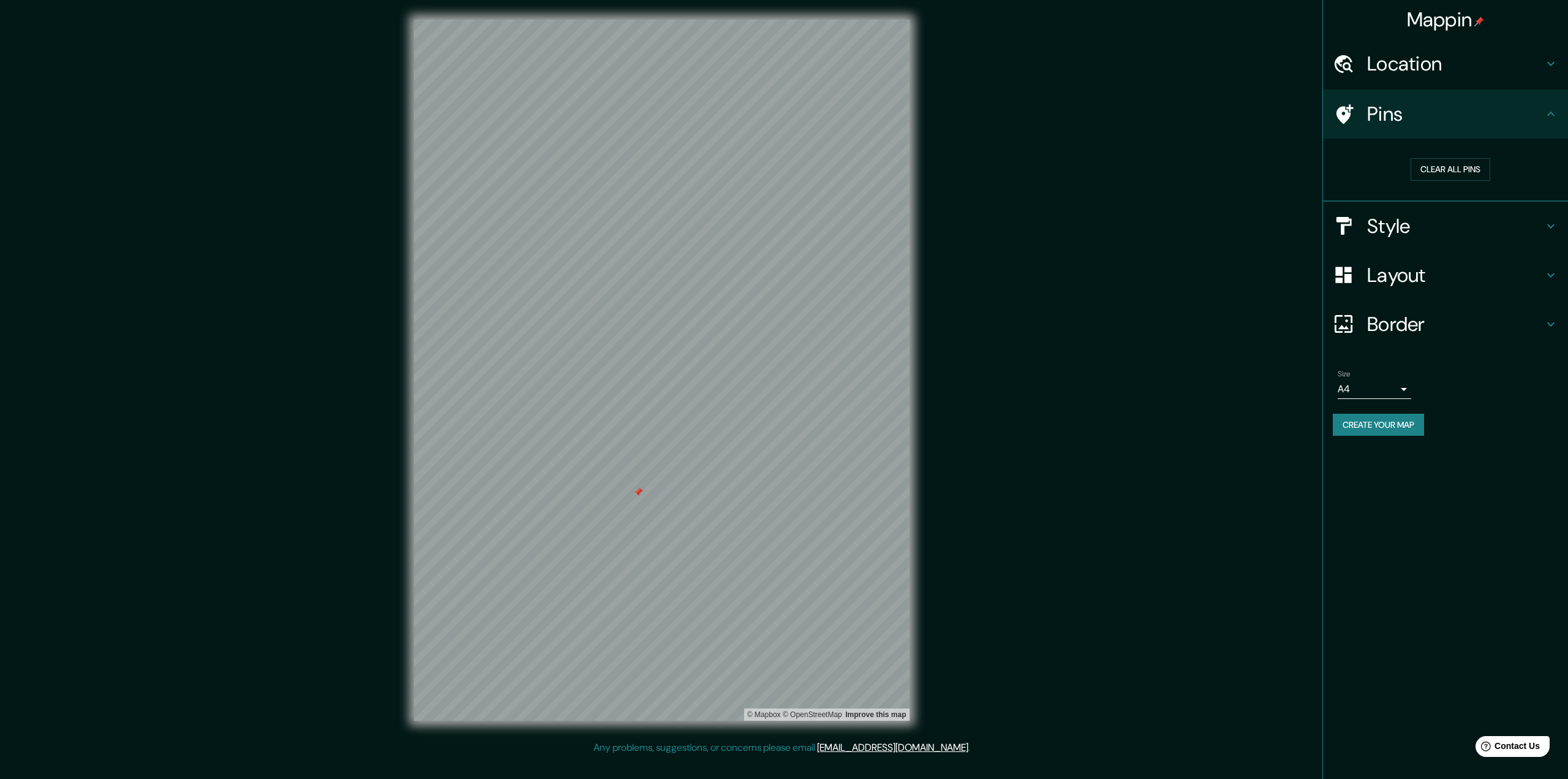
click at [1389, 237] on h4 "Style" at bounding box center [1456, 226] width 177 height 25
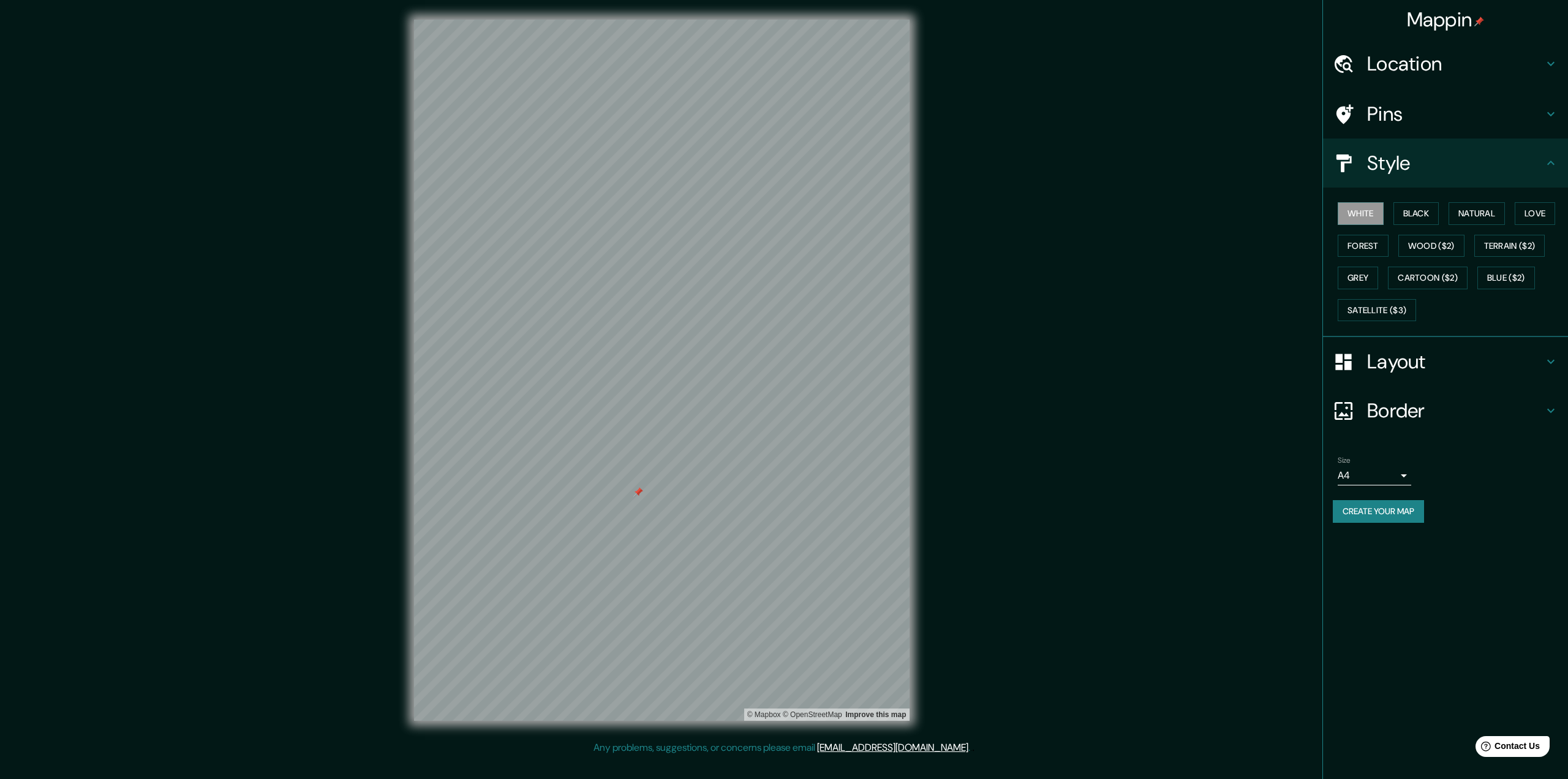
click at [1415, 350] on h4 "Layout" at bounding box center [1456, 361] width 177 height 25
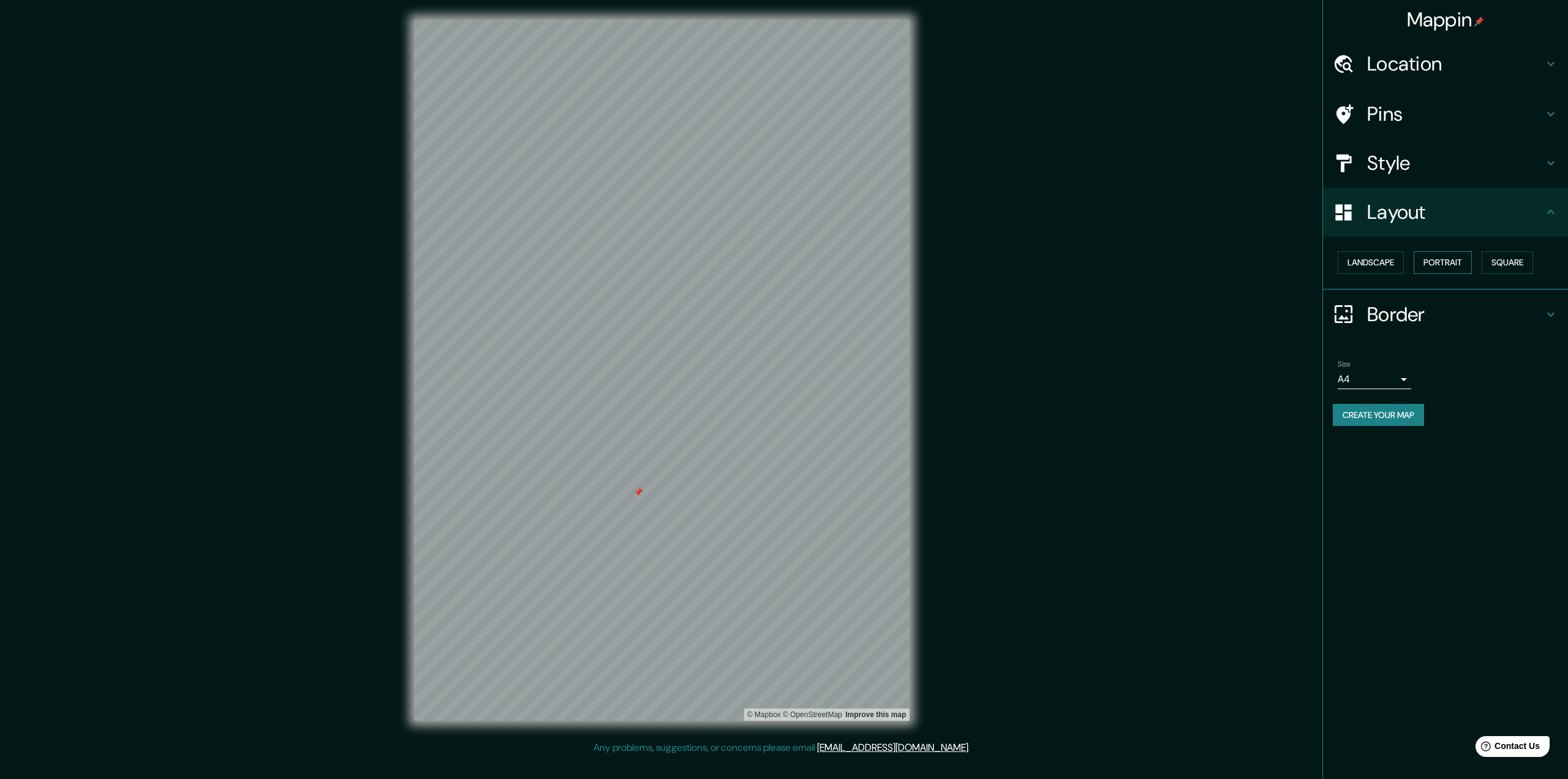
click at [1435, 263] on button "Portrait" at bounding box center [1443, 263] width 59 height 23
click at [1429, 307] on h4 "Border" at bounding box center [1456, 315] width 177 height 25
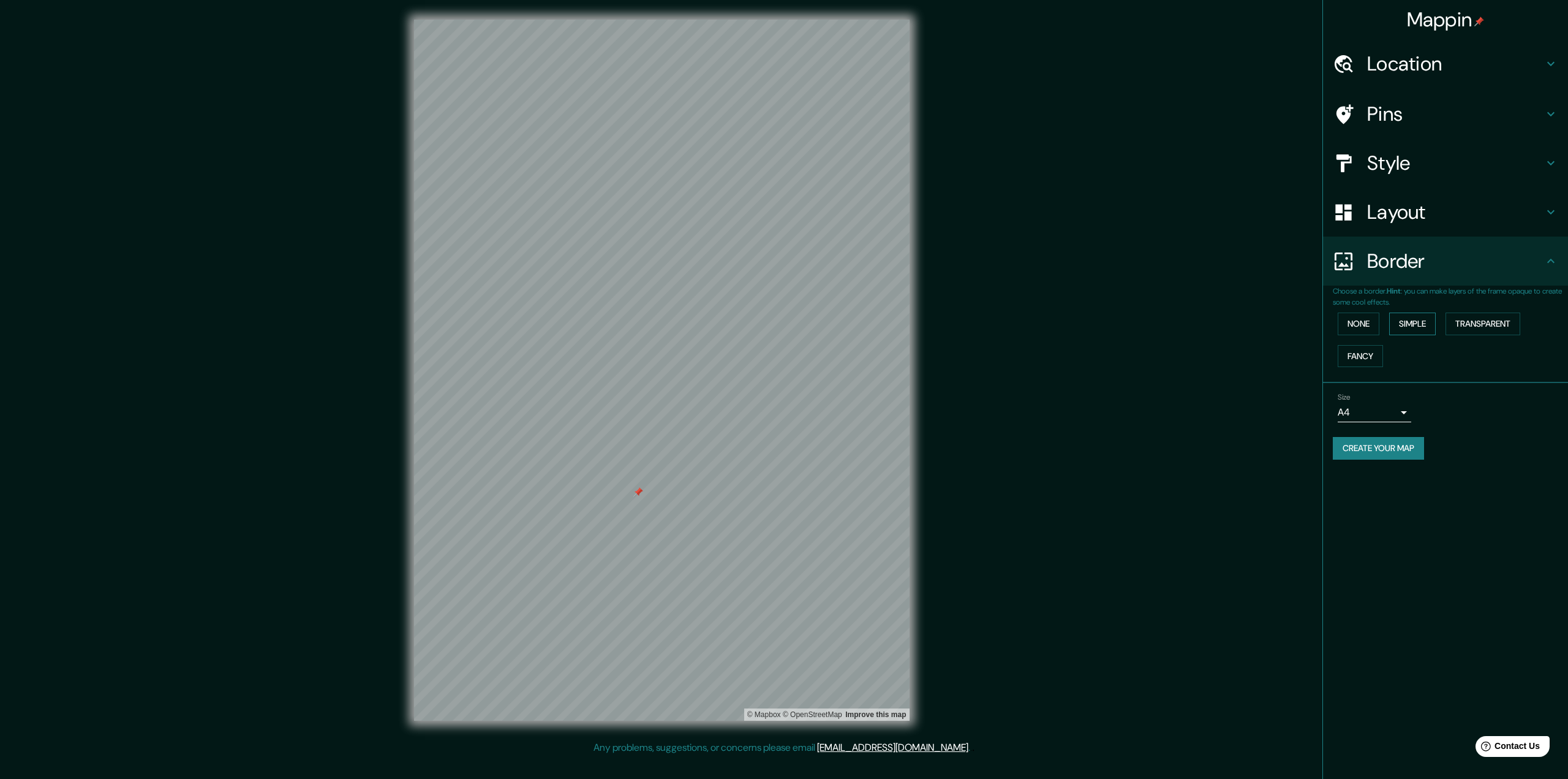
click at [1419, 323] on button "Simple" at bounding box center [1412, 324] width 46 height 23
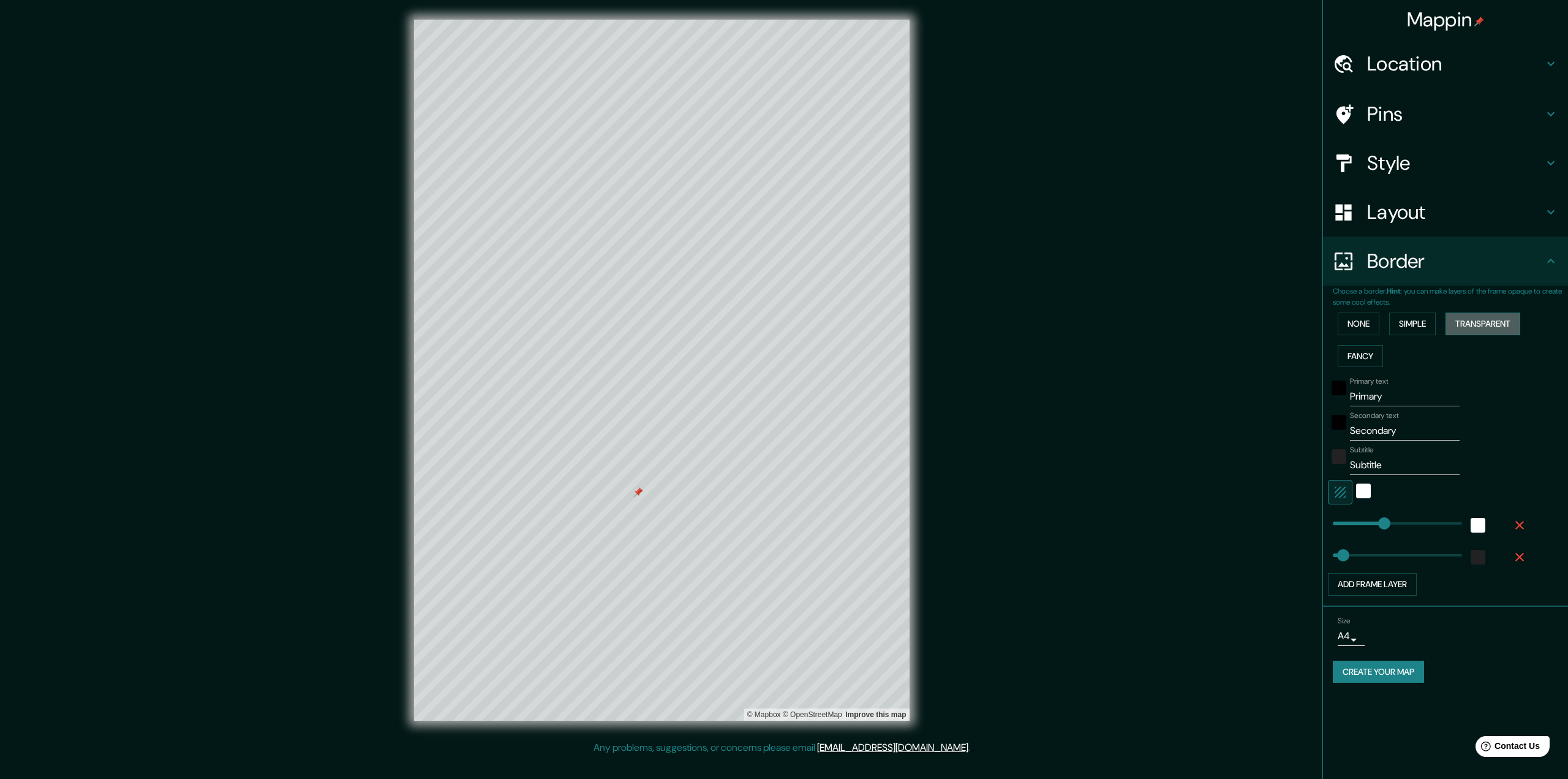
click at [1488, 319] on button "Transparent" at bounding box center [1483, 324] width 75 height 23
click at [1376, 327] on button "None" at bounding box center [1358, 324] width 42 height 23
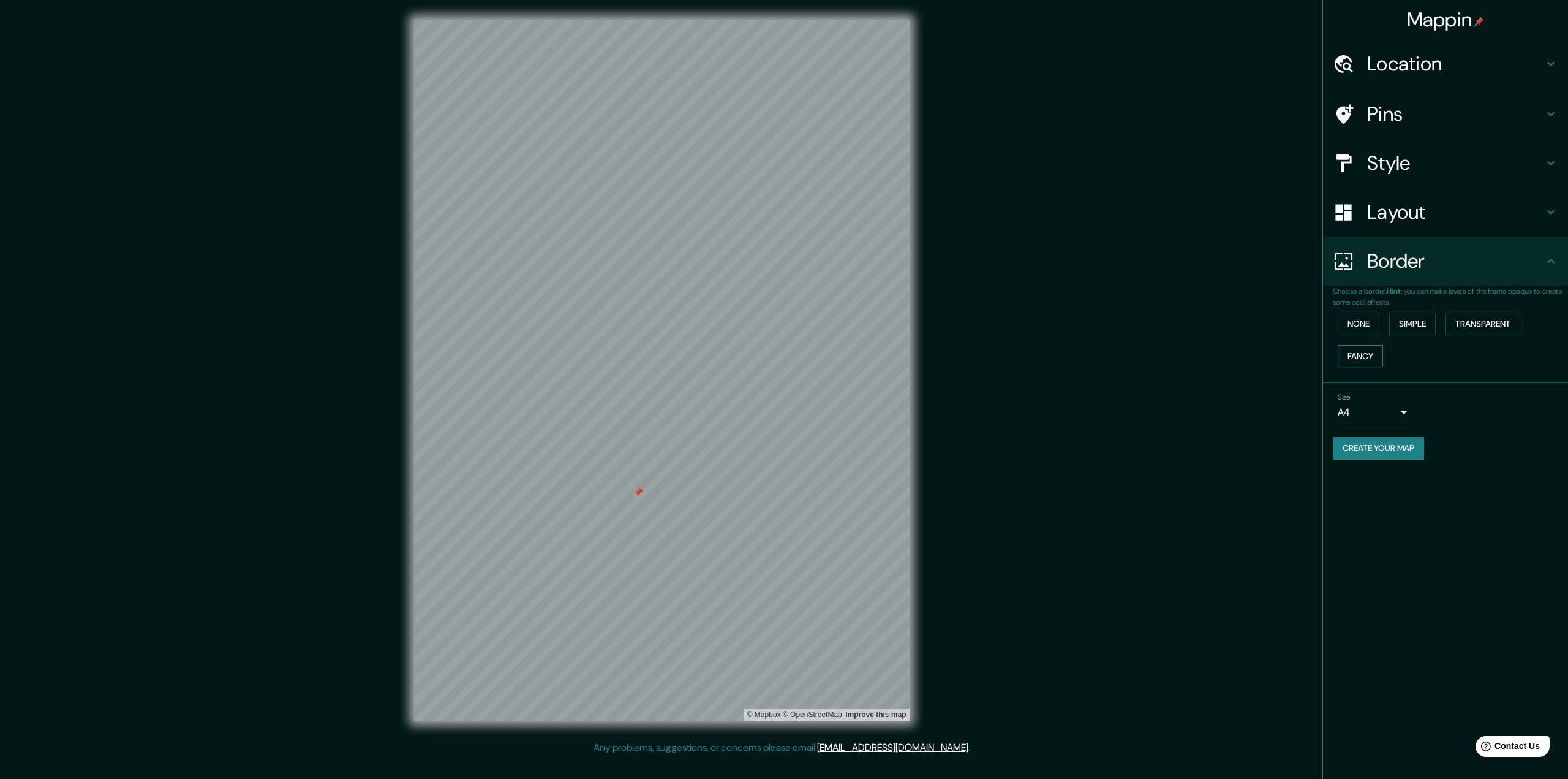
click at [1374, 350] on button "Fancy" at bounding box center [1360, 356] width 45 height 23
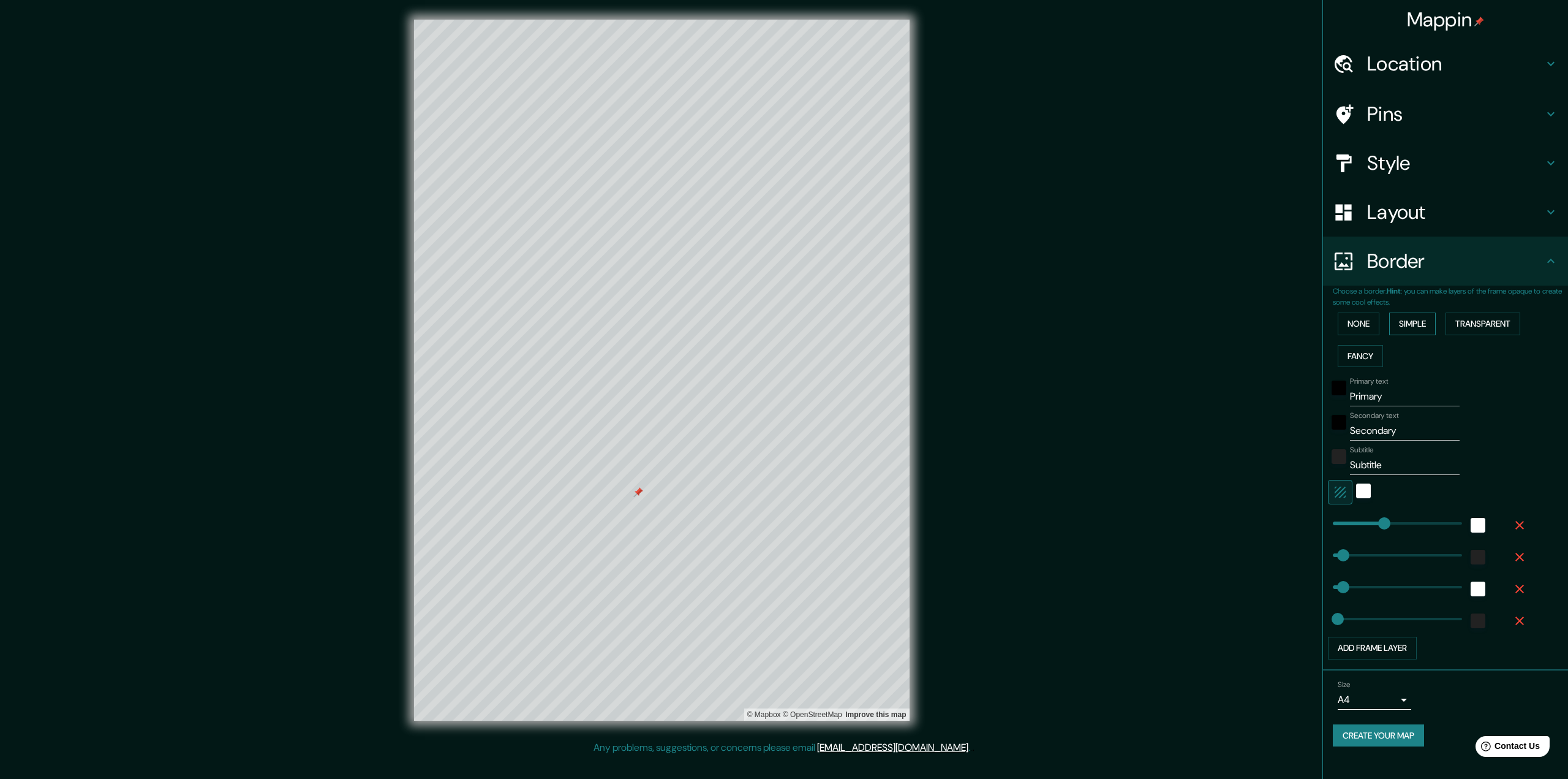
click at [1411, 324] on button "Simple" at bounding box center [1412, 324] width 46 height 23
click at [1367, 361] on button "Fancy" at bounding box center [1360, 356] width 45 height 23
click at [1436, 324] on button "Simple" at bounding box center [1412, 324] width 46 height 23
click at [1508, 322] on button "Transparent" at bounding box center [1483, 324] width 75 height 23
click at [1403, 393] on input "Primary" at bounding box center [1404, 396] width 110 height 20
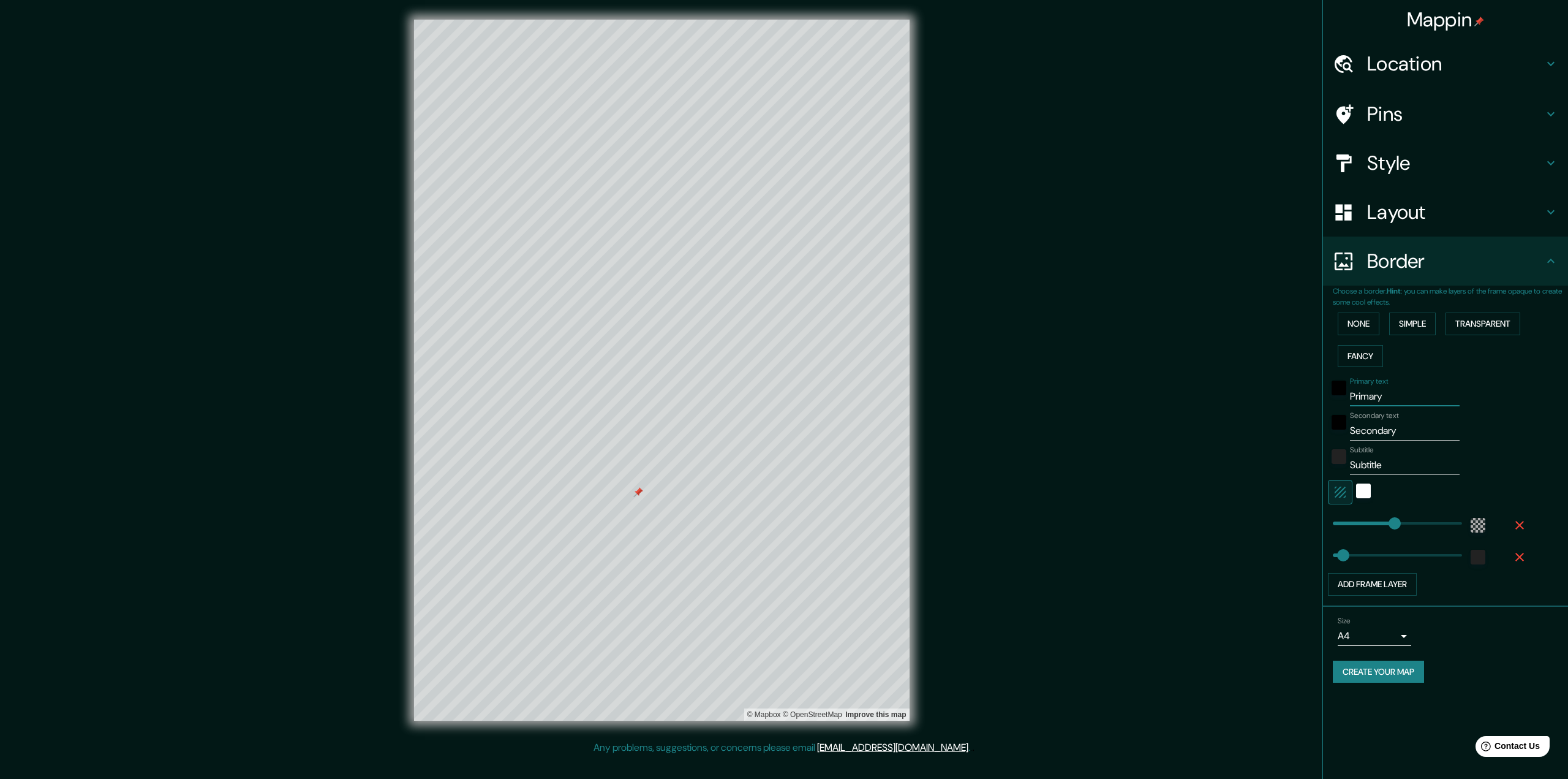
click at [1403, 393] on input "Primary" at bounding box center [1404, 396] width 110 height 20
type input "E"
type input "388"
type input "65"
type input "l"
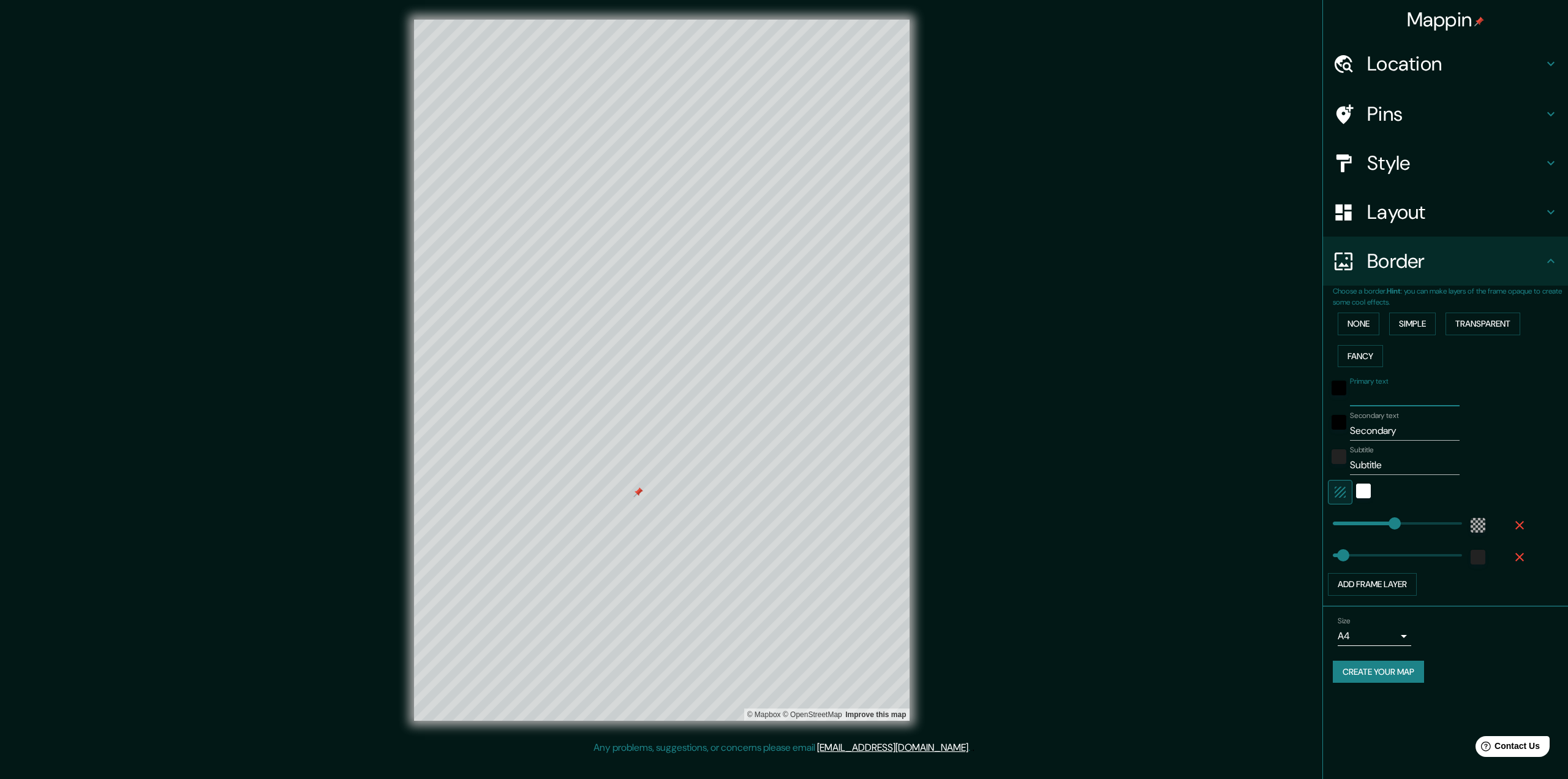
type input "388"
type input "65"
type input "lda"
type input "388"
type input "65"
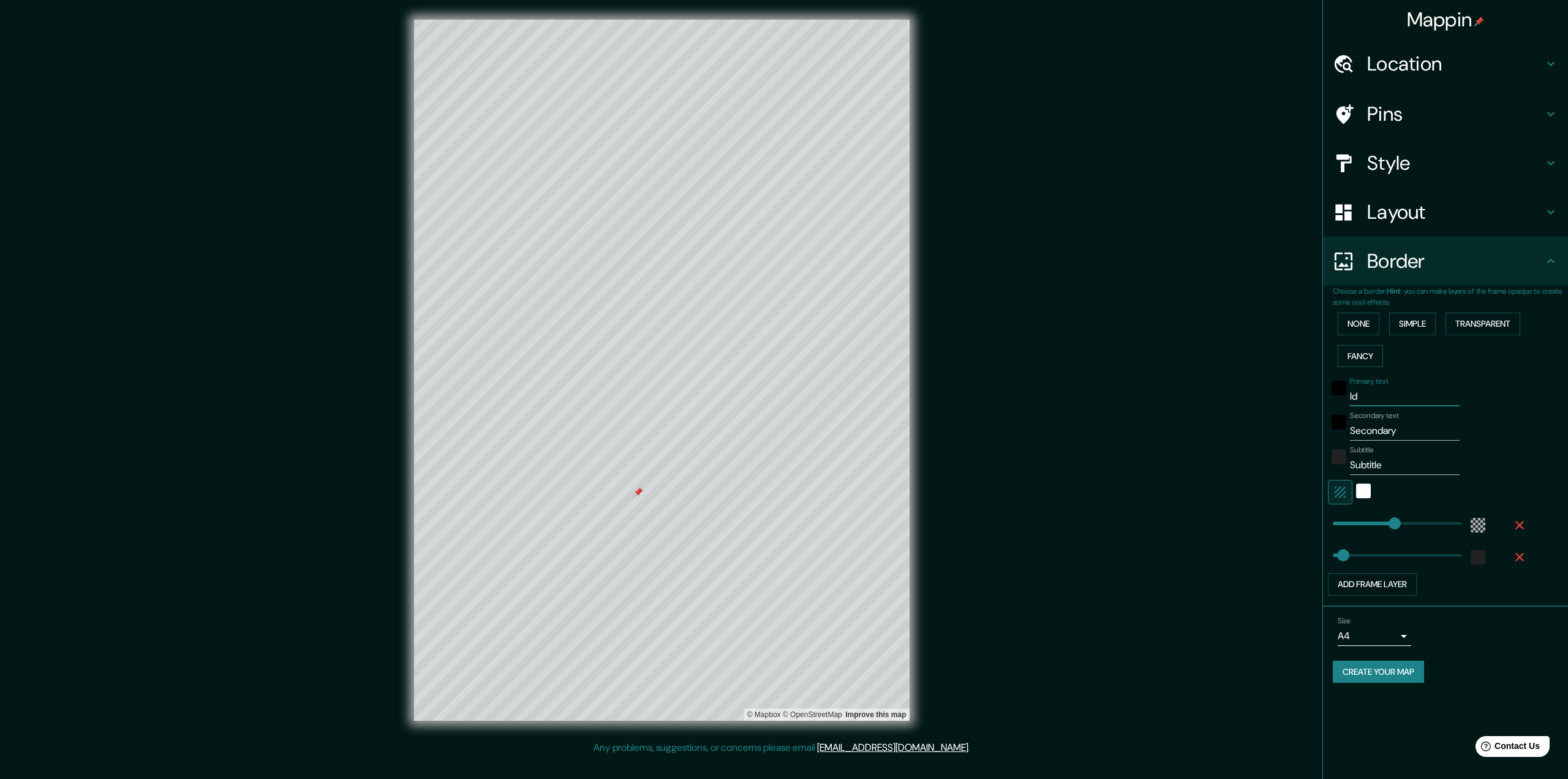
type input "l"
type input "388"
type input "65"
type input "388"
type input "65"
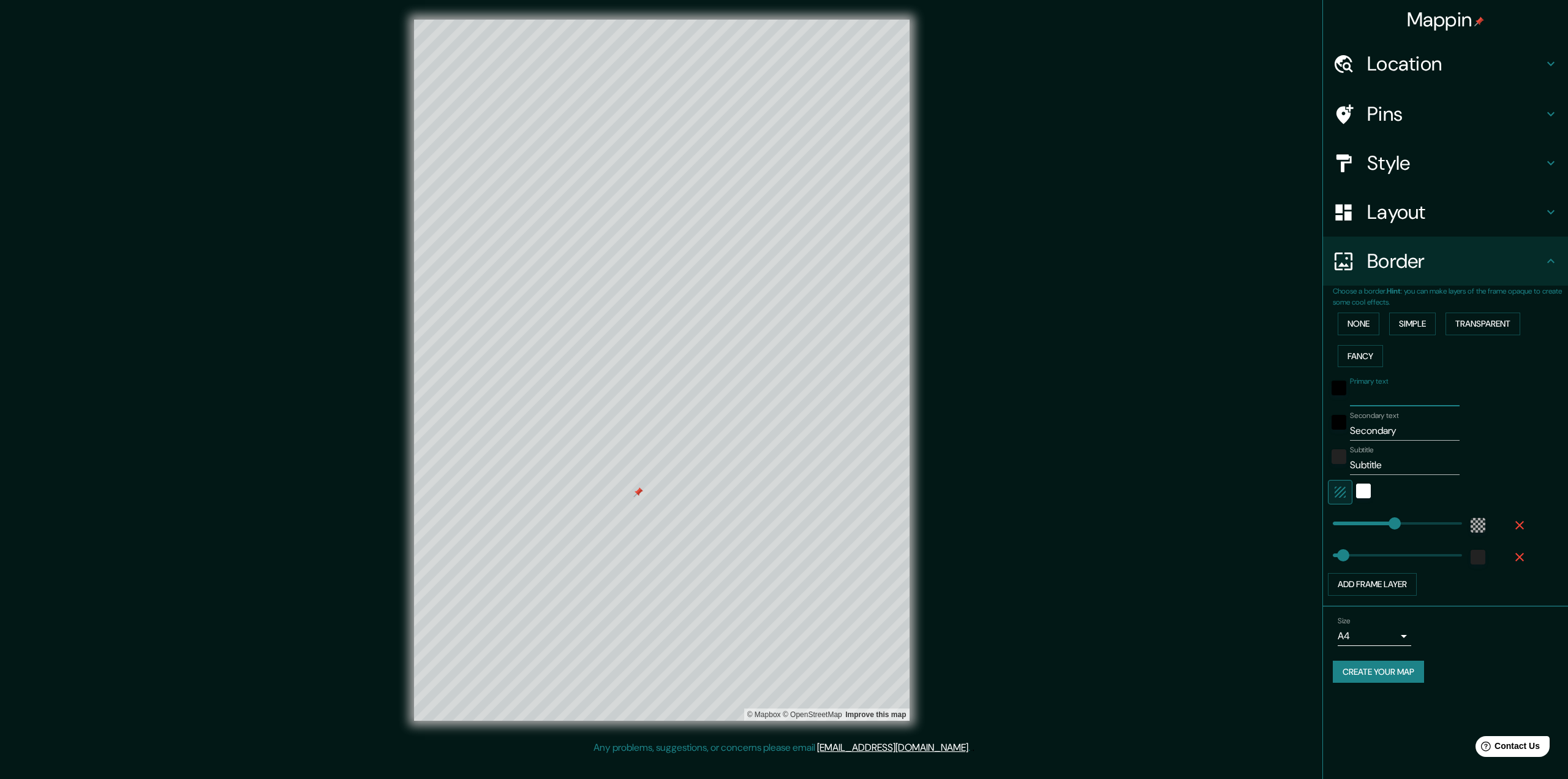
type input "e"
type input "388"
type input "65"
type input "388"
type input "65"
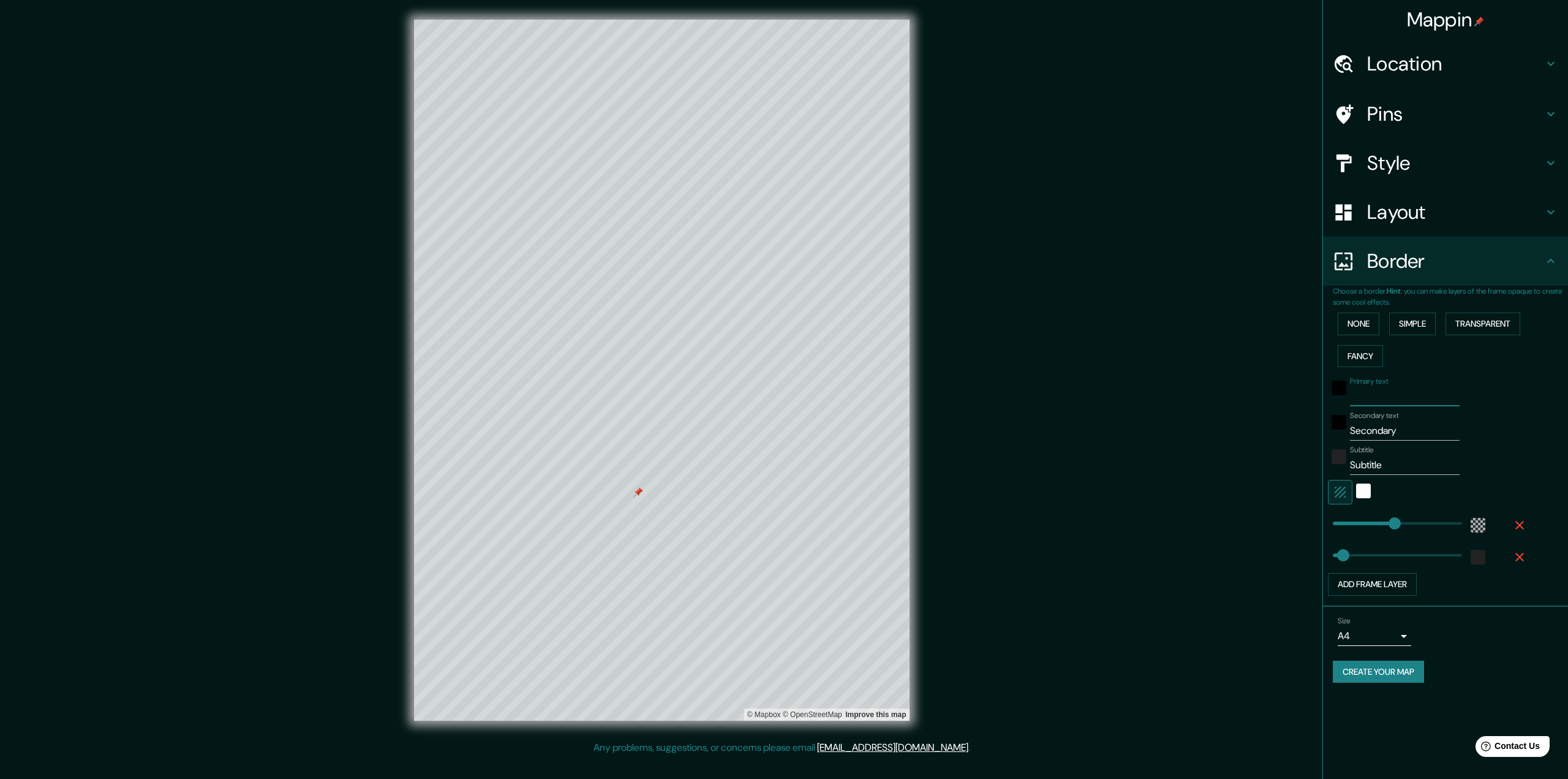
type input "E"
type input "388"
type input "65"
type input "[PERSON_NAME]"
type input "388"
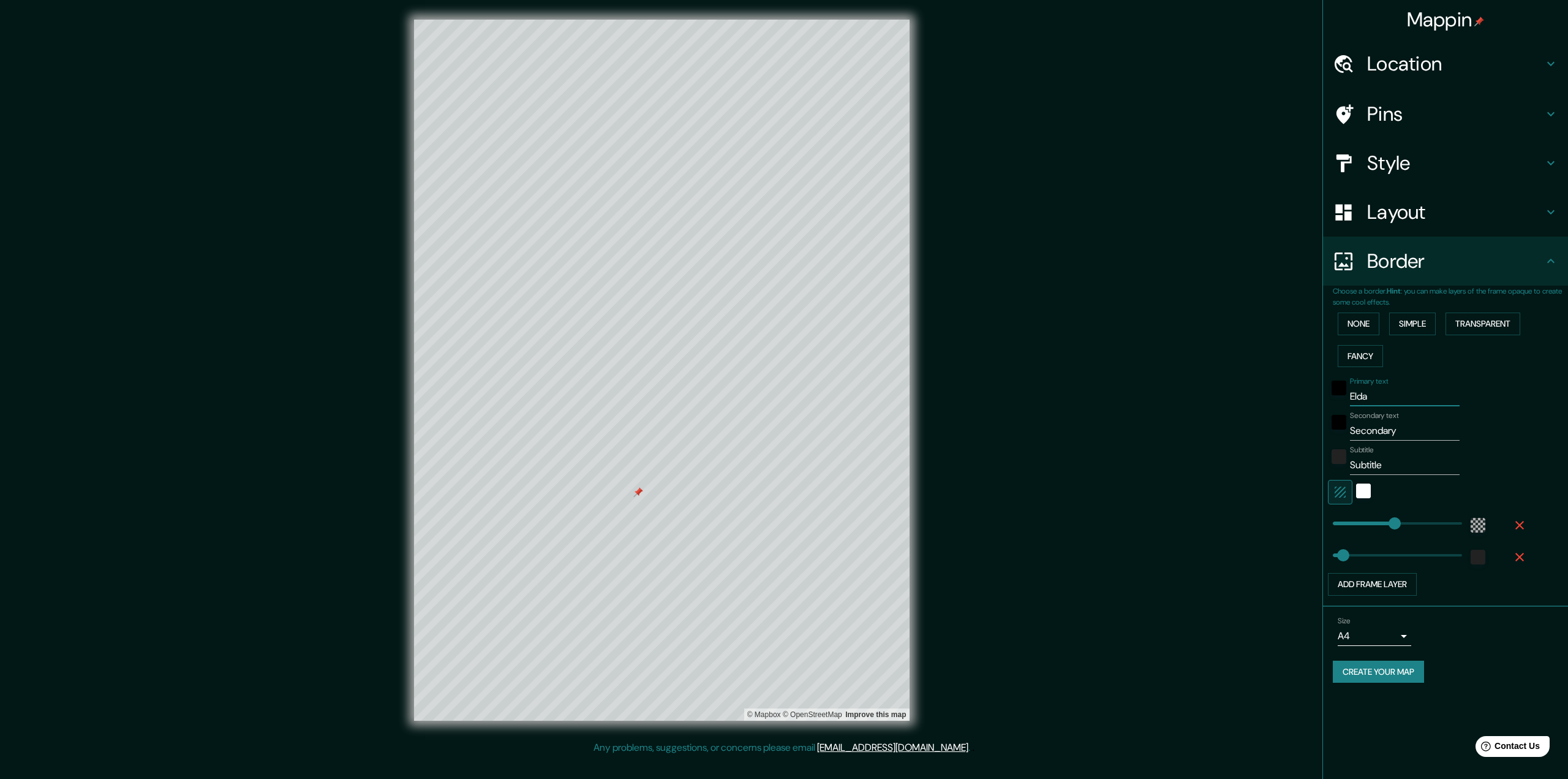
type input "65"
type input "[PERSON_NAME]"
click at [1414, 425] on input "Secondary" at bounding box center [1404, 430] width 110 height 20
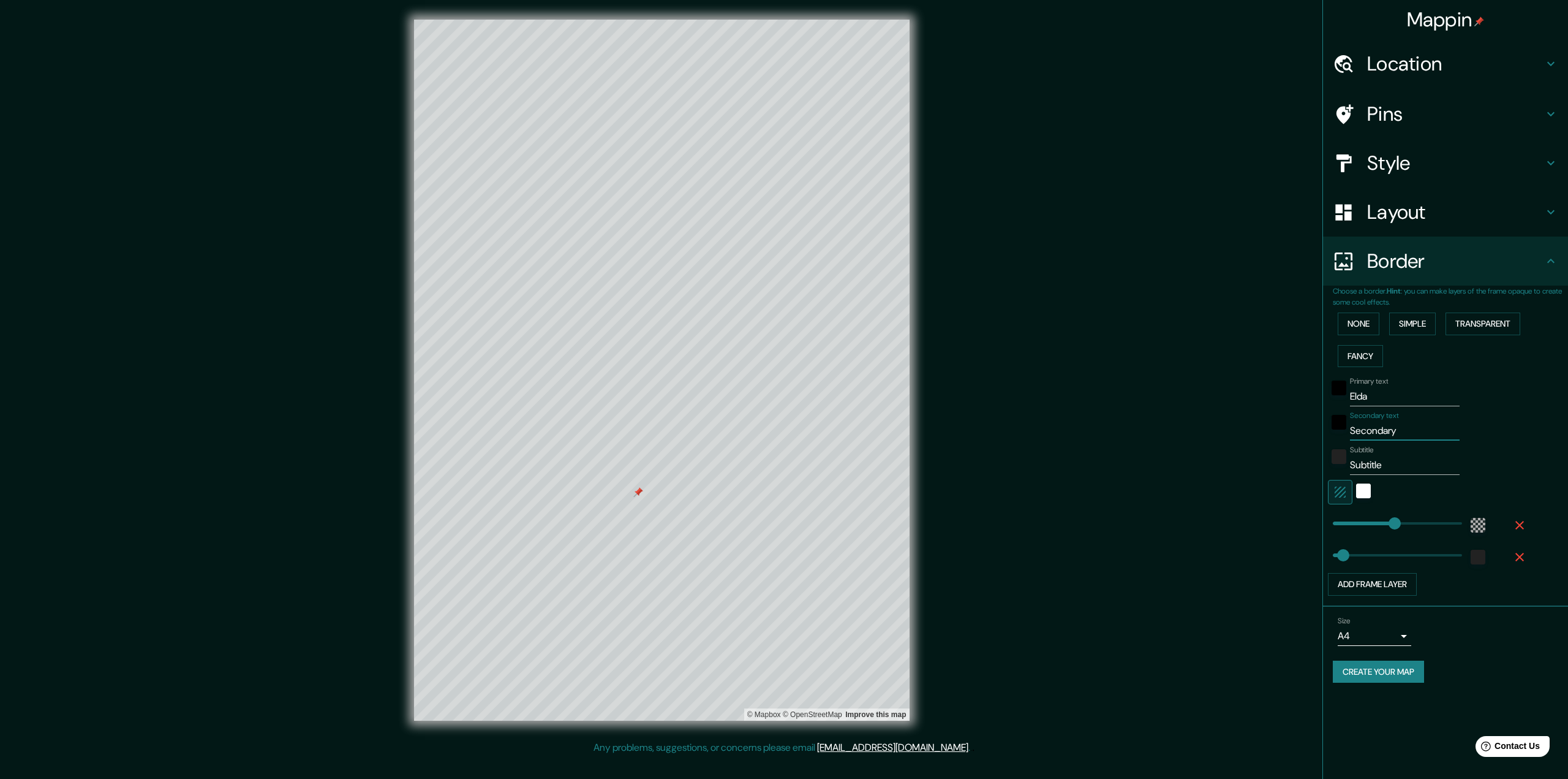
click at [1404, 400] on input "[PERSON_NAME]" at bounding box center [1404, 396] width 110 height 20
type input "388"
type input "65"
click at [1410, 440] on input "Secondary" at bounding box center [1404, 430] width 110 height 20
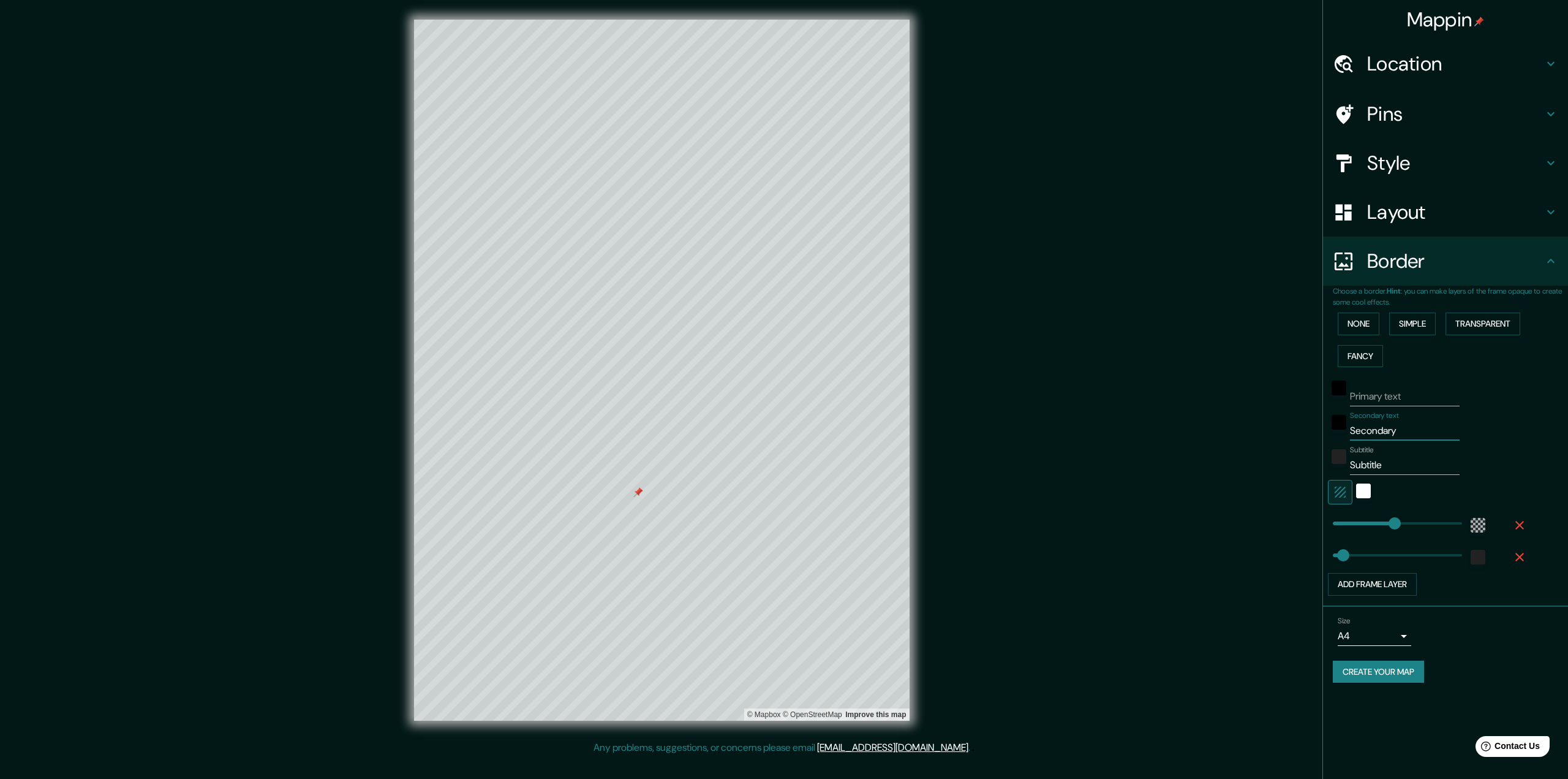
click at [1410, 440] on input "Secondary" at bounding box center [1404, 430] width 110 height 20
type input "E"
type input "388"
type input "65"
type input "[PERSON_NAME]"
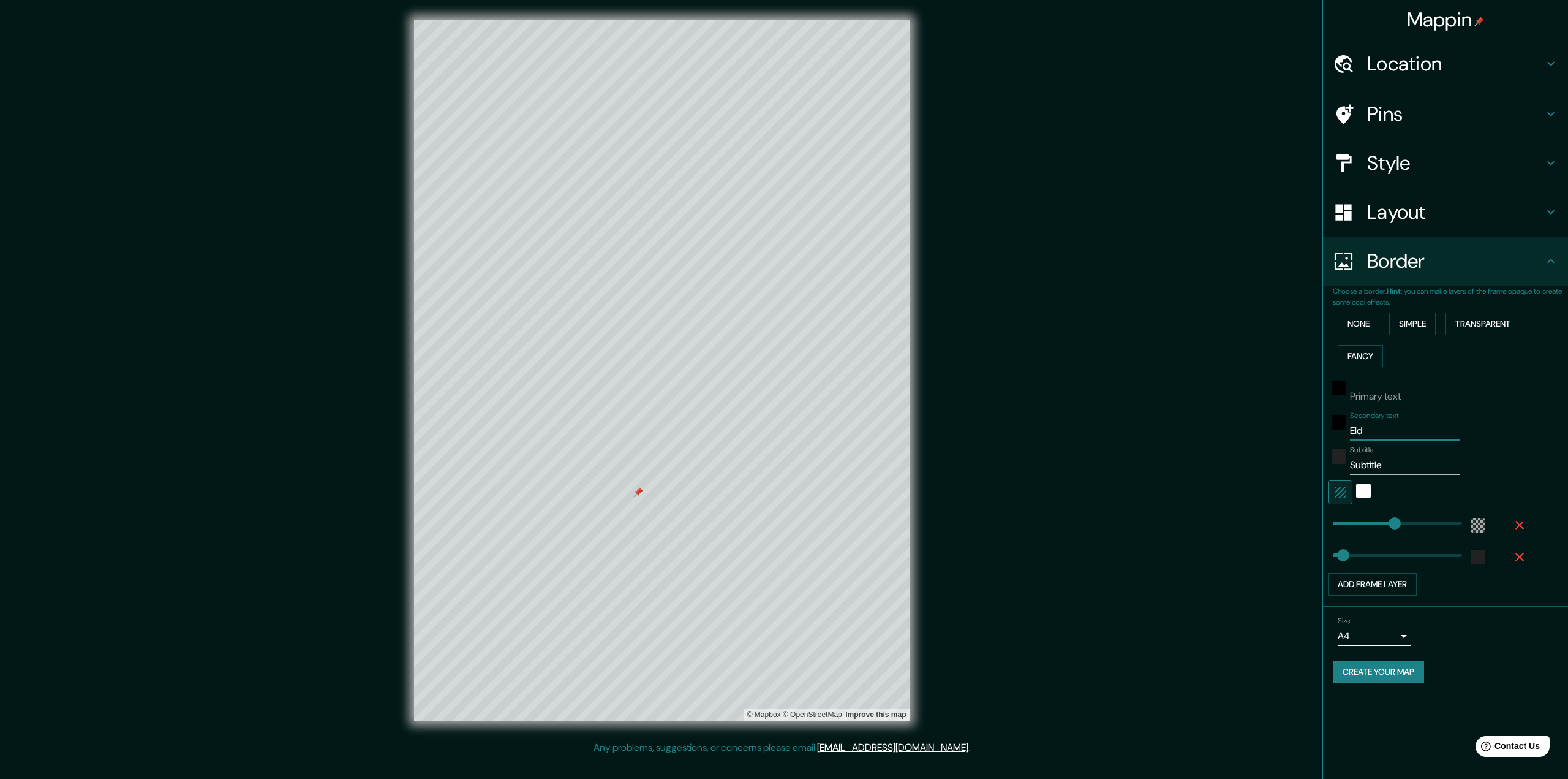
type input "388"
type input "65"
type input "[PERSON_NAME]"
click at [1423, 468] on input "Subtitle" at bounding box center [1404, 465] width 110 height 20
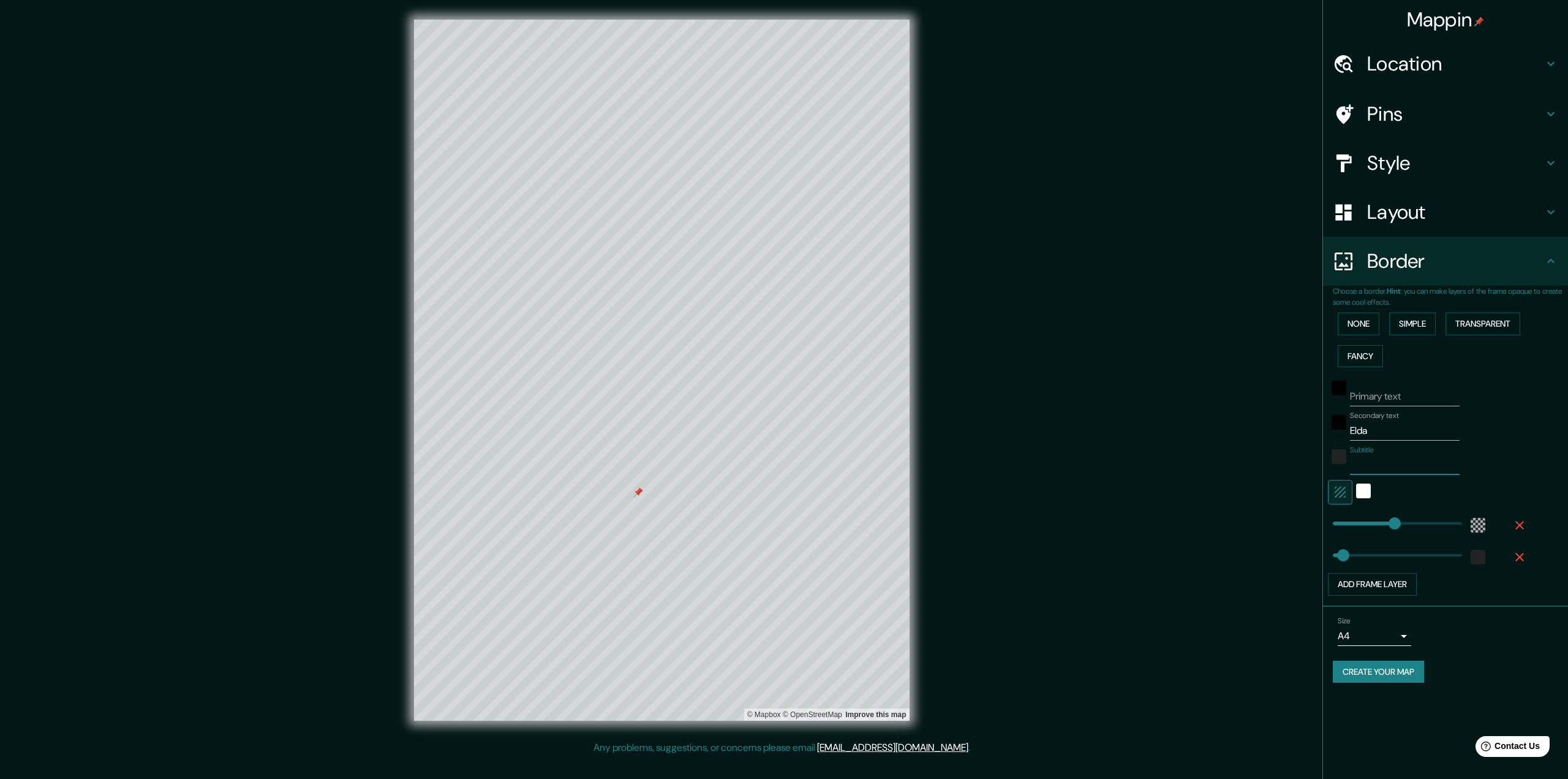
type input "388"
type input "65"
click at [1411, 425] on input "[PERSON_NAME]" at bounding box center [1404, 430] width 110 height 20
type input "388"
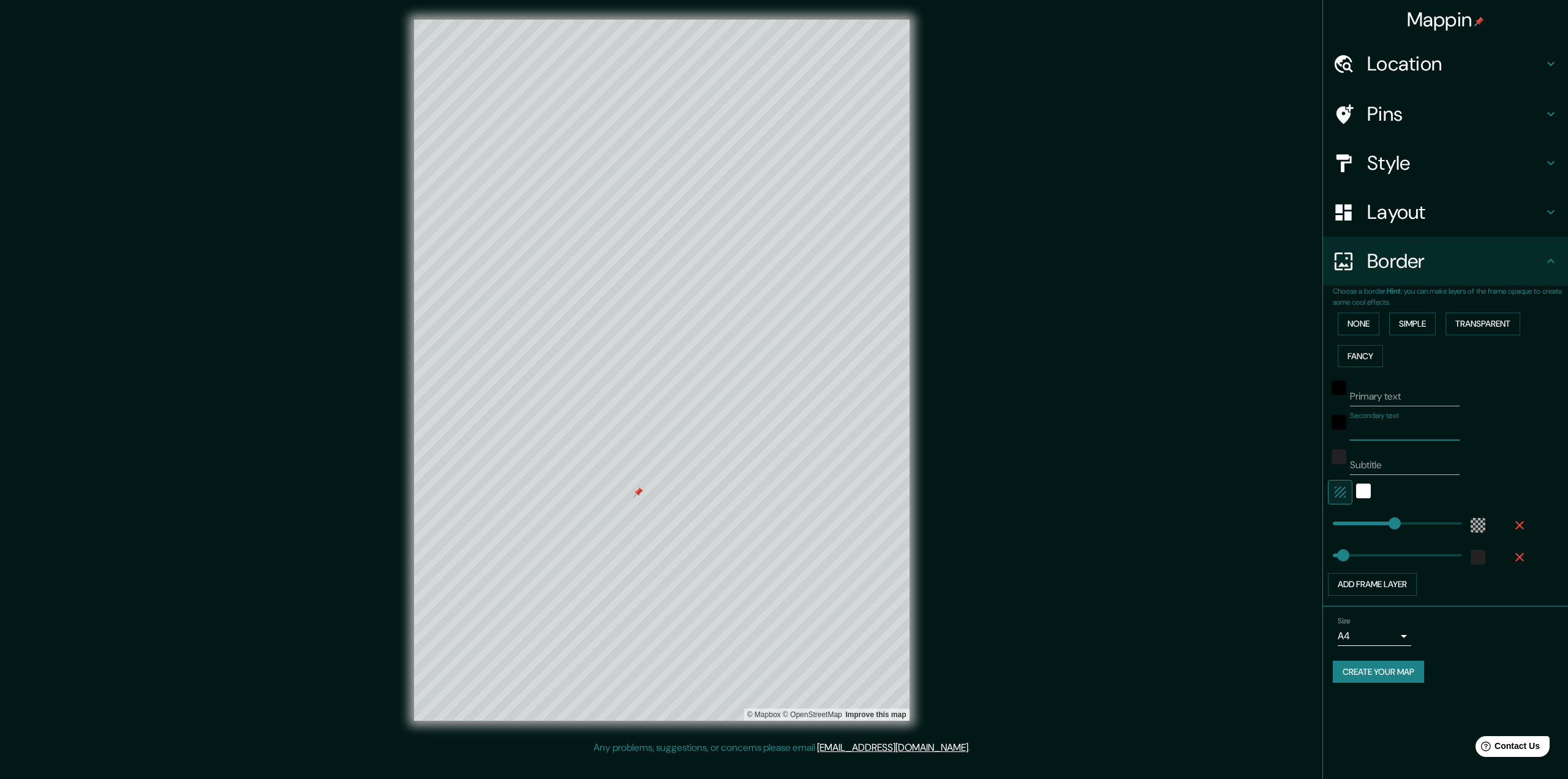
type input "65"
click at [1383, 405] on input "Primary text" at bounding box center [1404, 396] width 110 height 20
type input "E"
type input "388"
type input "65"
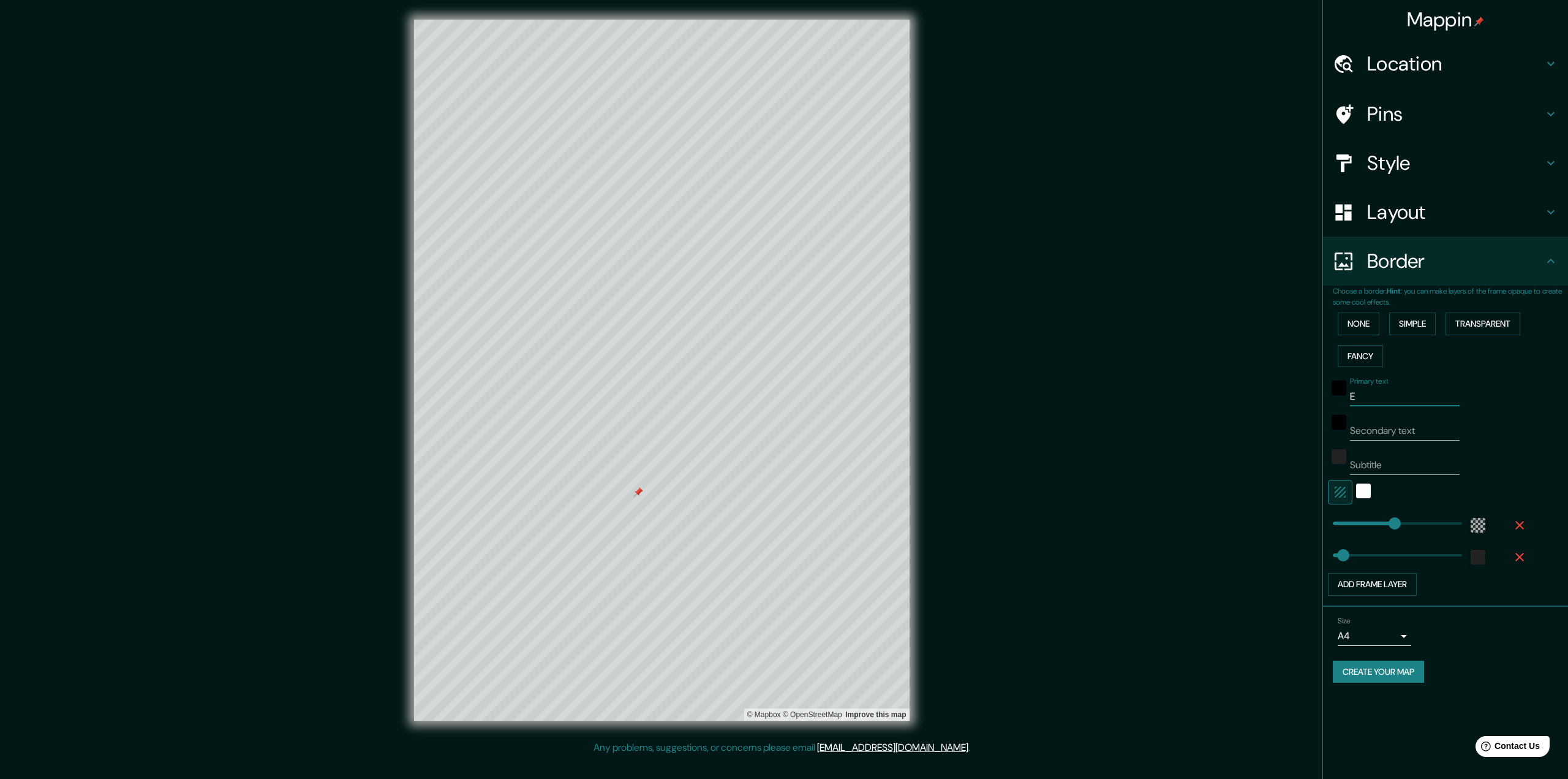
type input "El"
type input "388"
type input "65"
type input "[PERSON_NAME]"
type input "388"
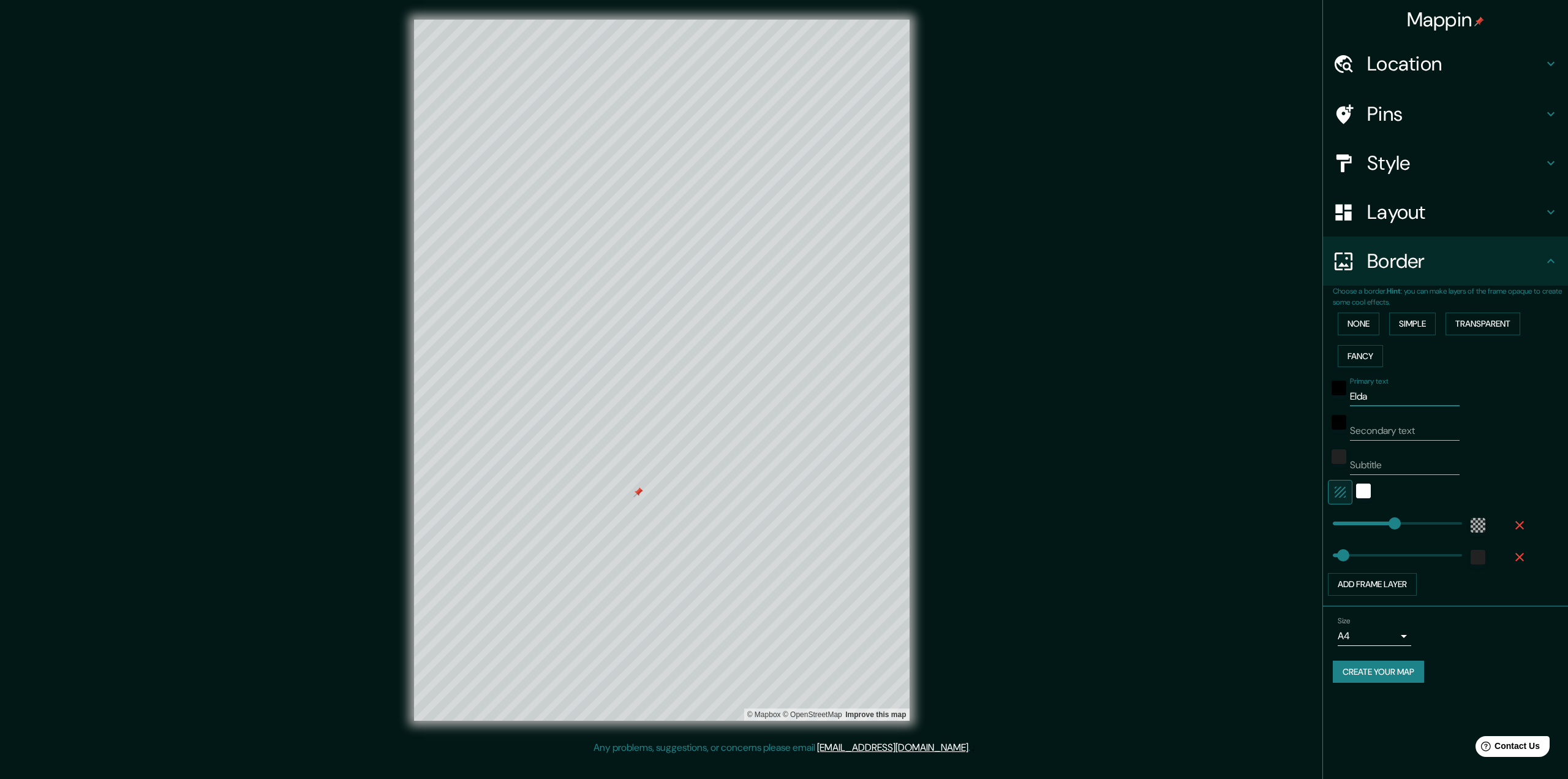
type input "65"
type input "388"
type input "[PERSON_NAME]"
type input "526"
drag, startPoint x: 1397, startPoint y: 521, endPoint x: 1417, endPoint y: 522, distance: 20.0
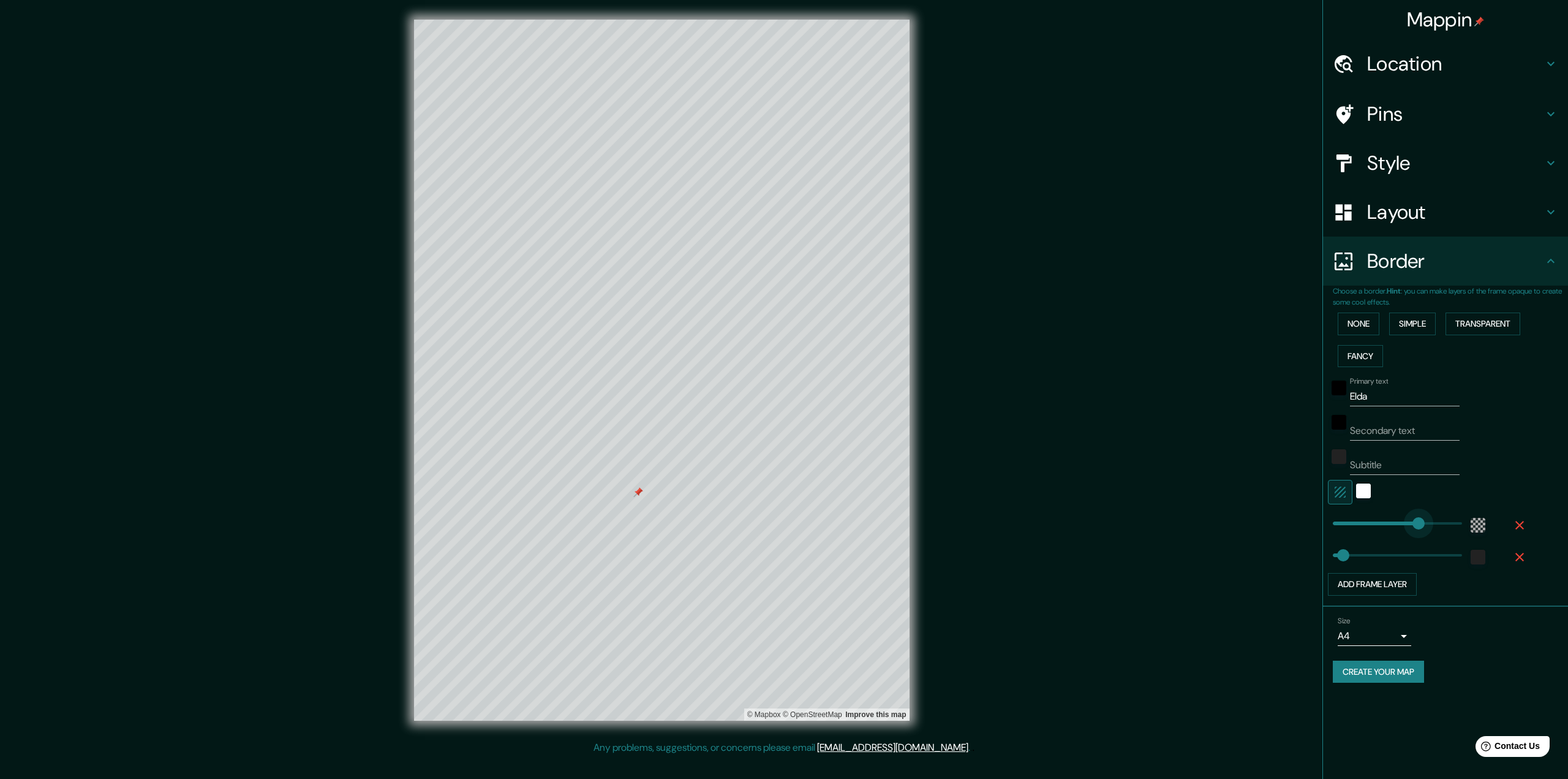
type input "65"
type input "403"
drag, startPoint x: 1416, startPoint y: 522, endPoint x: 1397, endPoint y: 526, distance: 19.4
type input "65"
type input "311"
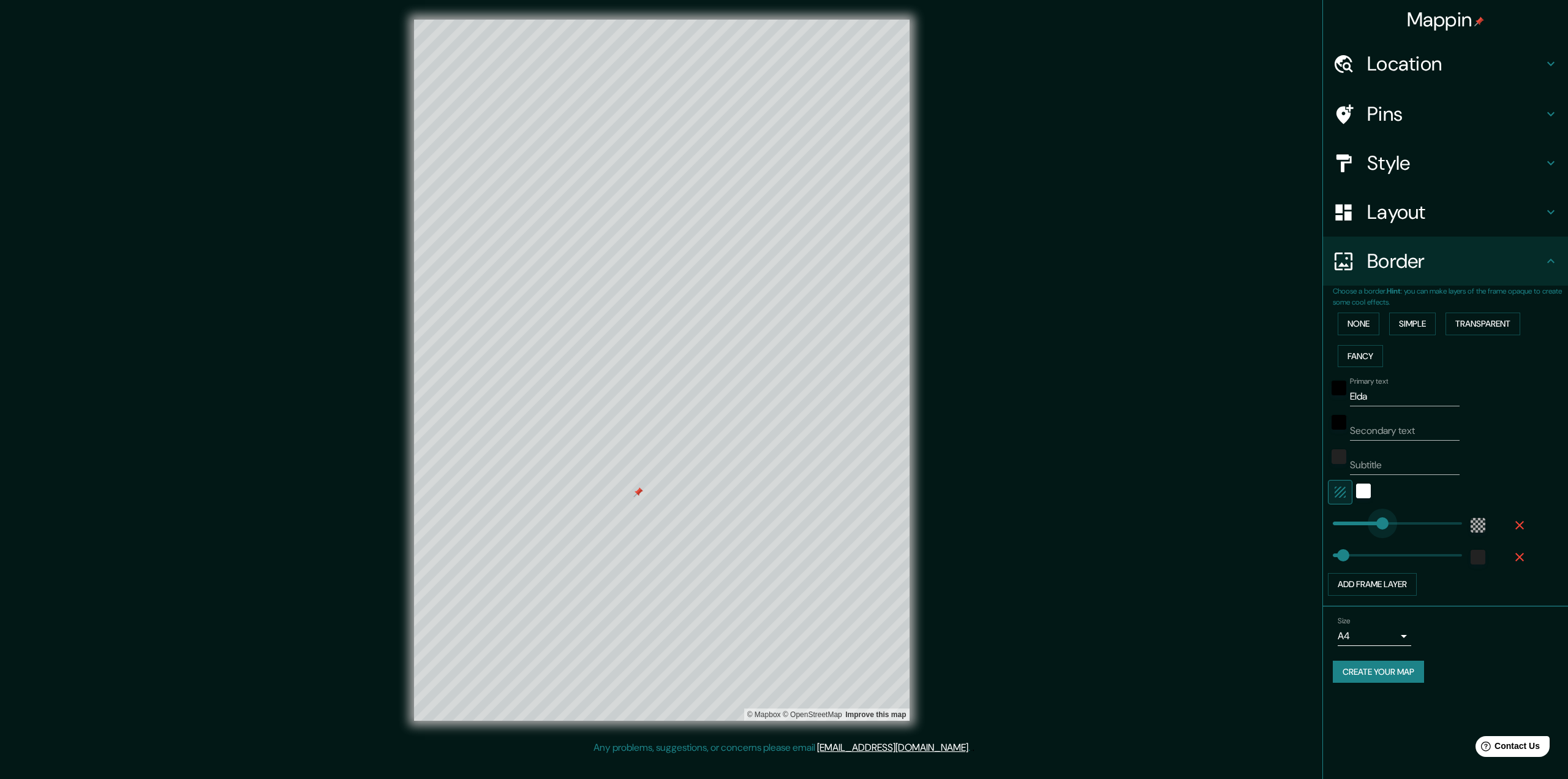
drag, startPoint x: 1397, startPoint y: 526, endPoint x: 1383, endPoint y: 528, distance: 14.1
type input "65"
type input "127"
drag, startPoint x: 1383, startPoint y: 528, endPoint x: 1353, endPoint y: 530, distance: 30.1
type input "65"
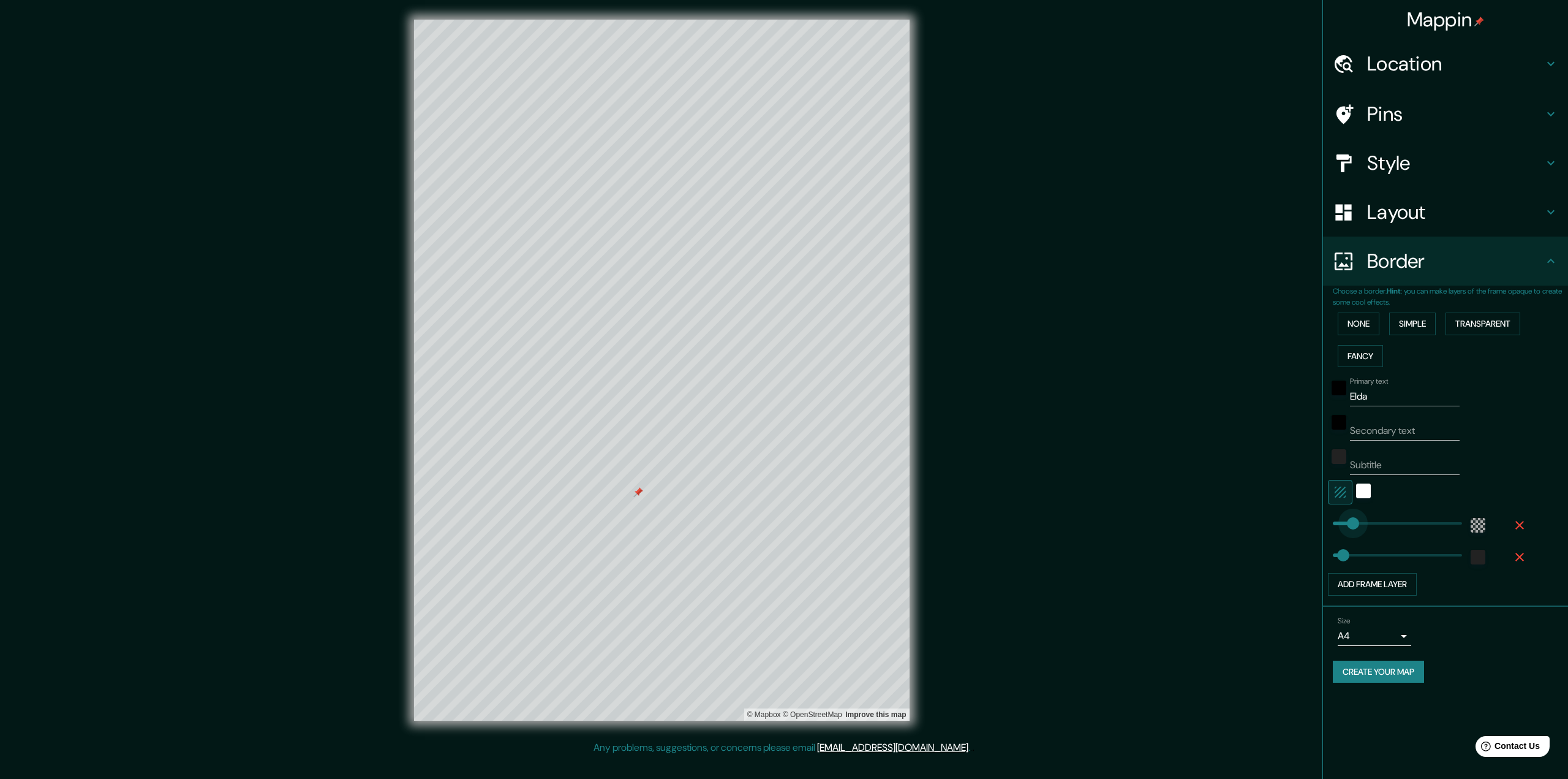
type input "173"
drag, startPoint x: 1353, startPoint y: 530, endPoint x: 1360, endPoint y: 528, distance: 7.3
type input "65"
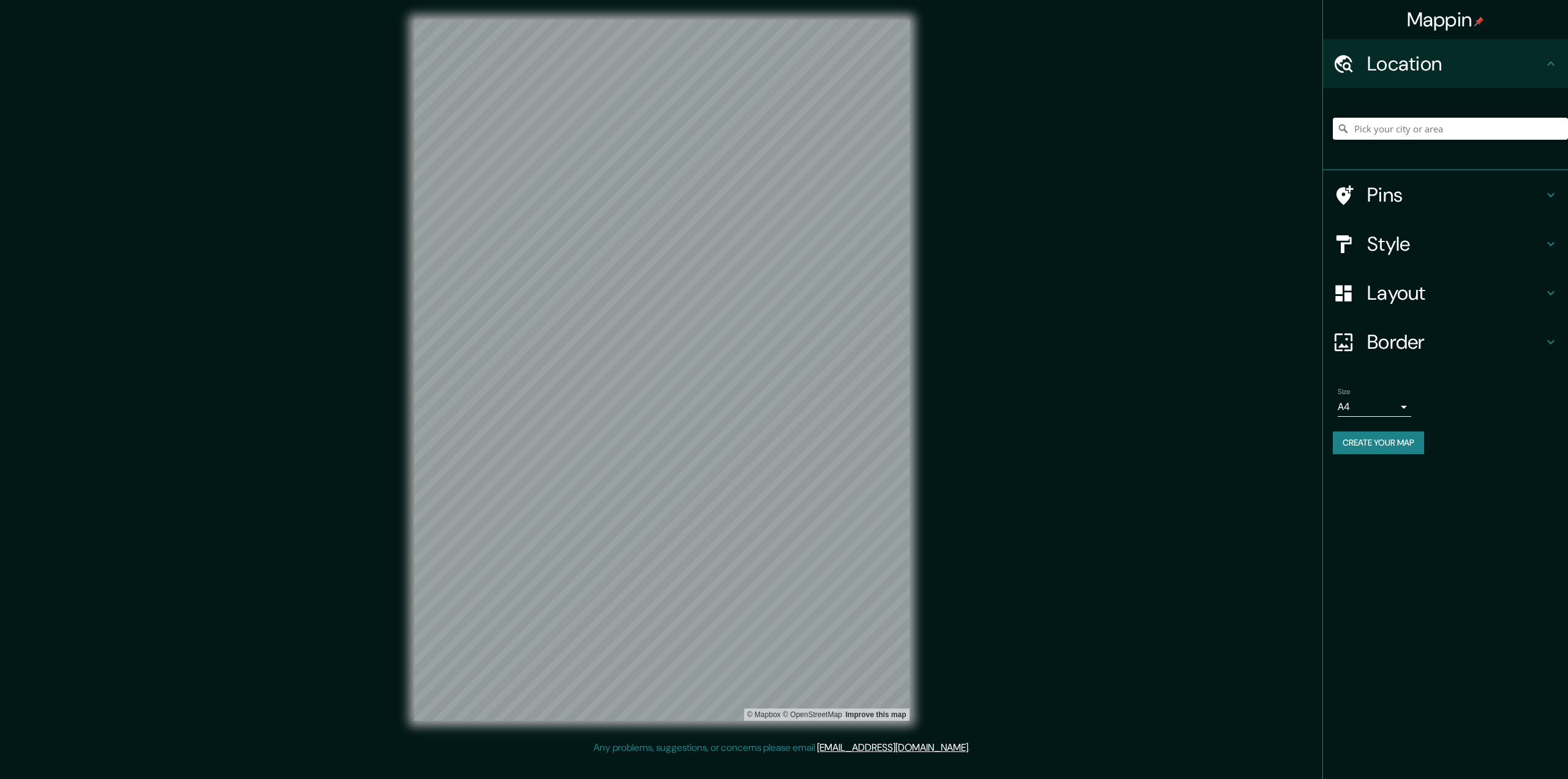
click at [1403, 130] on input "Pick your city or area" at bounding box center [1450, 128] width 235 height 22
type input "Le Mans, Sarthe, Francia"
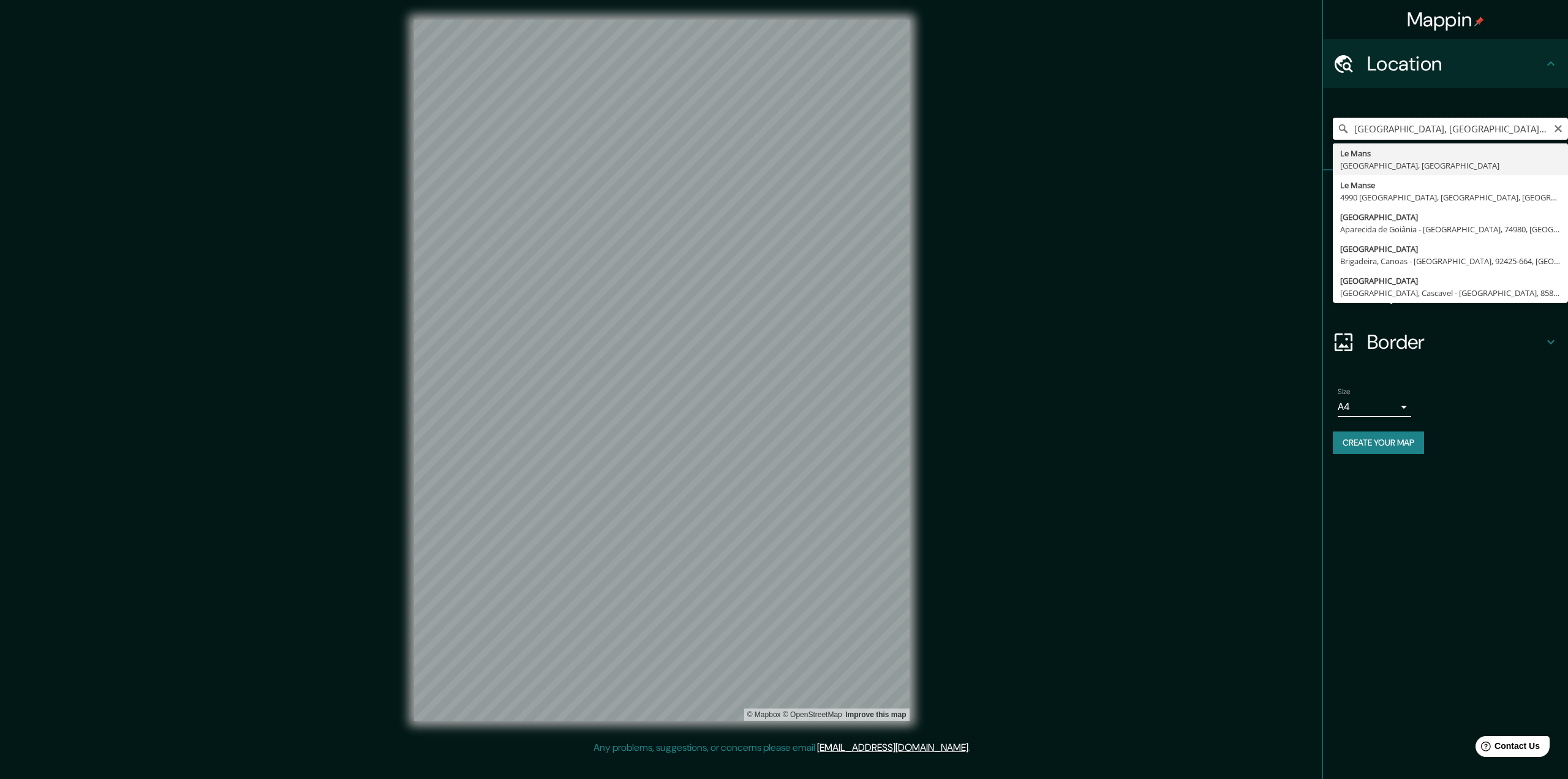
click at [1395, 128] on input "Le Mans, Sarthe, Francia" at bounding box center [1450, 128] width 235 height 22
click at [1556, 123] on button "Clear" at bounding box center [1559, 128] width 9 height 11
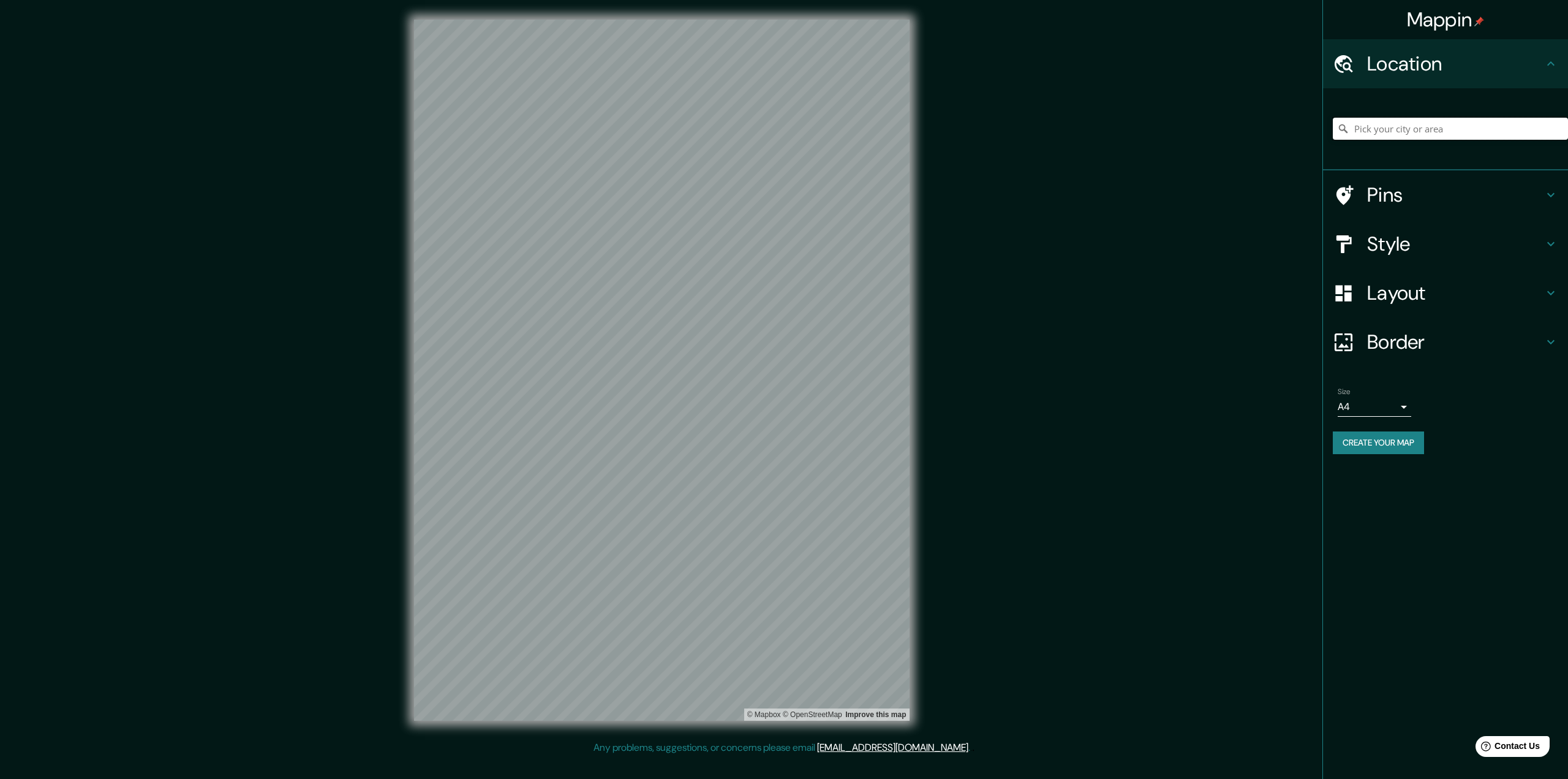
paste input "Pl. Luigi Chinetti, 72019 Le Mans, Francia"
click at [1559, 135] on input "Le Mans, Sarthe, Francia" at bounding box center [1450, 128] width 235 height 22
type input "Le Mans, Sarthe, Francia"
click at [1559, 130] on icon "Clear" at bounding box center [1559, 129] width 8 height 8
click at [1490, 128] on input "Pick your city or area" at bounding box center [1450, 128] width 235 height 22
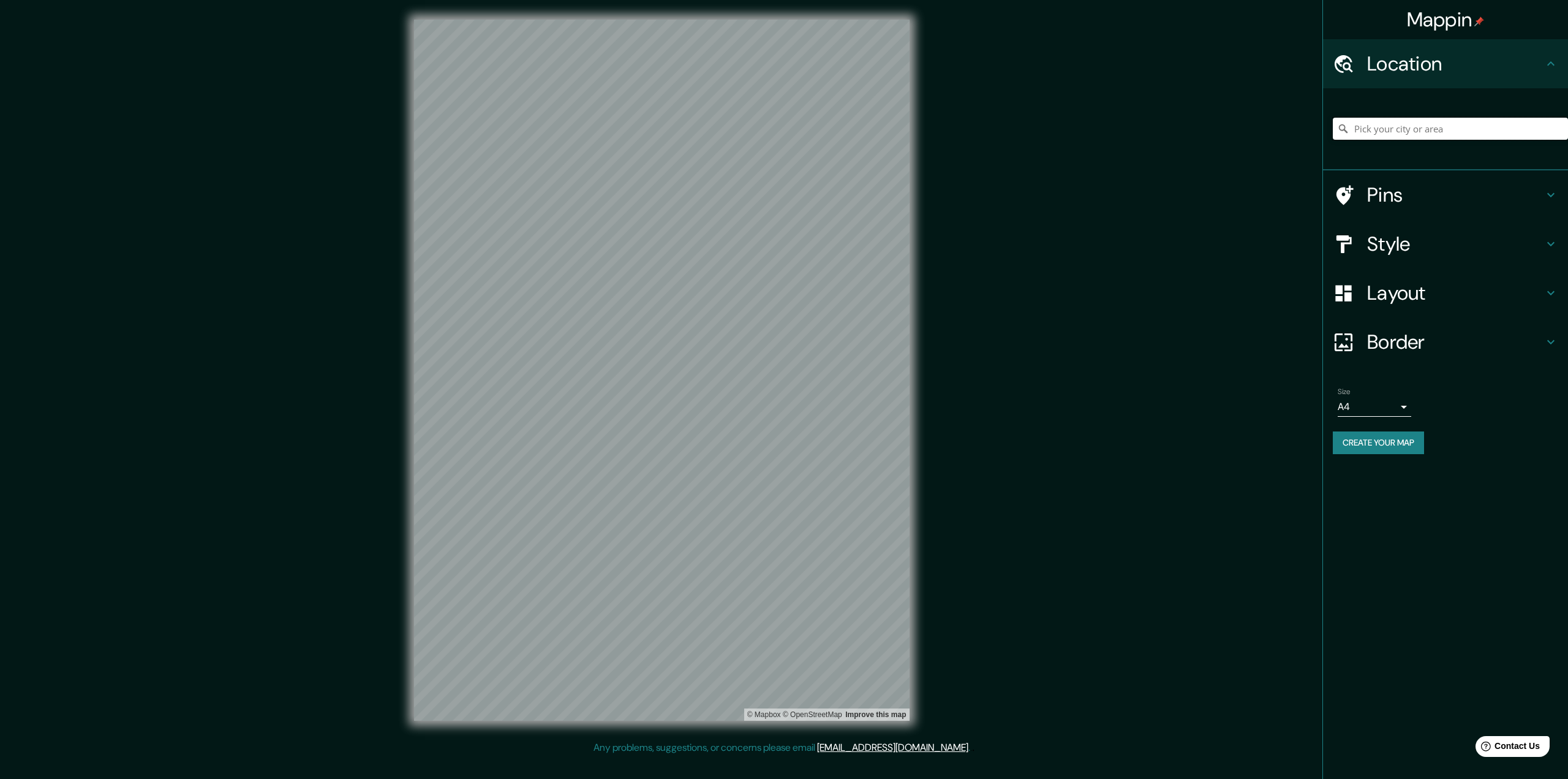
paste input "Pl. Luigi Chinetti, 72019 Le Mans, Francia"
type input "Le Mans, Sarthe, Francia"
